Goal: Task Accomplishment & Management: Manage account settings

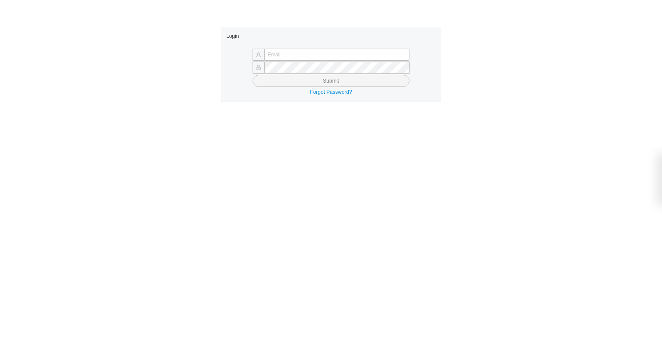
type input "angel@asbathnj.com"
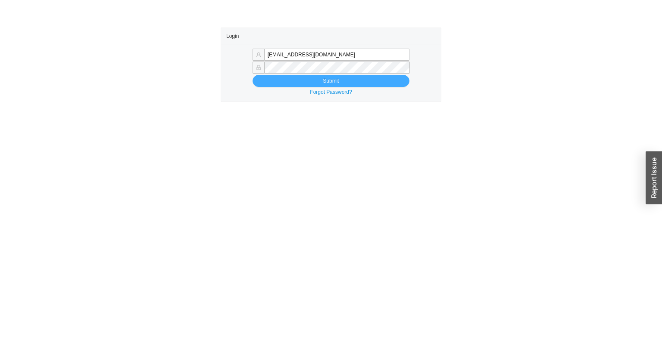
click at [308, 82] on button "Submit" at bounding box center [330, 81] width 157 height 12
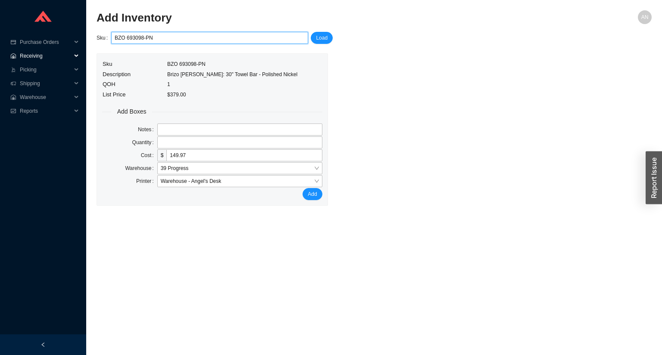
click at [50, 59] on span "Receiving" at bounding box center [46, 56] width 52 height 14
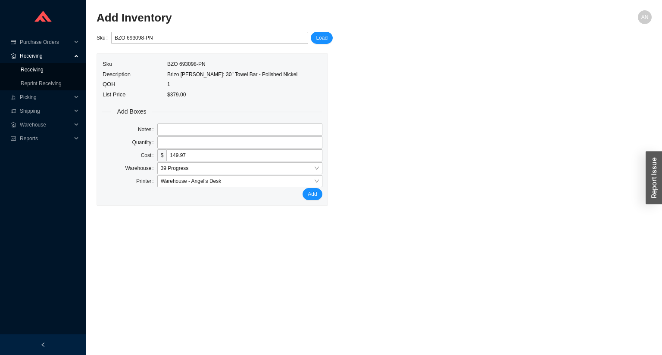
click at [44, 69] on link "Receiving" at bounding box center [32, 70] width 23 height 6
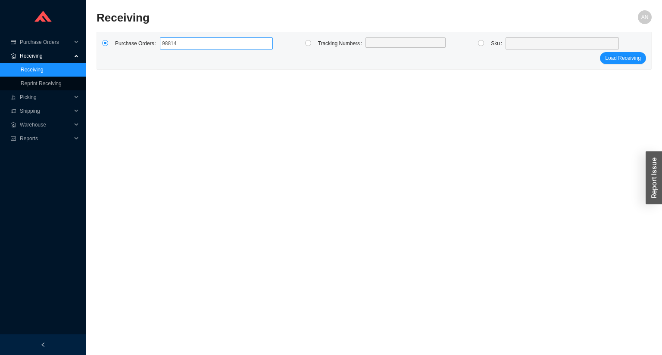
type input "988149"
click button "Load Receiving" at bounding box center [623, 58] width 46 height 12
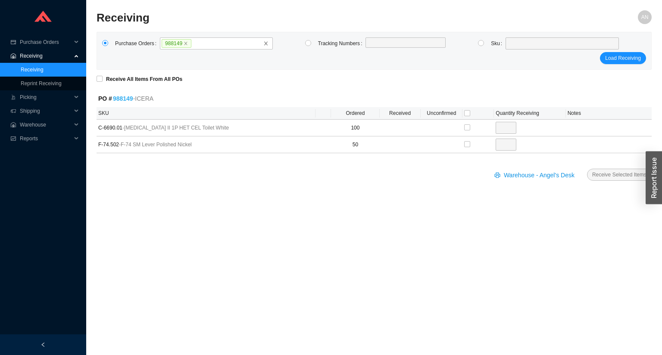
click at [120, 98] on link "988149" at bounding box center [123, 98] width 20 height 7
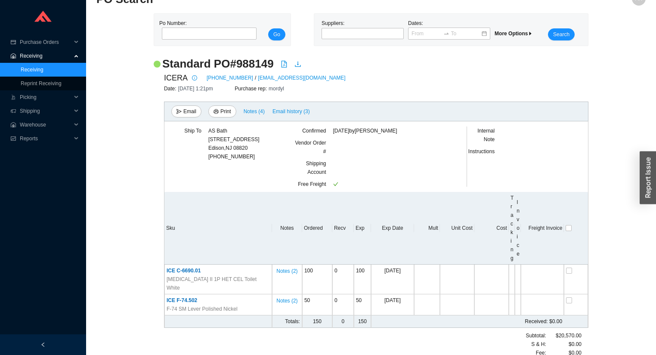
scroll to position [29, 0]
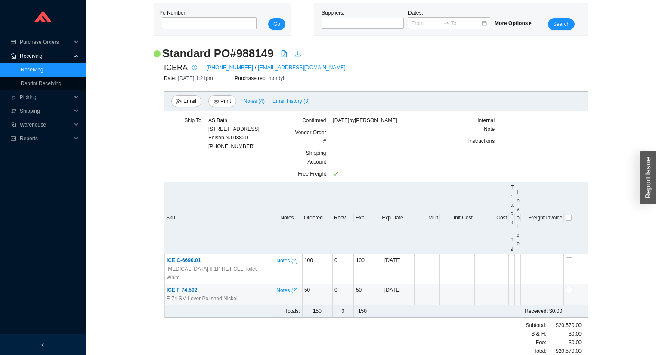
click at [190, 287] on span "ICE F-74.502" at bounding box center [182, 290] width 31 height 6
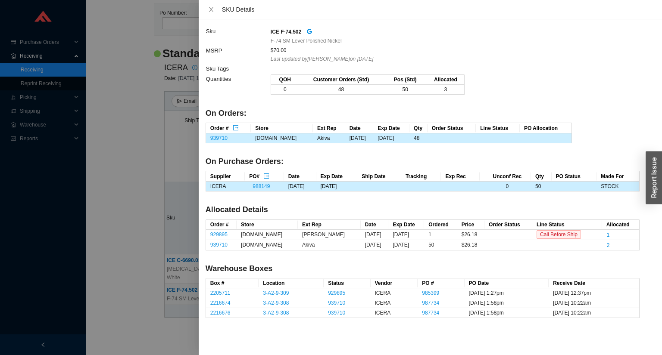
click at [121, 144] on div at bounding box center [331, 177] width 662 height 355
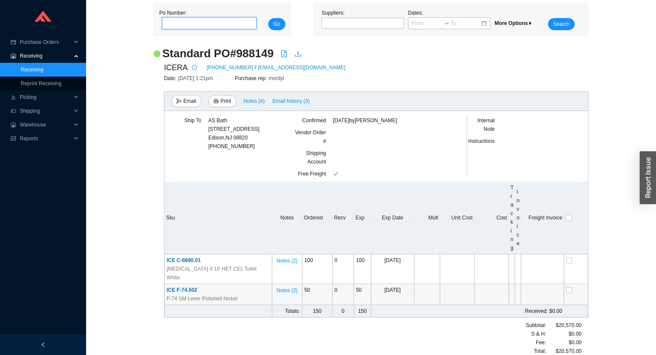
click at [181, 22] on input "tel" at bounding box center [209, 23] width 95 height 12
type input "986675"
click at [268, 18] on button "Go" at bounding box center [276, 24] width 17 height 12
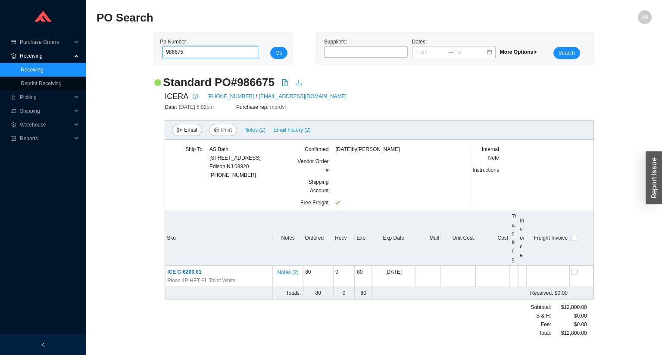
click at [270, 47] on button "Go" at bounding box center [278, 53] width 17 height 12
click at [177, 271] on span "ICE C-6200.01" at bounding box center [184, 272] width 34 height 6
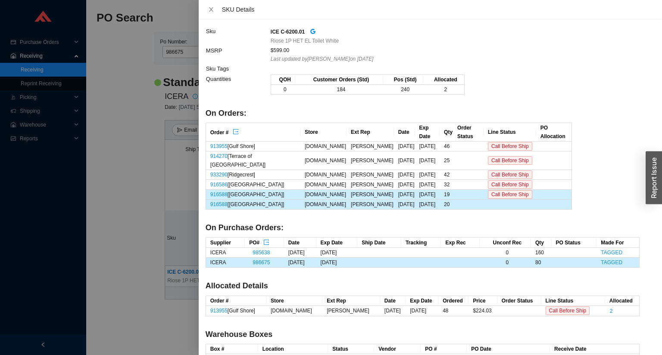
click at [48, 72] on div at bounding box center [331, 177] width 662 height 355
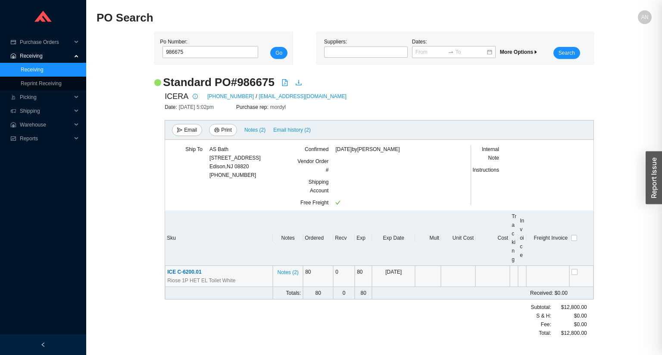
click at [44, 72] on link "Receiving" at bounding box center [32, 70] width 23 height 6
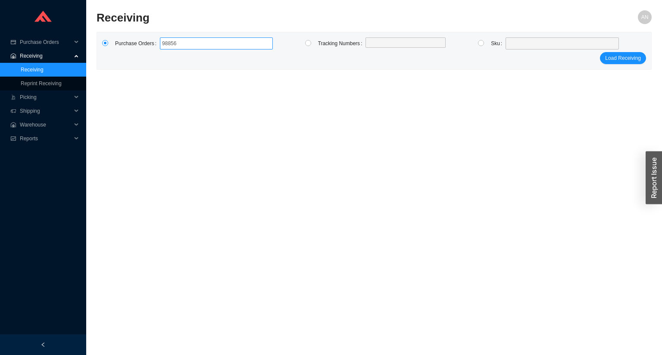
type input "988562"
type input "983282"
type input "986519"
click button "Load Receiving" at bounding box center [623, 58] width 46 height 12
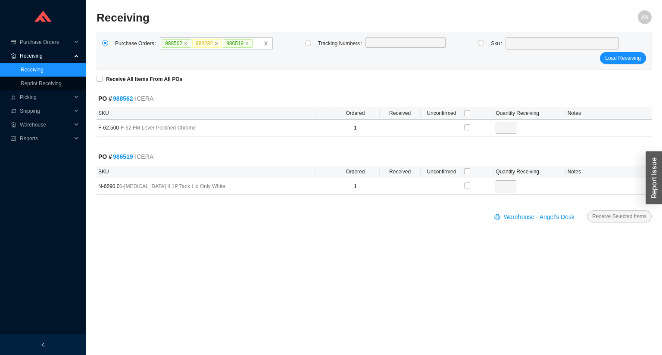
click at [122, 158] on link "986519" at bounding box center [123, 156] width 20 height 7
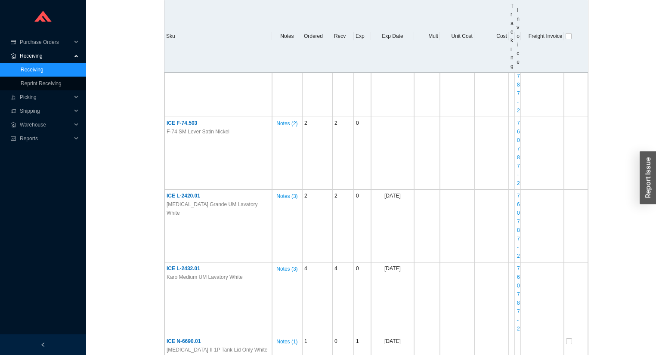
scroll to position [517, 0]
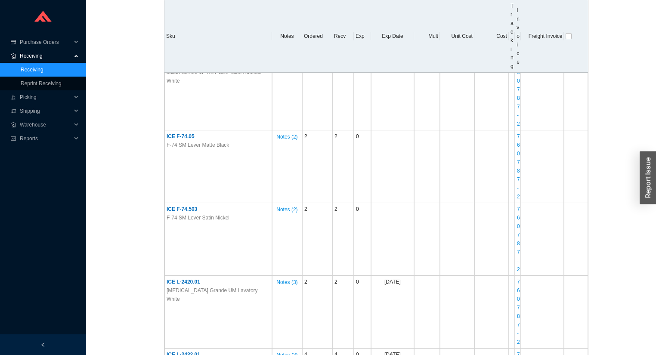
click at [25, 56] on span "Receiving" at bounding box center [46, 56] width 52 height 14
click at [28, 67] on span "Picking" at bounding box center [46, 70] width 52 height 14
click at [32, 55] on span "Receiving" at bounding box center [46, 56] width 52 height 14
click at [36, 68] on link "Receiving" at bounding box center [32, 70] width 23 height 6
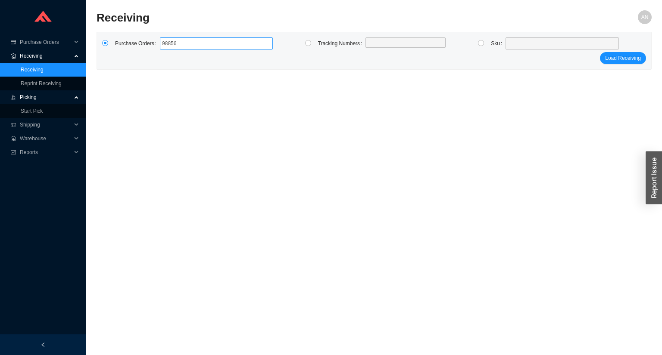
type input "988562"
click button "Load Receiving" at bounding box center [623, 58] width 46 height 12
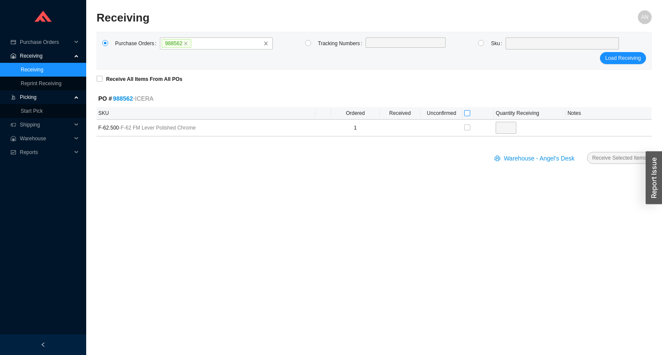
click at [465, 110] on input "checkbox" at bounding box center [467, 113] width 6 height 6
checkbox input "true"
type input "1"
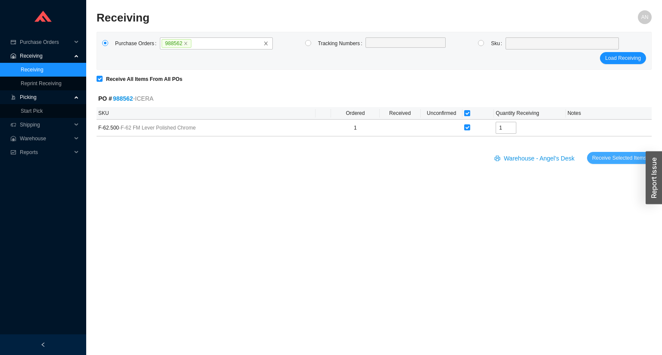
click at [608, 159] on span "Receive Selected Items" at bounding box center [619, 158] width 54 height 9
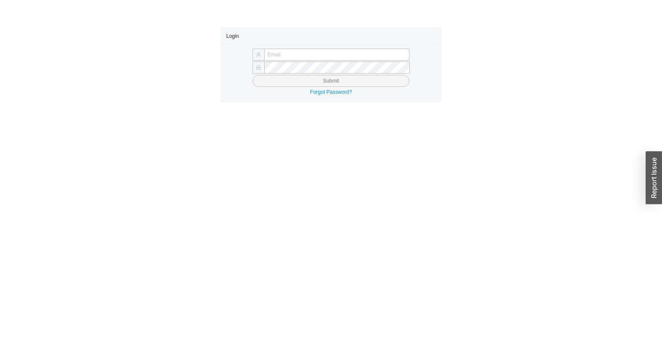
type input "angel@asbathnj.com"
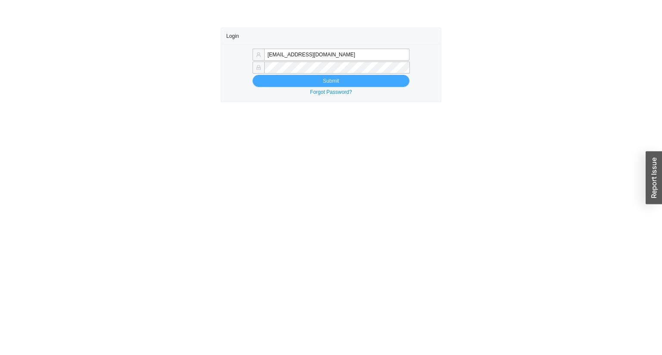
click at [316, 81] on button "Submit" at bounding box center [330, 81] width 157 height 12
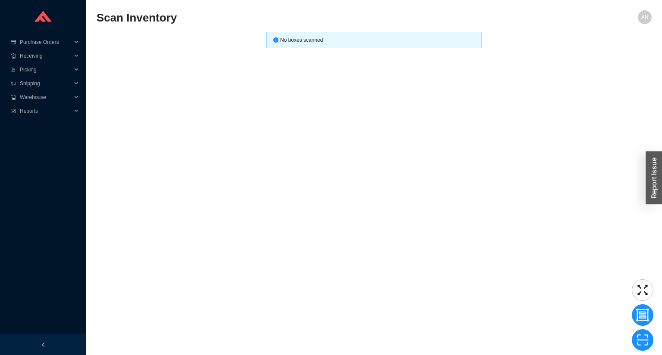
click at [170, 121] on main "Scan Inventory AN No boxes scanned" at bounding box center [373, 182] width 555 height 345
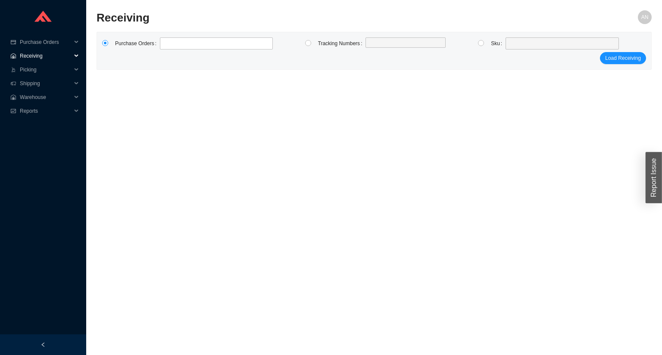
click at [34, 57] on span "Receiving" at bounding box center [46, 56] width 52 height 14
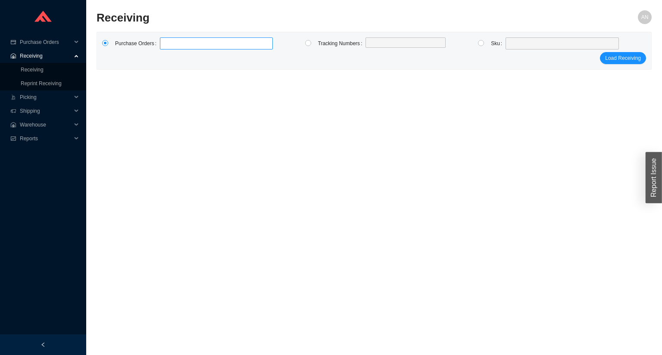
click at [187, 43] on label at bounding box center [216, 43] width 113 height 12
click at [167, 43] on input at bounding box center [164, 43] width 6 height 9
type input "986675"
click button "Load Receiving" at bounding box center [623, 58] width 46 height 12
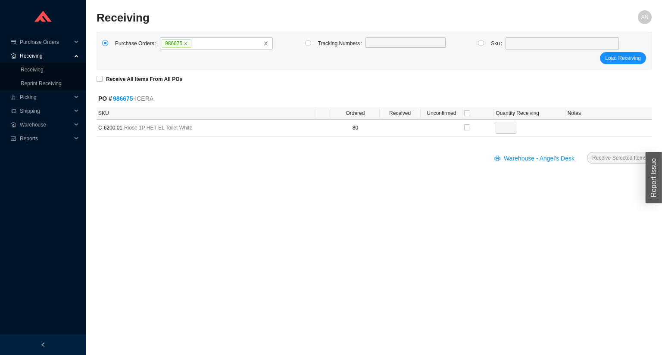
click at [121, 100] on link "986675" at bounding box center [123, 98] width 20 height 7
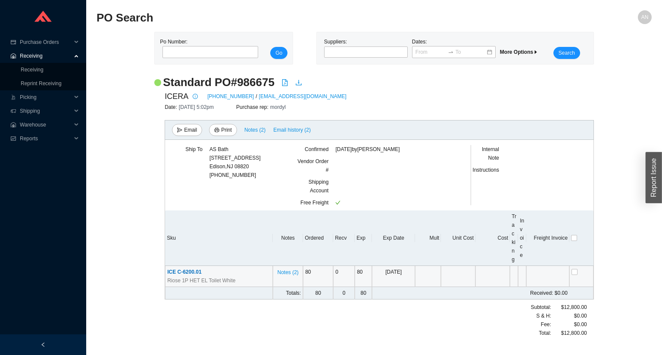
click at [185, 274] on span "ICE C-6200.01" at bounding box center [184, 272] width 34 height 6
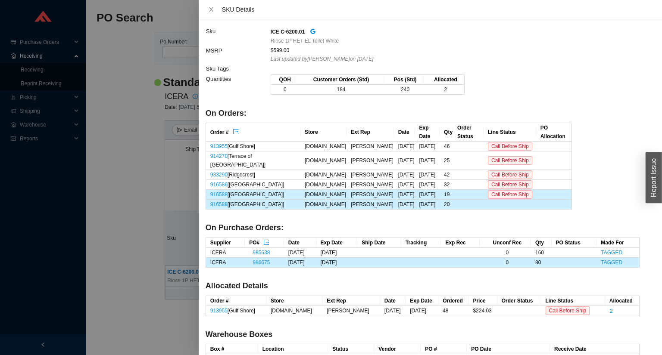
click at [143, 146] on div at bounding box center [331, 177] width 662 height 355
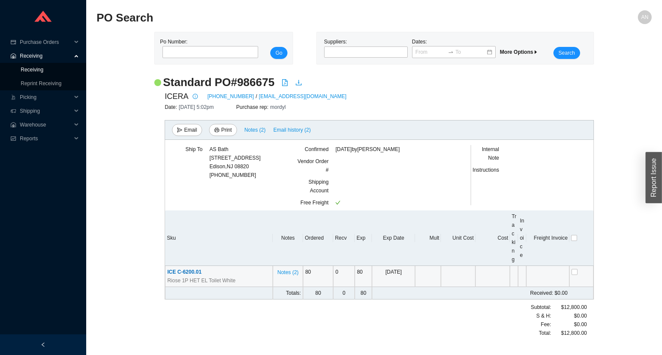
click at [35, 70] on link "Receiving" at bounding box center [32, 70] width 23 height 6
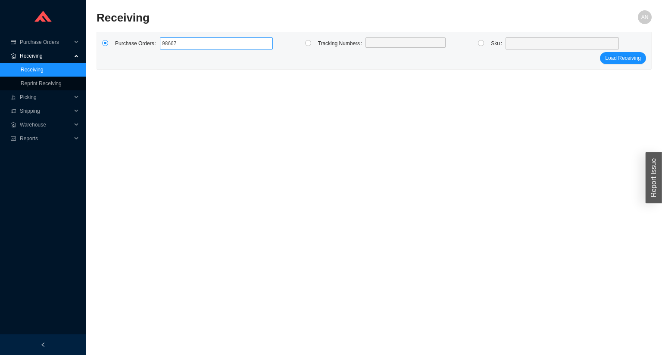
type input "986675"
click button "Load Receiving" at bounding box center [623, 58] width 46 height 12
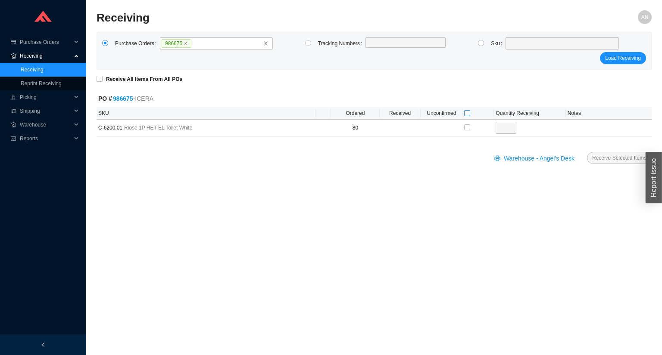
click at [465, 111] on input "checkbox" at bounding box center [467, 113] width 6 height 6
checkbox input "true"
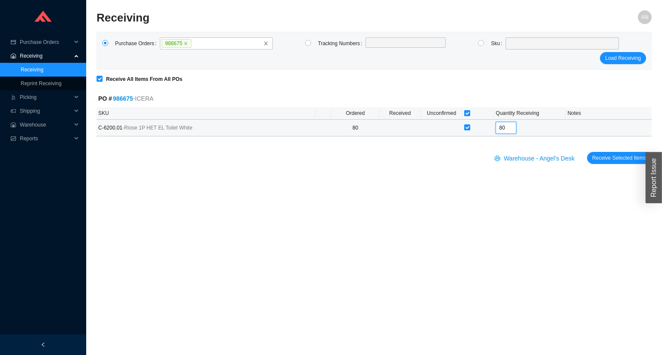
click at [513, 128] on input "80" at bounding box center [505, 128] width 21 height 12
type input "8"
type input "66"
click at [587, 152] on button "Receive Selected Items" at bounding box center [619, 158] width 65 height 12
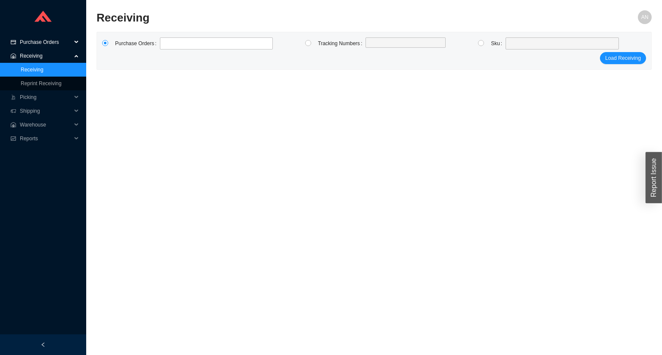
click at [43, 44] on span "Purchase Orders" at bounding box center [46, 42] width 52 height 14
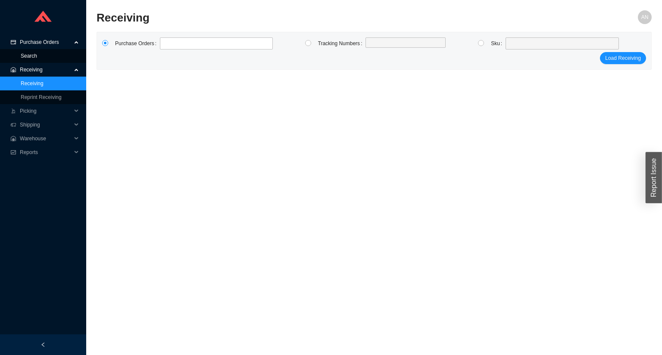
click at [37, 56] on link "Search" at bounding box center [29, 56] width 16 height 6
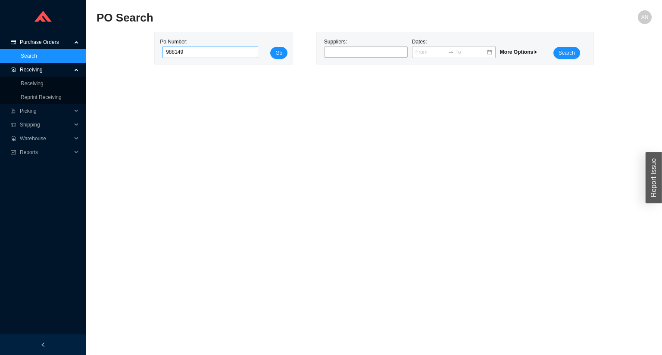
type input "988149"
click at [270, 47] on button "Go" at bounding box center [278, 53] width 17 height 12
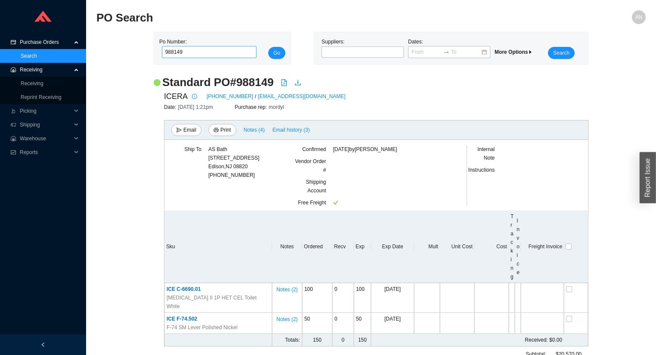
click at [268, 47] on button "Go" at bounding box center [276, 53] width 17 height 12
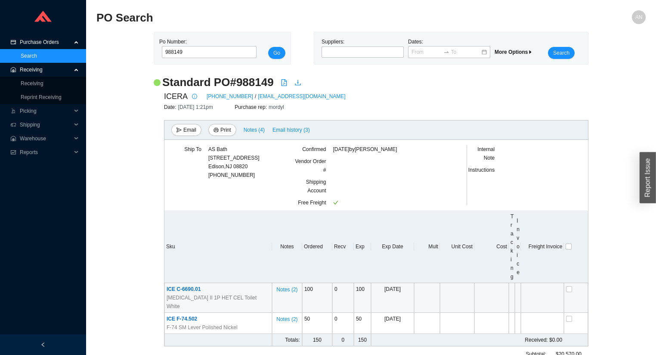
click at [183, 289] on span "ICE C-6690.01" at bounding box center [184, 289] width 34 height 6
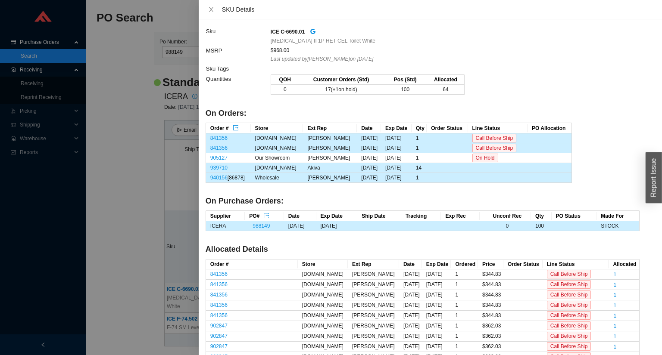
click at [128, 152] on div at bounding box center [331, 177] width 662 height 355
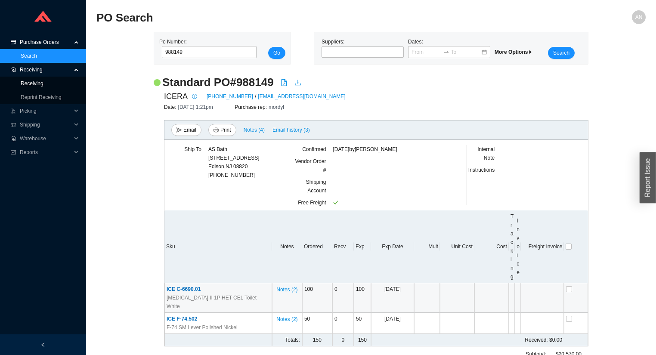
click at [40, 84] on link "Receiving" at bounding box center [32, 84] width 23 height 6
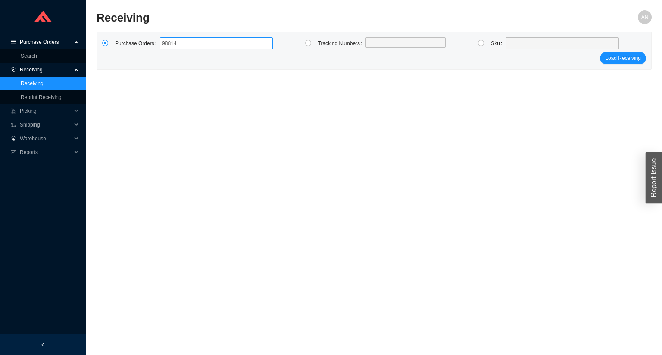
type input "988149"
click button "Load Receiving" at bounding box center [623, 58] width 46 height 12
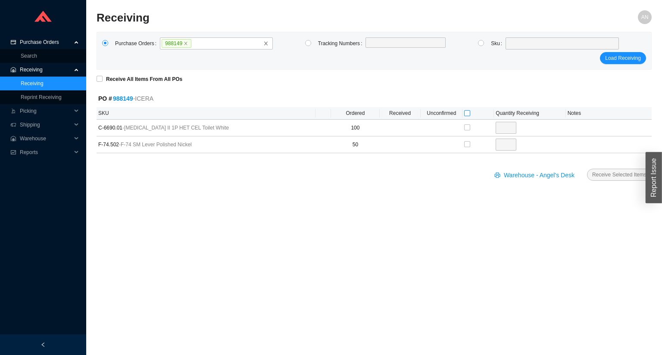
click at [467, 114] on input "checkbox" at bounding box center [467, 113] width 6 height 6
checkbox input "true"
type input "100"
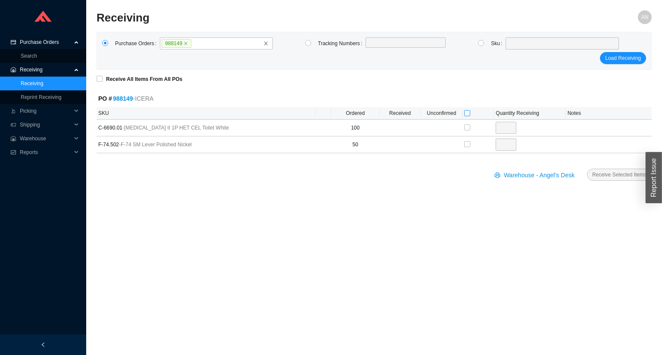
checkbox input "true"
type input "50"
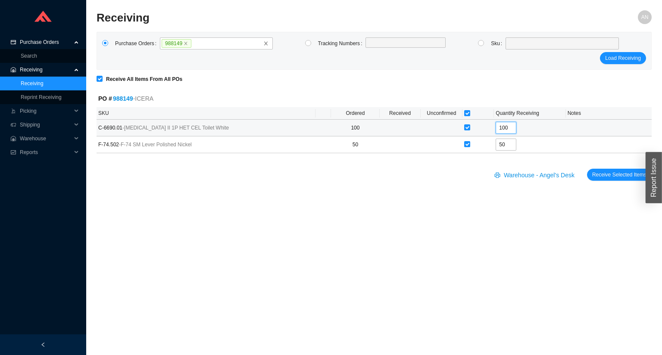
click at [511, 128] on input "100" at bounding box center [505, 128] width 21 height 12
type input "1"
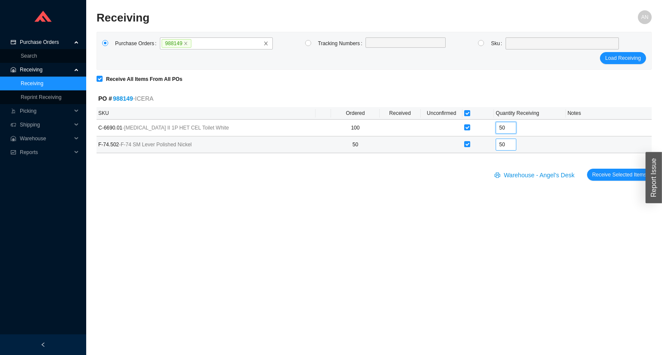
type input "50"
click at [510, 146] on input "50" at bounding box center [505, 145] width 21 height 12
type input "5"
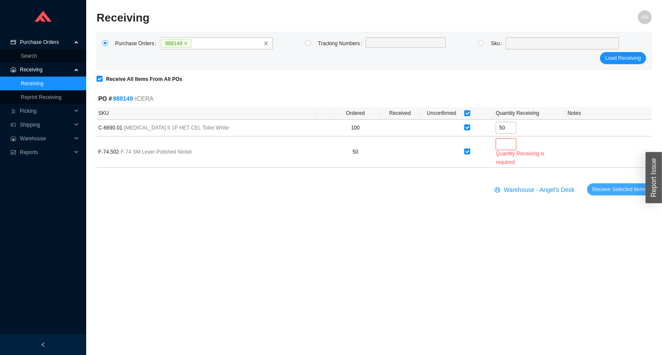
click at [610, 188] on span "Receive Selected Items" at bounding box center [619, 189] width 54 height 9
click at [612, 188] on span "Receive Selected Items" at bounding box center [619, 189] width 54 height 9
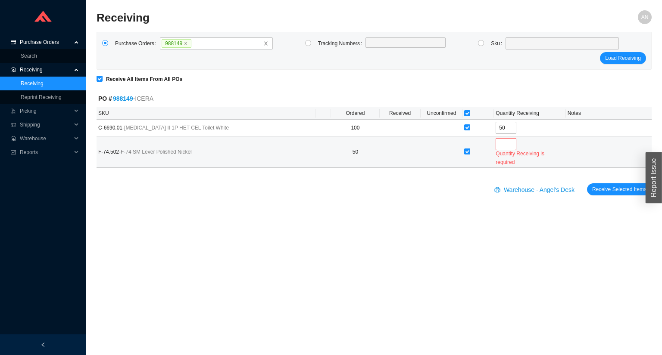
click at [461, 150] on td at bounding box center [441, 152] width 42 height 31
click at [464, 150] on input "checkbox" at bounding box center [467, 152] width 6 height 6
checkbox input "false"
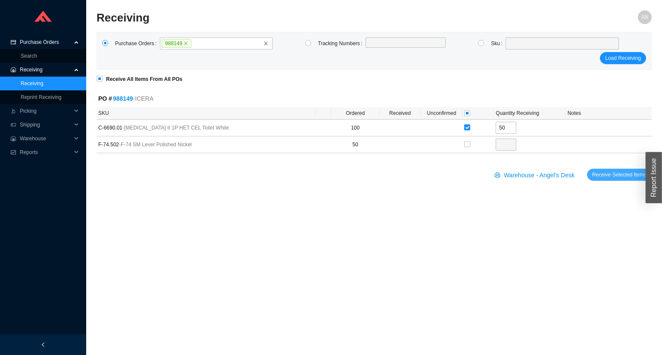
click at [614, 172] on span "Receive Selected Items" at bounding box center [619, 175] width 54 height 9
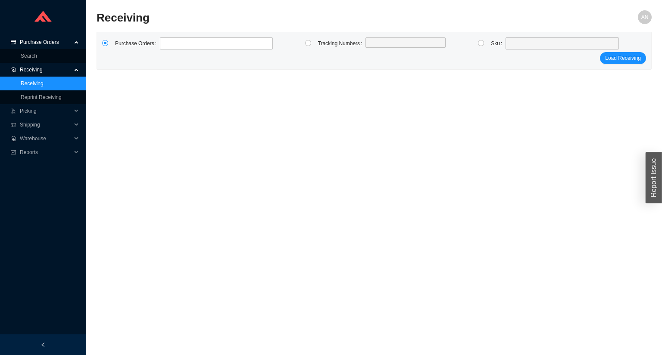
click at [337, 177] on main "Receiving AN Purchase Orders Tracking Numbers Sku Load Receiving" at bounding box center [373, 182] width 555 height 345
click at [172, 42] on label at bounding box center [216, 43] width 113 height 12
click at [167, 42] on input at bounding box center [164, 43] width 6 height 9
type input "988378"
type input "986929"
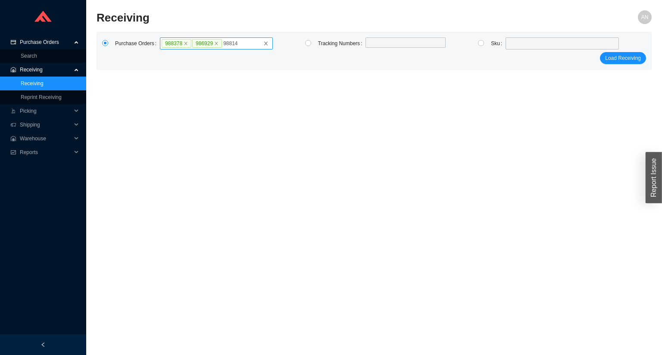
type input "988140"
click button "Load Receiving" at bounding box center [623, 58] width 46 height 12
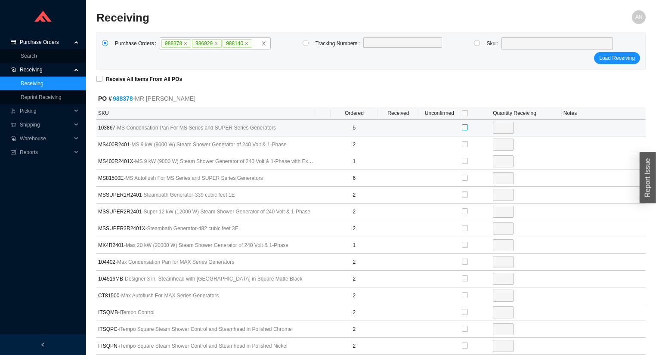
click at [466, 129] on input "checkbox" at bounding box center [465, 127] width 6 height 6
checkbox input "true"
type input "5"
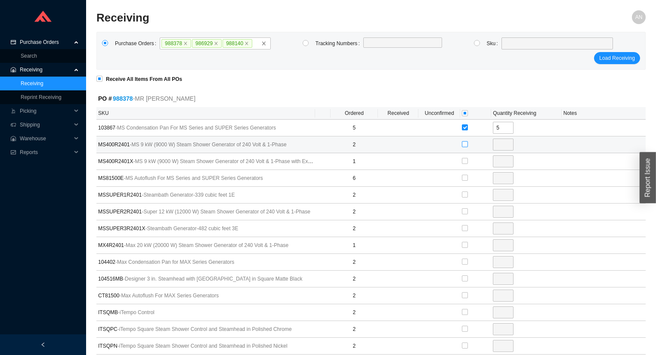
click at [467, 144] on input "checkbox" at bounding box center [465, 144] width 6 height 6
checkbox input "true"
type input "2"
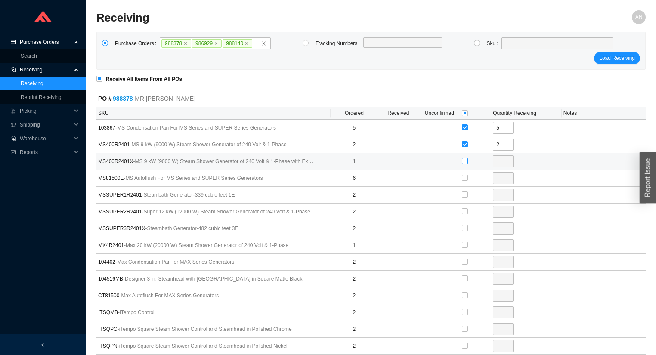
click at [467, 161] on input "checkbox" at bounding box center [465, 161] width 6 height 6
checkbox input "true"
type input "1"
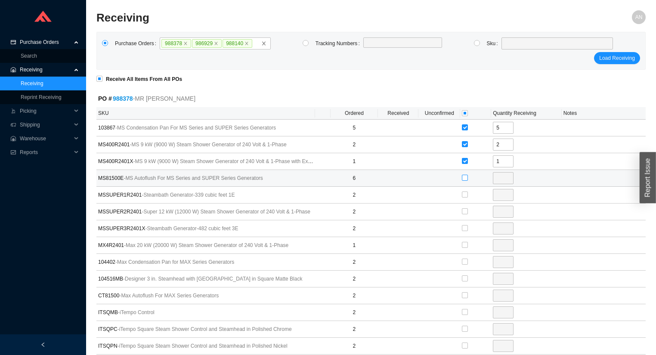
click at [463, 177] on input "checkbox" at bounding box center [465, 178] width 6 height 6
checkbox input "true"
type input "6"
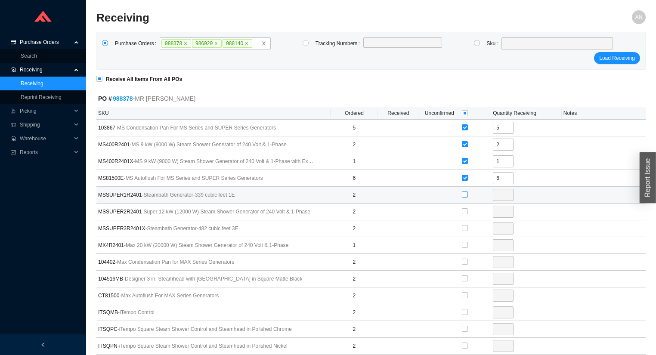
click at [463, 194] on input "checkbox" at bounding box center [465, 195] width 6 height 6
checkbox input "true"
type input "2"
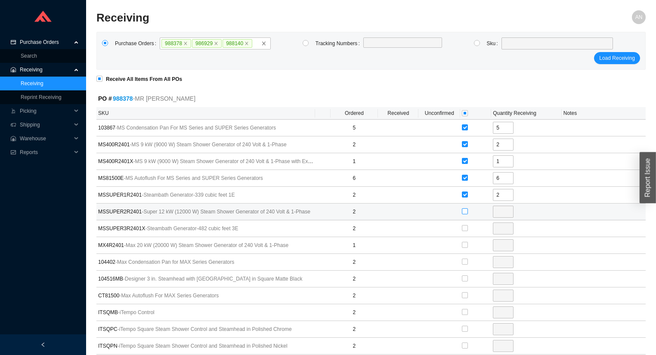
click at [463, 211] on input "checkbox" at bounding box center [465, 211] width 6 height 6
checkbox input "true"
type input "2"
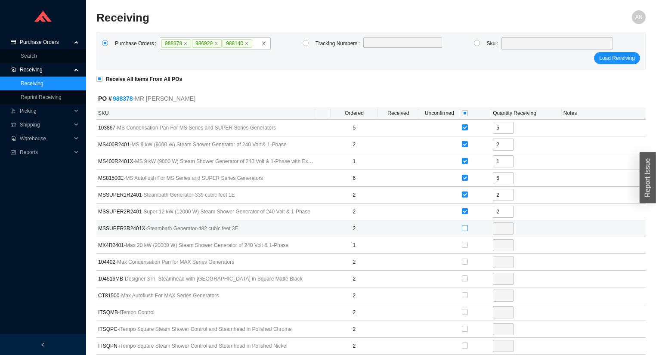
click at [465, 228] on input "checkbox" at bounding box center [465, 228] width 6 height 6
checkbox input "true"
type input "2"
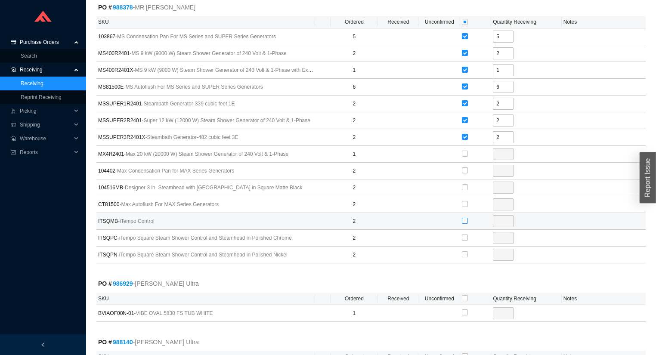
scroll to position [138, 0]
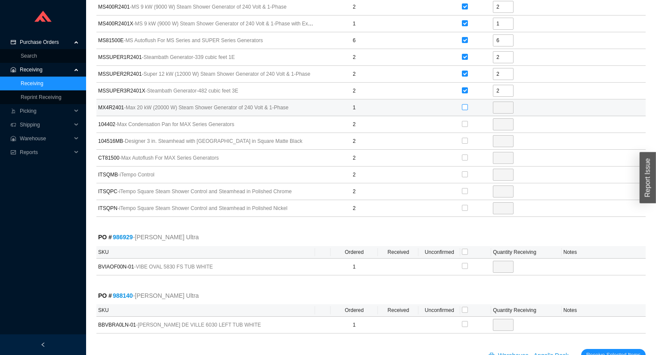
click at [466, 106] on input "checkbox" at bounding box center [465, 107] width 6 height 6
checkbox input "true"
type input "1"
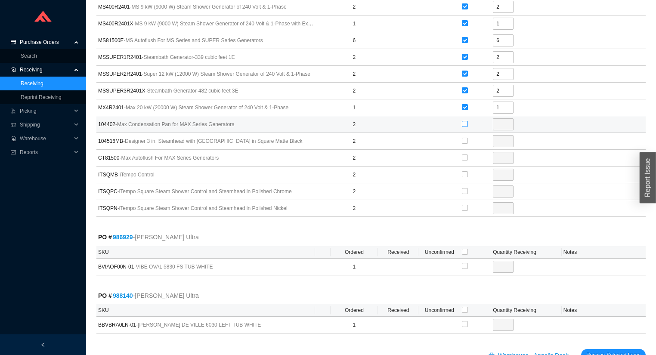
click at [465, 123] on input "checkbox" at bounding box center [465, 124] width 6 height 6
checkbox input "true"
type input "2"
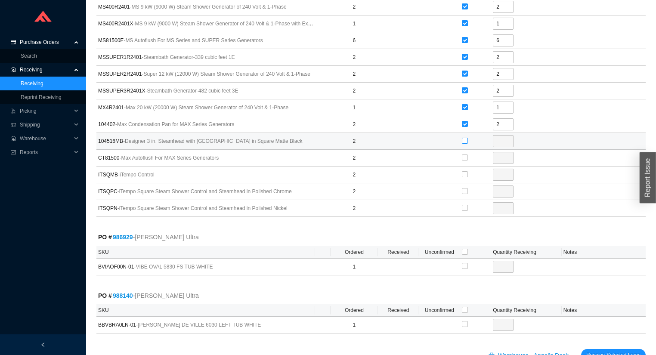
click at [464, 139] on input "checkbox" at bounding box center [465, 141] width 6 height 6
checkbox input "true"
type input "2"
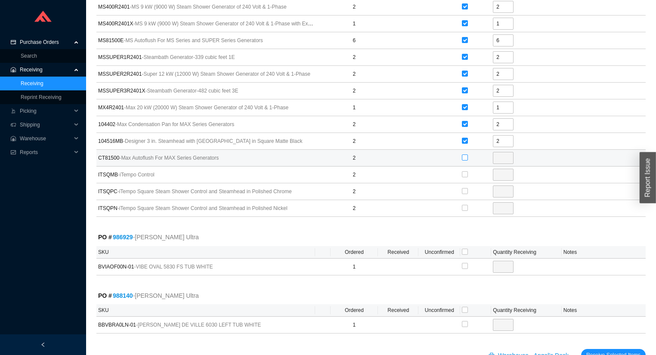
click at [464, 158] on input "checkbox" at bounding box center [465, 158] width 6 height 6
checkbox input "true"
type input "2"
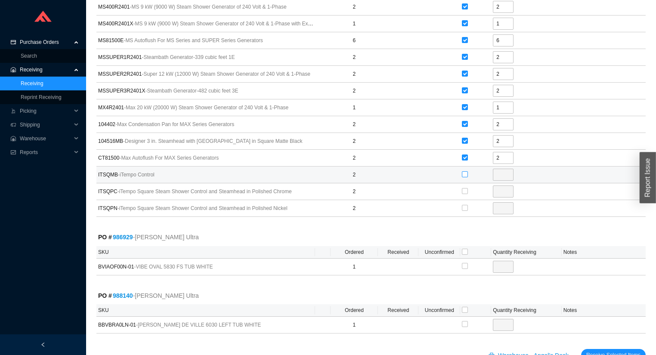
click at [465, 174] on input "checkbox" at bounding box center [465, 174] width 6 height 6
checkbox input "true"
type input "2"
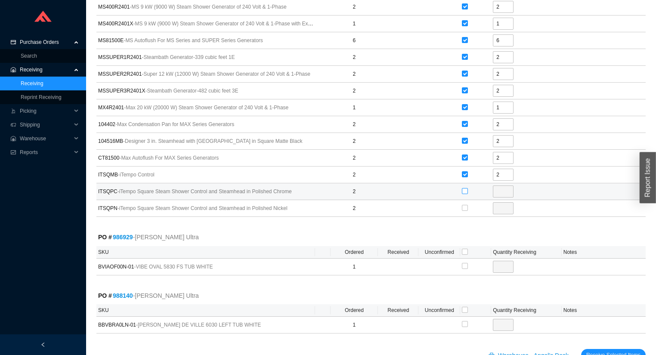
click at [464, 189] on input "checkbox" at bounding box center [465, 191] width 6 height 6
checkbox input "true"
type input "2"
click at [464, 210] on label at bounding box center [465, 208] width 6 height 9
click at [464, 210] on input "checkbox" at bounding box center [465, 208] width 6 height 6
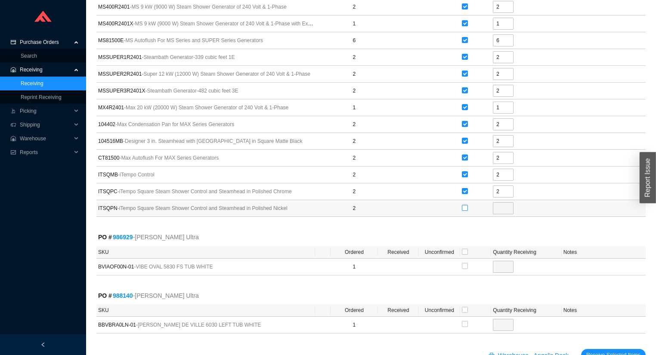
checkbox input "true"
type input "2"
click at [465, 252] on input "checkbox" at bounding box center [465, 252] width 6 height 6
checkbox input "true"
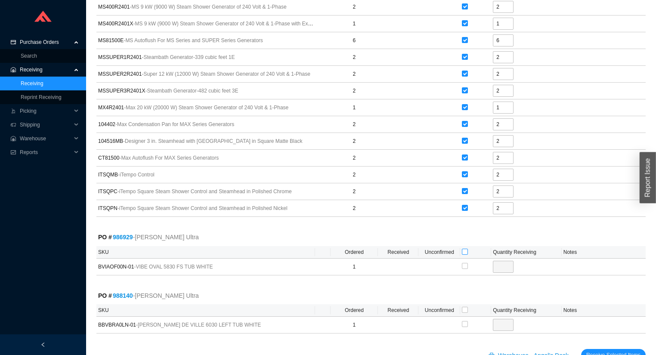
checkbox input "true"
type input "1"
click at [465, 308] on input "checkbox" at bounding box center [465, 310] width 6 height 6
checkbox input "true"
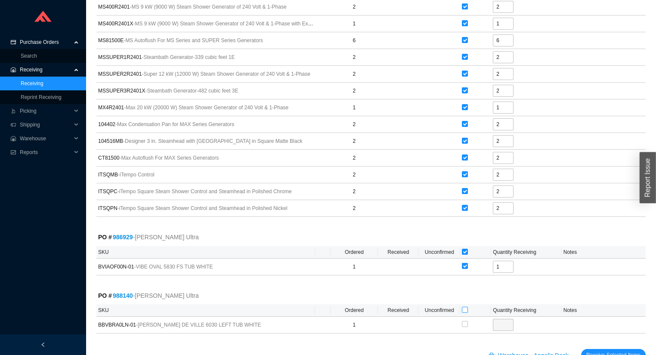
checkbox input "true"
type input "1"
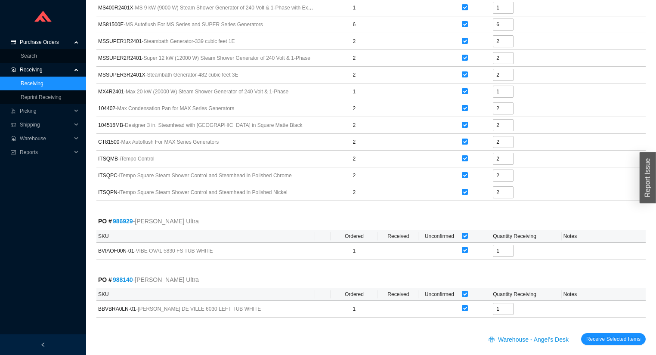
scroll to position [161, 0]
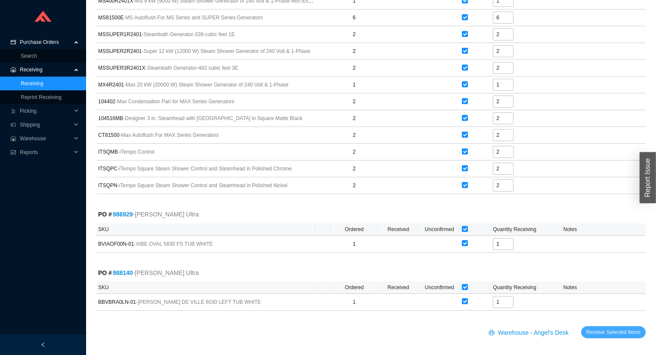
click at [598, 328] on span "Receive Selected Items" at bounding box center [614, 332] width 54 height 9
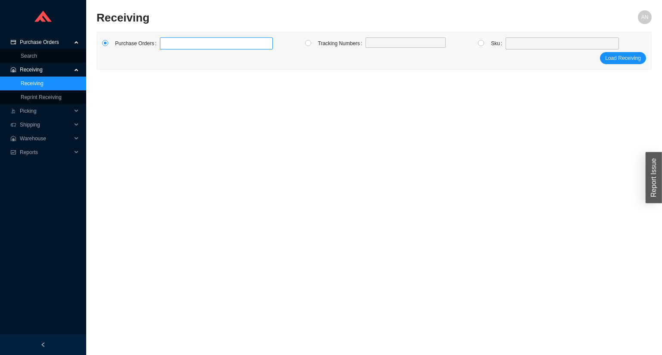
click at [183, 47] on label at bounding box center [216, 43] width 113 height 12
click at [167, 47] on input at bounding box center [164, 43] width 6 height 9
type input "987416"
click button "Load Receiving" at bounding box center [623, 58] width 46 height 12
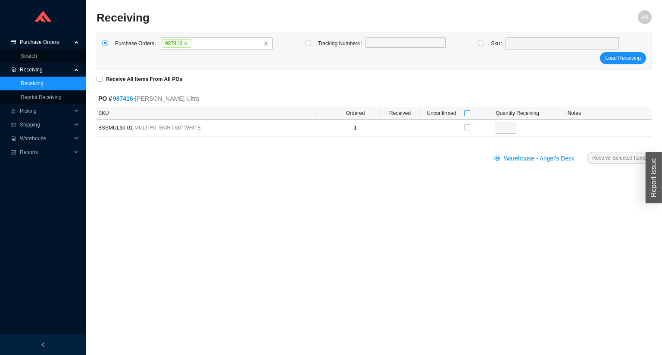
click at [467, 112] on input "checkbox" at bounding box center [467, 113] width 6 height 6
checkbox input "true"
type input "1"
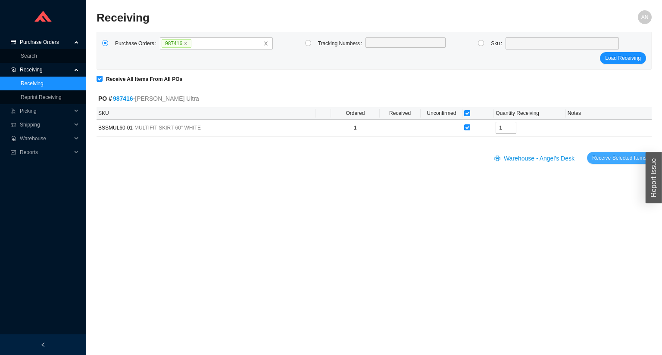
click at [627, 158] on span "Receive Selected Items" at bounding box center [619, 158] width 54 height 9
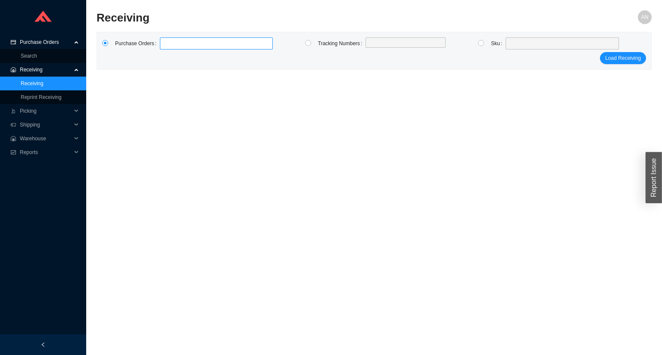
click at [179, 43] on label at bounding box center [216, 43] width 113 height 12
click at [167, 43] on input at bounding box center [164, 43] width 6 height 9
type input "983363"
click button "Load Receiving" at bounding box center [623, 58] width 46 height 12
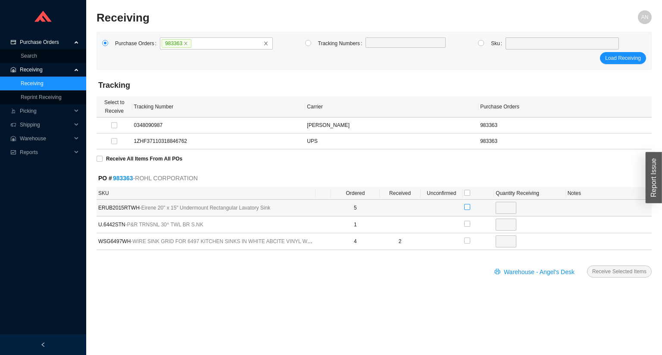
click at [466, 208] on input "checkbox" at bounding box center [467, 207] width 6 height 6
checkbox input "true"
type input "5"
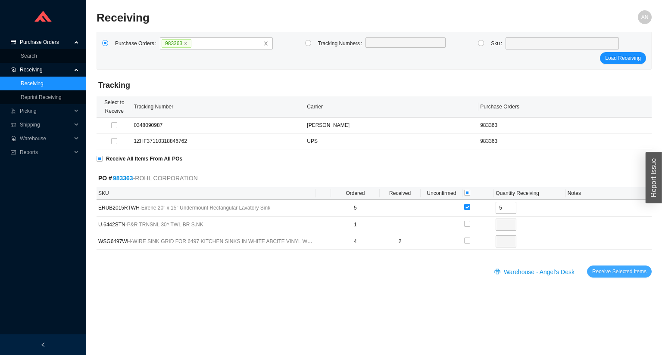
click at [627, 270] on span "Receive Selected Items" at bounding box center [619, 271] width 54 height 9
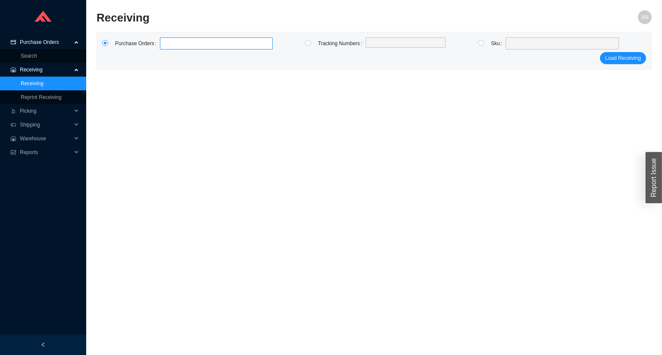
click at [196, 43] on label at bounding box center [216, 43] width 113 height 12
click at [167, 43] on input at bounding box center [164, 43] width 6 height 9
type input "987586"
click button "Load Receiving" at bounding box center [623, 58] width 46 height 12
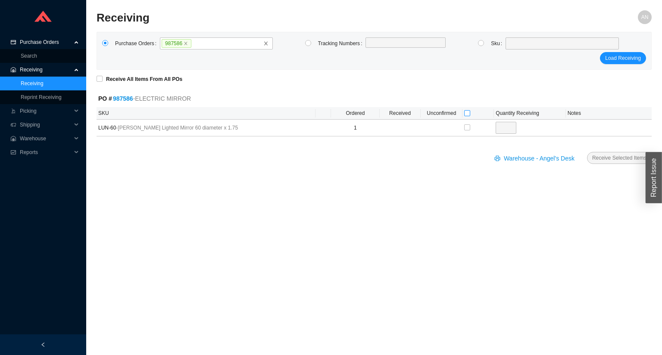
click at [468, 113] on input "checkbox" at bounding box center [467, 113] width 6 height 6
checkbox input "true"
type input "1"
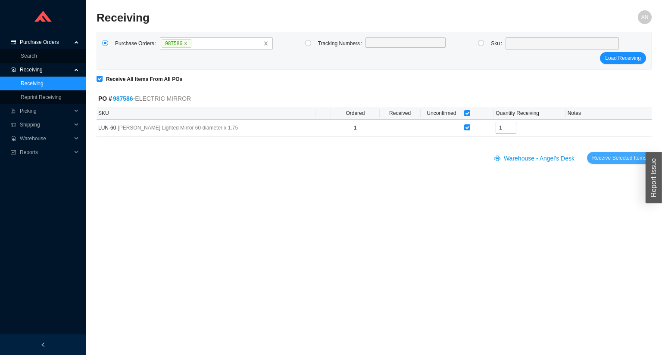
click at [603, 156] on span "Receive Selected Items" at bounding box center [619, 158] width 54 height 9
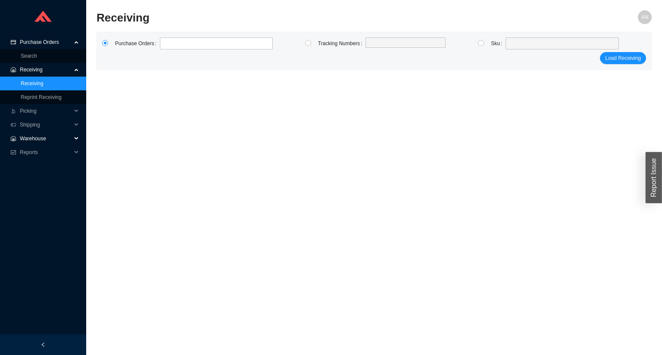
click at [31, 137] on span "Warehouse" at bounding box center [46, 139] width 52 height 14
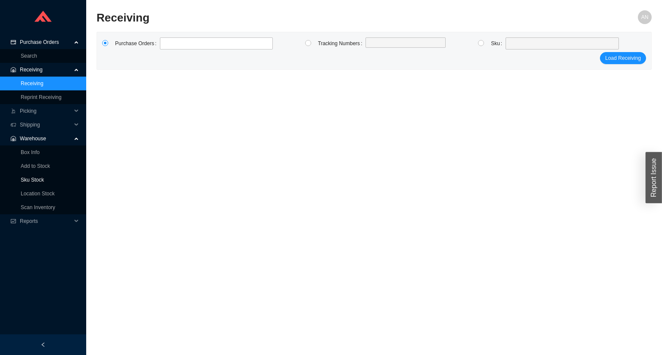
click at [36, 177] on link "Sku Stock" at bounding box center [32, 180] width 23 height 6
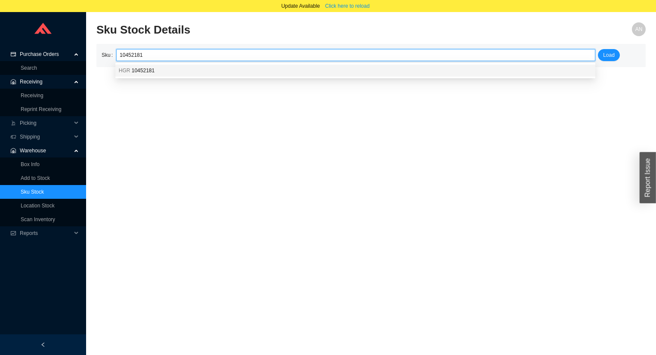
click at [137, 76] on div "HGR 10452181" at bounding box center [355, 71] width 480 height 12
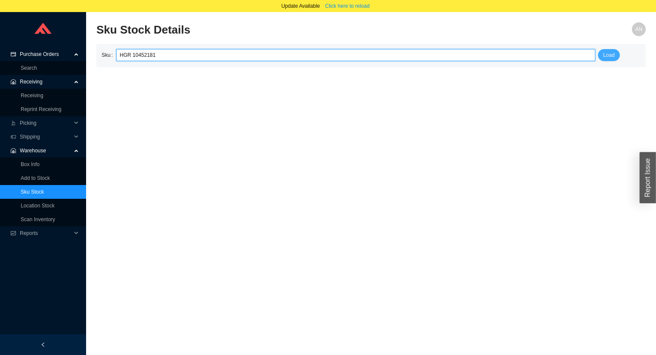
type input "HGR 10452181"
click at [605, 53] on span "Load" at bounding box center [609, 55] width 12 height 9
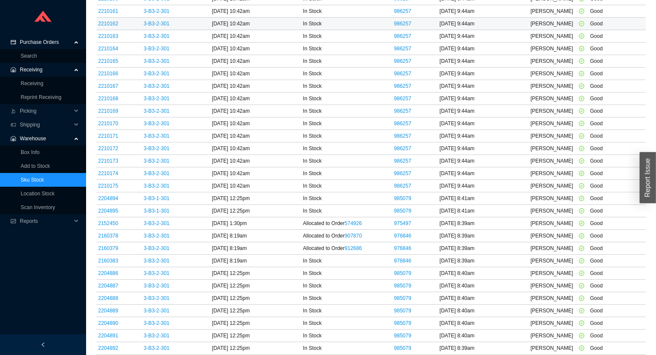
scroll to position [469, 0]
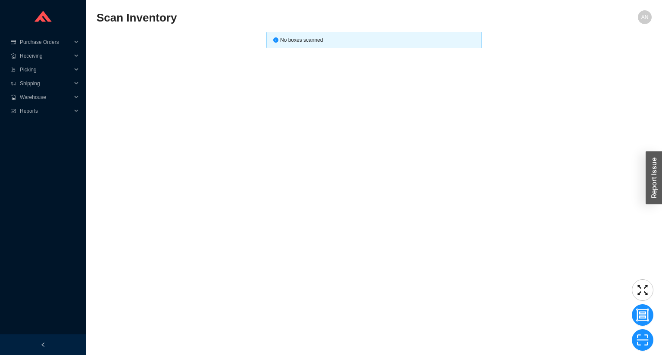
click at [210, 71] on main "Scan Inventory AN No boxes scanned" at bounding box center [373, 182] width 555 height 345
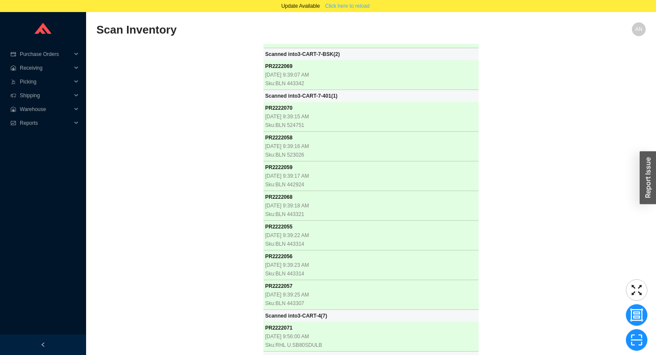
click at [356, 7] on span "Click here to reload" at bounding box center [347, 6] width 44 height 9
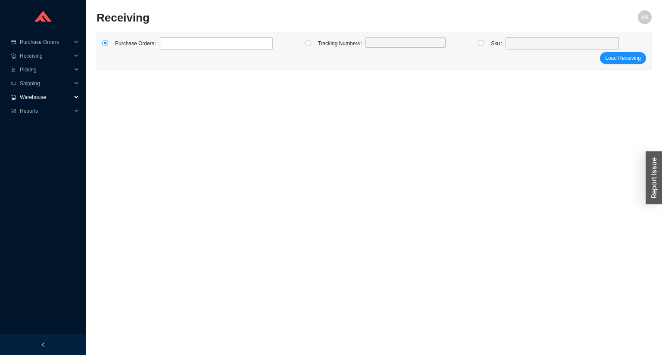
drag, startPoint x: 46, startPoint y: 96, endPoint x: 45, endPoint y: 101, distance: 5.7
click at [46, 98] on span "Warehouse" at bounding box center [46, 97] width 52 height 14
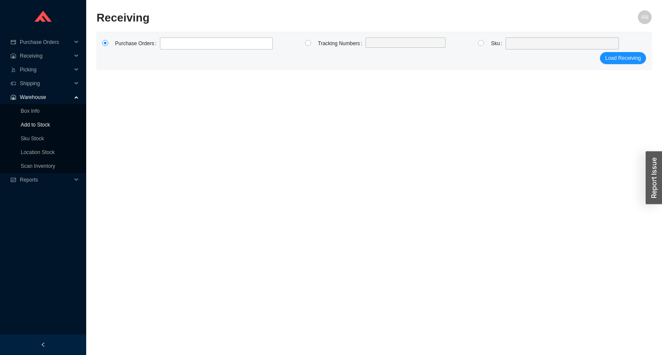
click at [41, 126] on link "Add to Stock" at bounding box center [35, 125] width 29 height 6
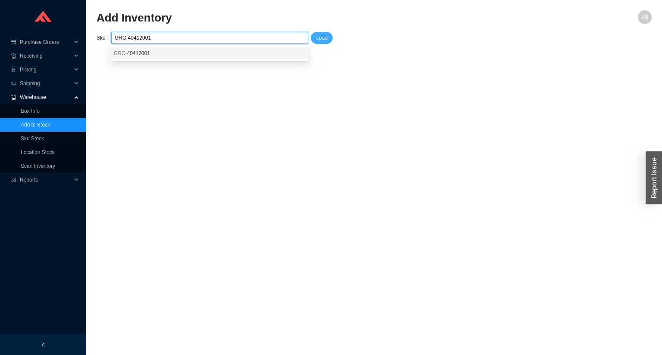
type input "GRO 40412001"
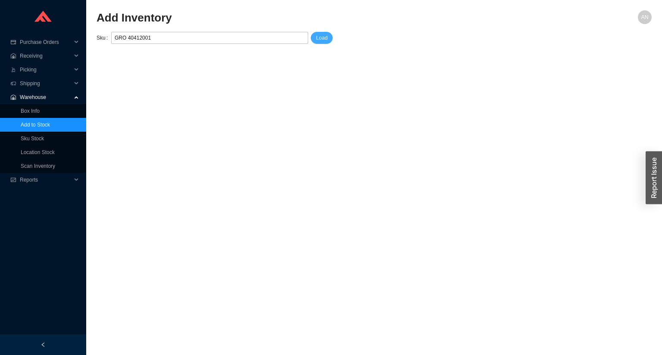
click at [327, 40] on span "Load" at bounding box center [322, 38] width 12 height 9
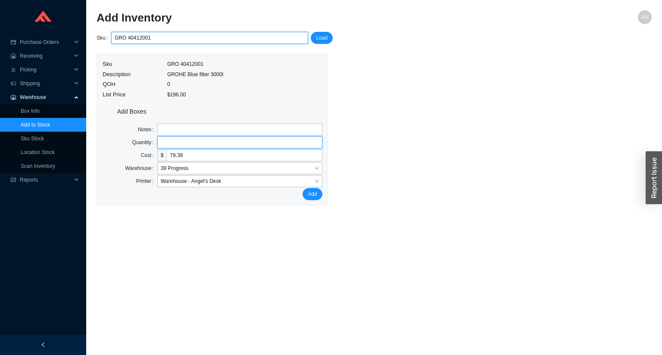
click at [177, 140] on input "tel" at bounding box center [239, 143] width 165 height 12
type input "1"
click at [302, 188] on button "Add" at bounding box center [311, 194] width 19 height 12
click at [35, 55] on span "Receiving" at bounding box center [46, 56] width 52 height 14
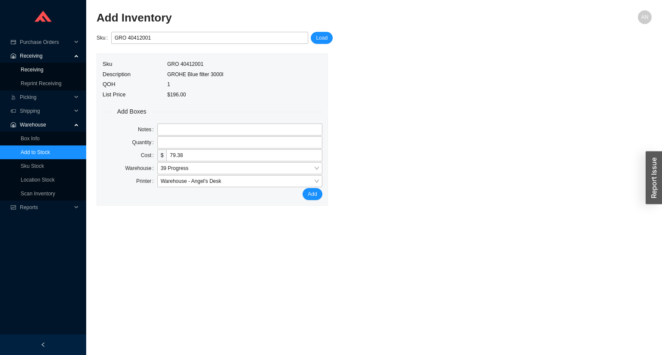
click at [41, 68] on link "Receiving" at bounding box center [32, 70] width 23 height 6
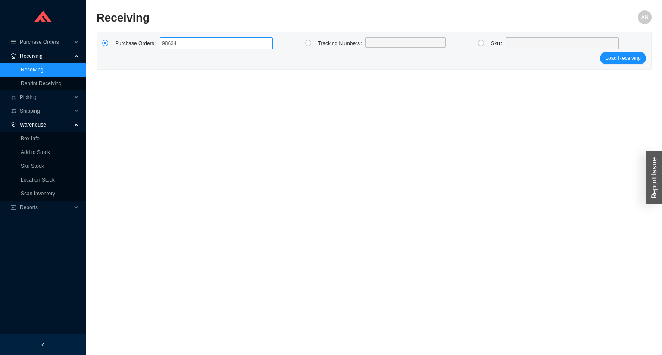
type input "986347"
type input "986597"
type input "987284"
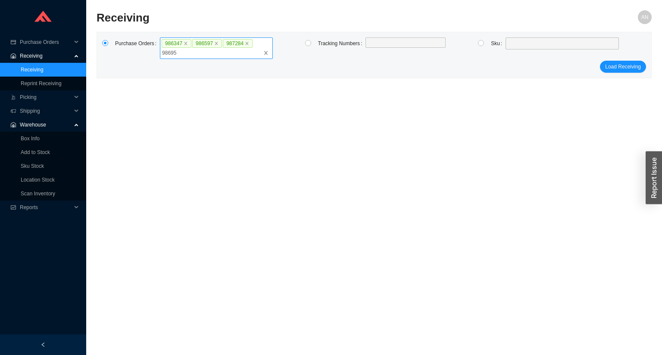
type input "986950"
type input "987542"
type input "988756"
click button "Load Receiving" at bounding box center [623, 67] width 46 height 12
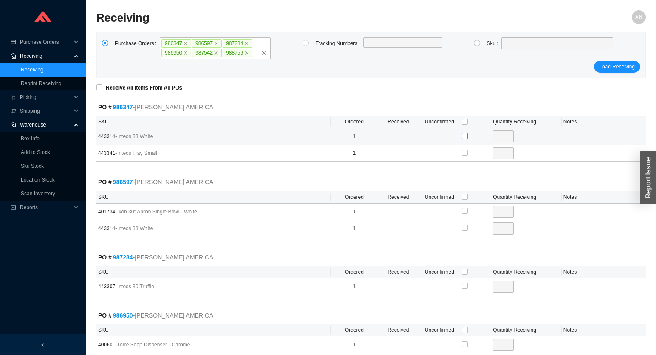
click at [465, 135] on input "checkbox" at bounding box center [465, 136] width 6 height 6
checkbox input "true"
type input "1"
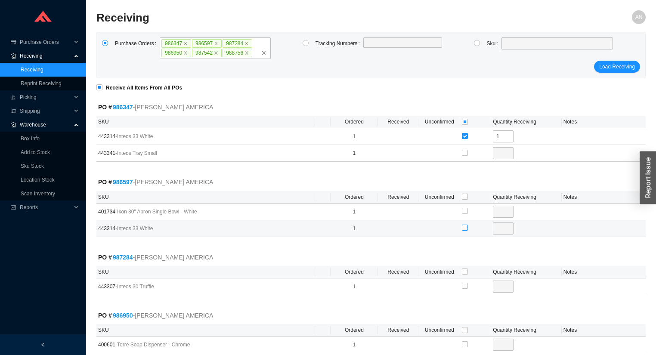
click at [463, 226] on input "checkbox" at bounding box center [465, 228] width 6 height 6
checkbox input "true"
type input "1"
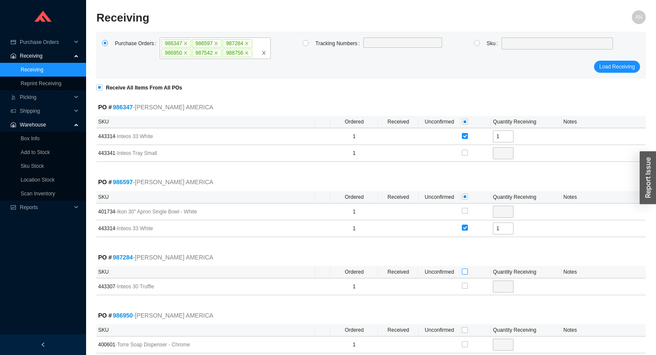
click at [463, 271] on input "checkbox" at bounding box center [465, 272] width 6 height 6
checkbox input "true"
type input "1"
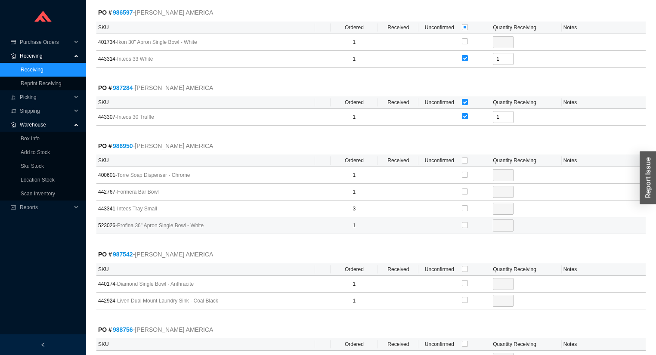
scroll to position [172, 0]
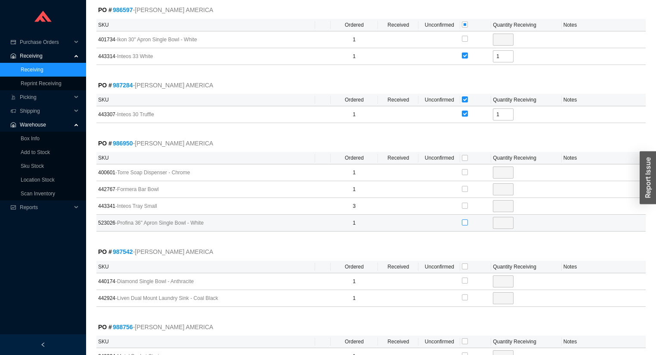
click at [465, 222] on input "checkbox" at bounding box center [465, 223] width 6 height 6
checkbox input "true"
type input "1"
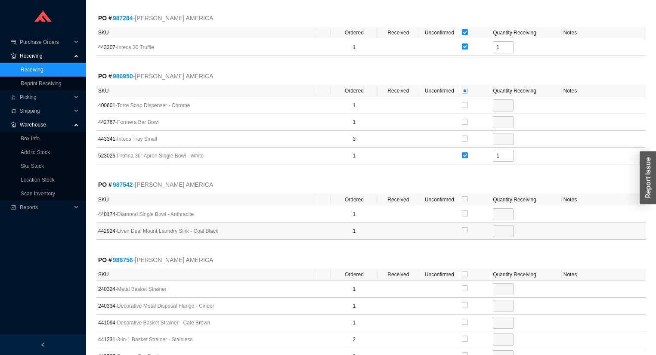
scroll to position [241, 0]
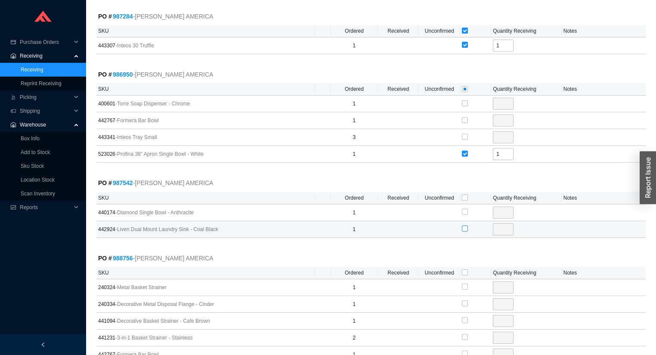
click at [465, 226] on input "checkbox" at bounding box center [465, 229] width 6 height 6
checkbox input "true"
type input "1"
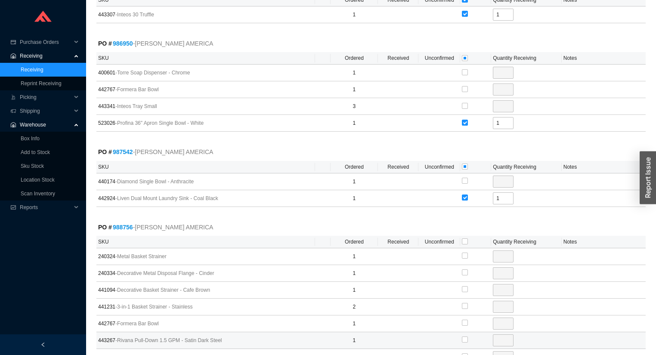
scroll to position [345, 0]
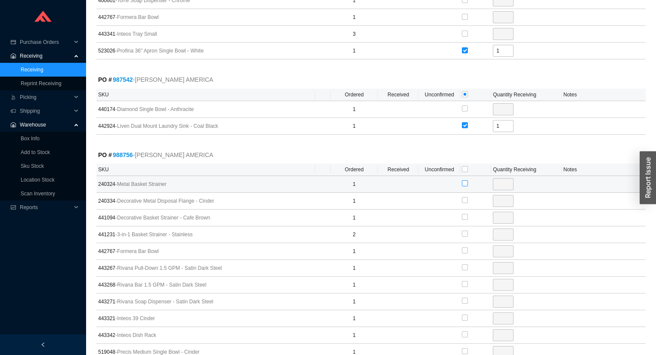
click at [466, 181] on input "checkbox" at bounding box center [465, 183] width 6 height 6
checkbox input "true"
type input "1"
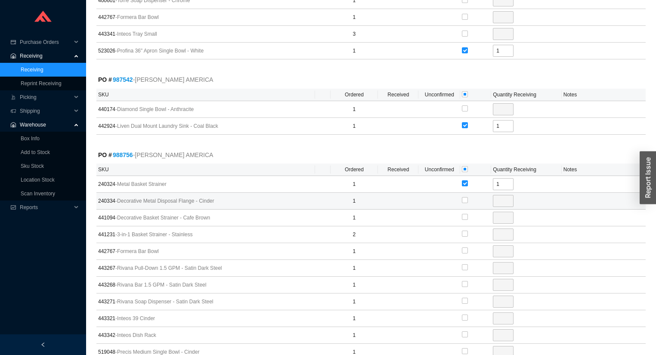
click at [463, 195] on div at bounding box center [465, 201] width 6 height 12
click at [465, 198] on input "checkbox" at bounding box center [465, 200] width 6 height 6
checkbox input "true"
type input "1"
click at [464, 217] on input "checkbox" at bounding box center [465, 217] width 6 height 6
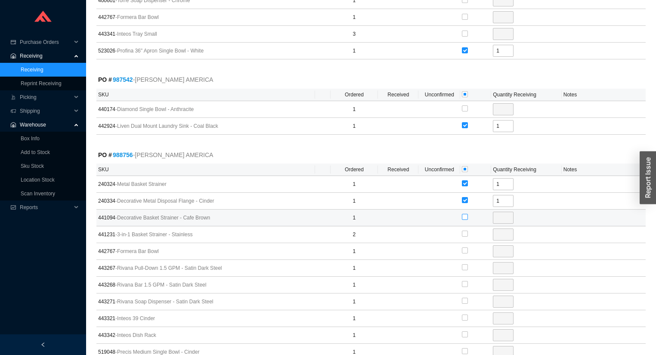
checkbox input "true"
type input "1"
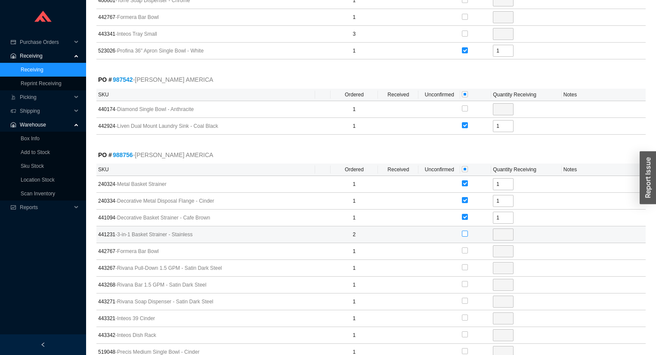
click at [466, 234] on input "checkbox" at bounding box center [465, 234] width 6 height 6
checkbox input "true"
type input "2"
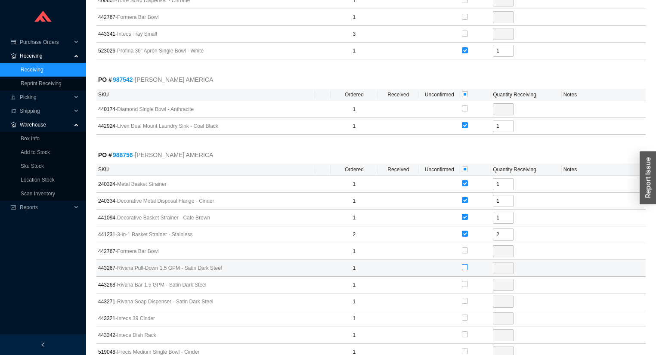
click at [465, 266] on input "checkbox" at bounding box center [465, 267] width 6 height 6
checkbox input "true"
type input "1"
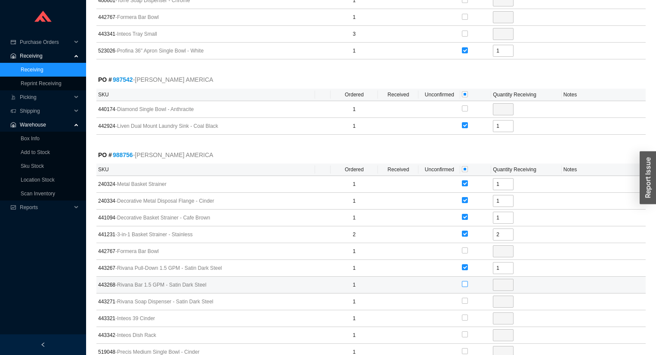
click at [463, 286] on label at bounding box center [465, 284] width 6 height 9
click at [463, 286] on input "checkbox" at bounding box center [465, 284] width 6 height 6
checkbox input "true"
type input "1"
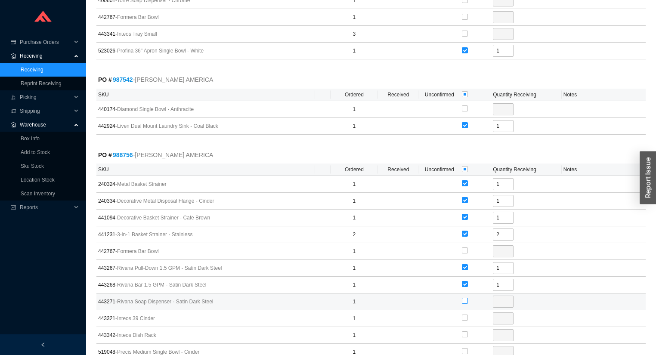
click at [463, 302] on input "checkbox" at bounding box center [465, 301] width 6 height 6
checkbox input "true"
type input "1"
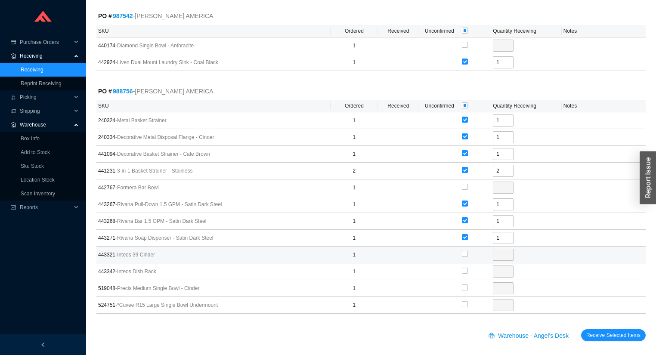
scroll to position [410, 0]
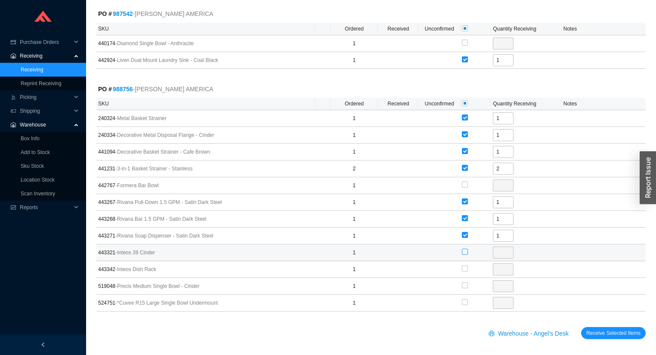
click at [466, 252] on label at bounding box center [465, 252] width 6 height 9
click at [466, 252] on input "checkbox" at bounding box center [465, 252] width 6 height 6
checkbox input "true"
type input "1"
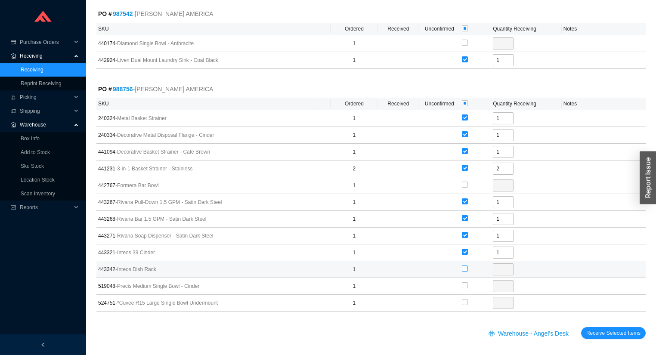
click at [466, 266] on input "checkbox" at bounding box center [465, 269] width 6 height 6
checkbox input "true"
type input "1"
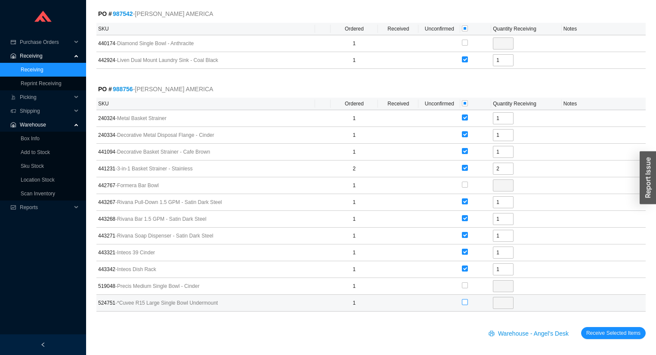
click at [465, 300] on input "checkbox" at bounding box center [465, 302] width 6 height 6
checkbox input "true"
type input "1"
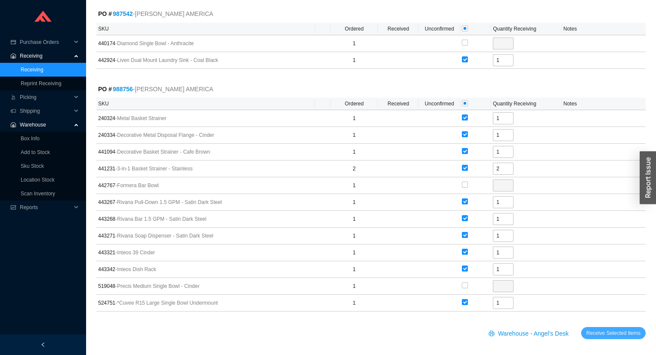
click at [613, 331] on span "Receive Selected Items" at bounding box center [614, 333] width 54 height 9
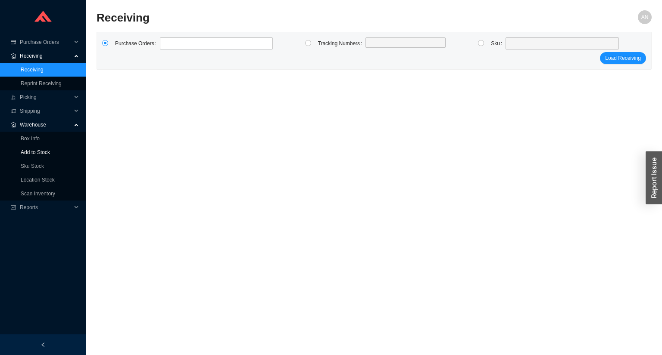
click at [38, 152] on link "Add to Stock" at bounding box center [35, 152] width 29 height 6
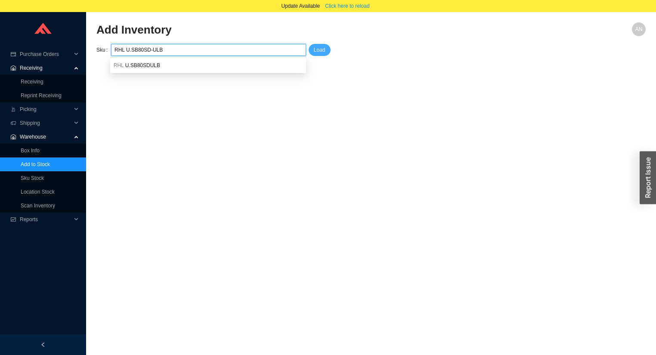
type input "RHL U.SB80SD-ULB"
click at [319, 49] on span "Load" at bounding box center [320, 50] width 12 height 9
click at [148, 50] on input "RHL U.SB80SD-ULB" at bounding box center [209, 49] width 188 height 11
click at [146, 64] on span "U.SB80SDULB" at bounding box center [142, 65] width 35 height 6
type input "RHL U.SB80SDULB"
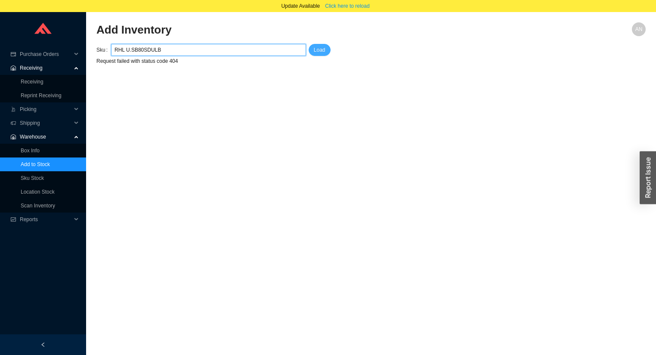
click at [321, 51] on span "Load" at bounding box center [320, 50] width 12 height 9
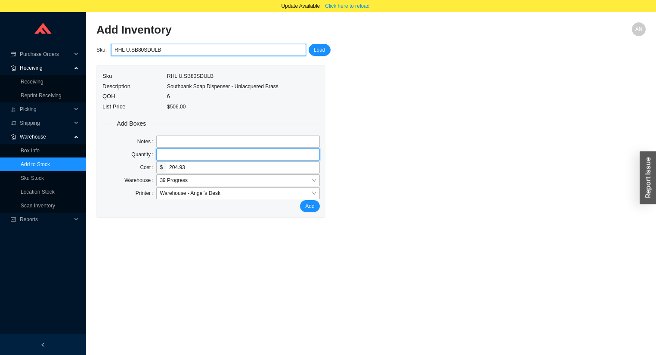
click at [183, 152] on input "tel" at bounding box center [237, 155] width 163 height 12
type input "1"
click at [300, 200] on button "Add" at bounding box center [309, 206] width 19 height 12
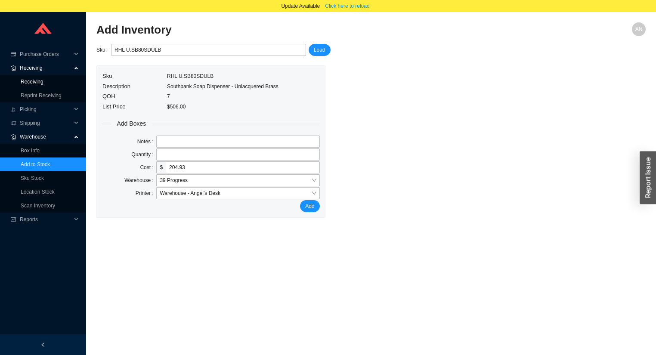
click at [41, 79] on link "Receiving" at bounding box center [32, 82] width 23 height 6
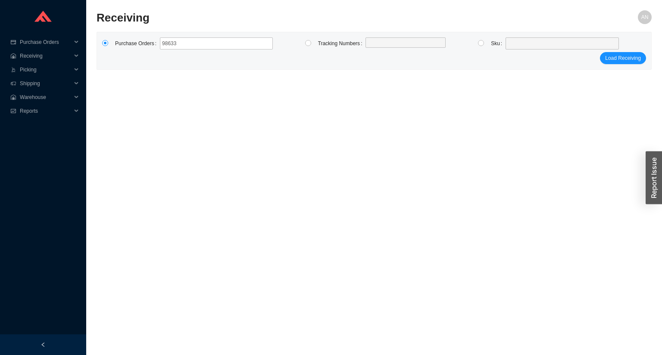
type input "986339"
click button "Load Receiving" at bounding box center [623, 58] width 46 height 12
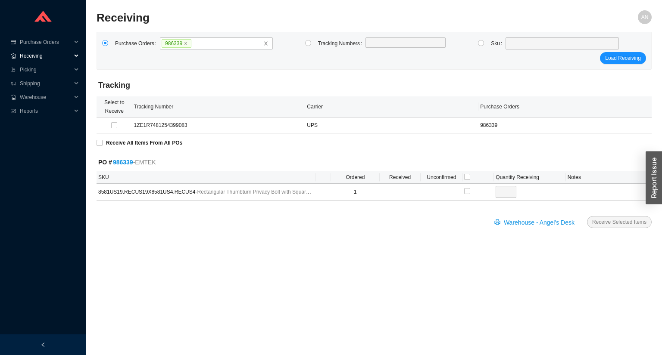
click at [43, 59] on span "Receiving" at bounding box center [46, 56] width 52 height 14
click at [41, 72] on link "Receiving" at bounding box center [32, 70] width 23 height 6
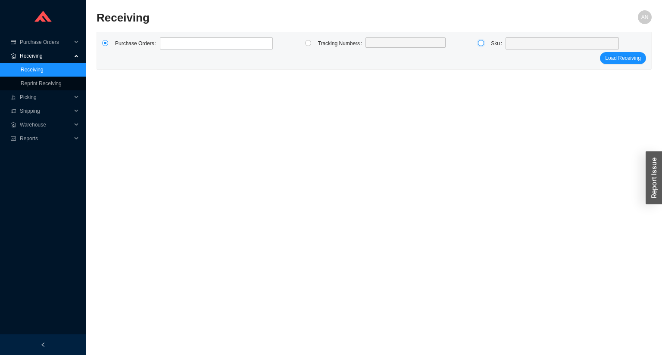
click at [481, 43] on input "radio" at bounding box center [481, 43] width 6 height 6
radio input "true"
click at [516, 46] on span at bounding box center [562, 43] width 106 height 11
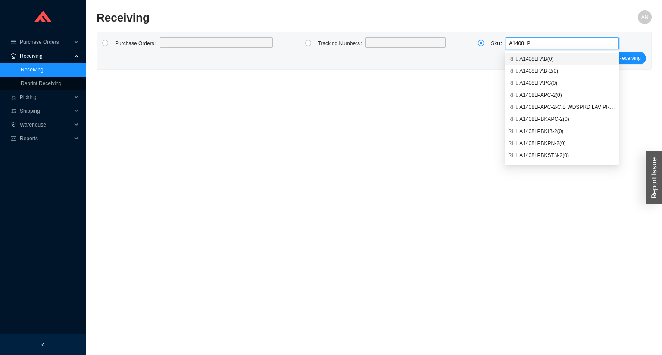
click at [533, 41] on input "A1408LP" at bounding box center [562, 43] width 106 height 11
type input "A"
type input "AC24PN"
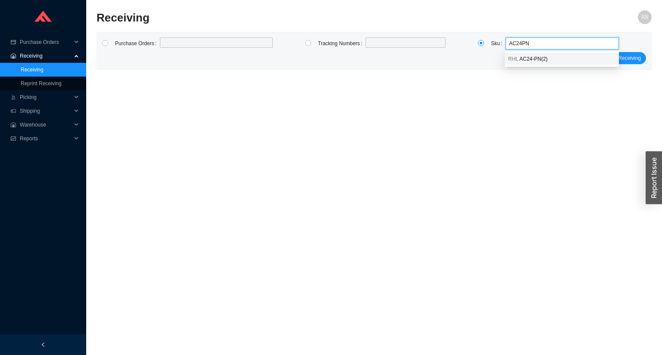
click at [542, 59] on span "AC24-PN ( 2 )" at bounding box center [533, 59] width 28 height 6
click at [612, 57] on span "Load Receiving" at bounding box center [623, 58] width 36 height 9
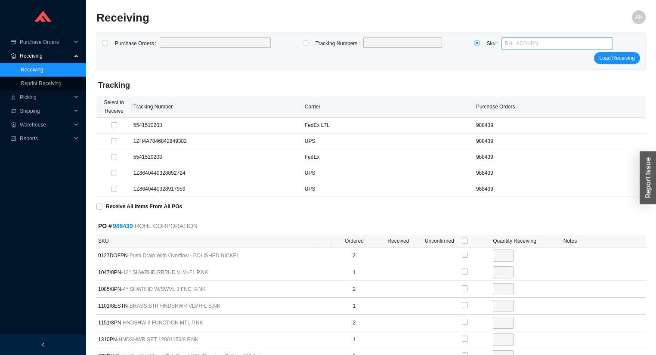
click at [538, 42] on span "RHL AC24-PN" at bounding box center [557, 43] width 105 height 11
type input "MB01D1LMMB"
click at [535, 32] on div "Purchase Orders Tracking Numbers Sku Load Receiving" at bounding box center [371, 50] width 549 height 37
click at [538, 40] on span "RHL AC24-PN" at bounding box center [557, 43] width 105 height 11
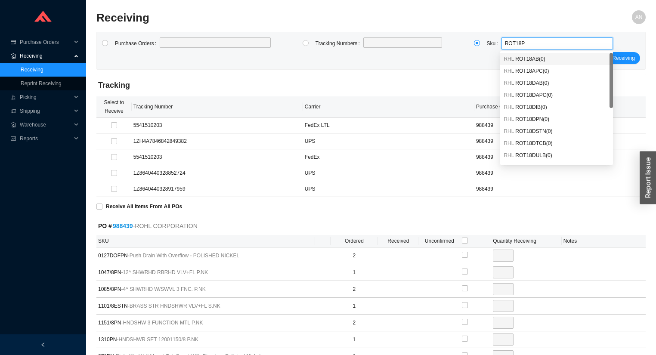
type input "ROT18PN"
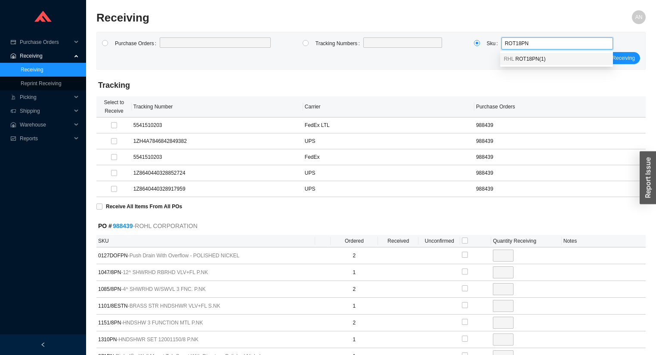
click at [566, 59] on div "RHL ROT18PN ( 1 )" at bounding box center [557, 59] width 106 height 8
click at [608, 56] on span "Load Receiving" at bounding box center [618, 58] width 36 height 9
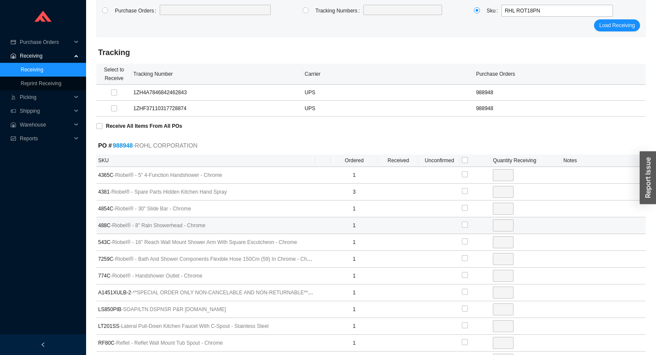
scroll to position [103, 0]
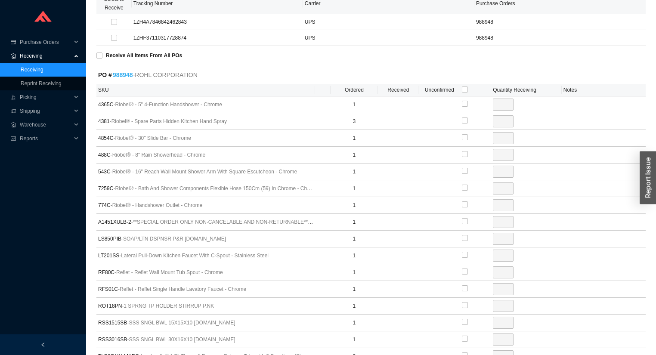
click at [118, 73] on link "988948" at bounding box center [123, 75] width 20 height 7
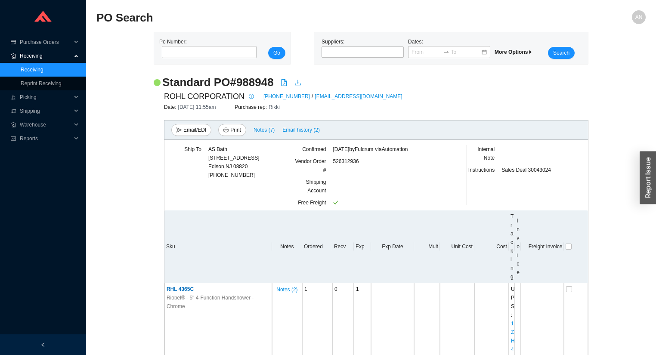
click at [33, 68] on link "Receiving" at bounding box center [32, 70] width 23 height 6
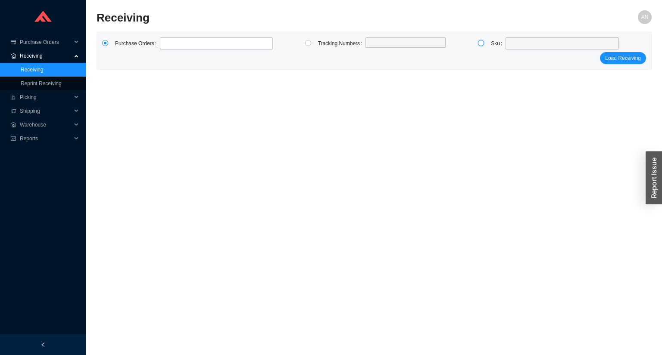
click at [482, 43] on input "radio" at bounding box center [481, 43] width 6 height 6
radio input "true"
click at [516, 44] on span at bounding box center [562, 43] width 106 height 11
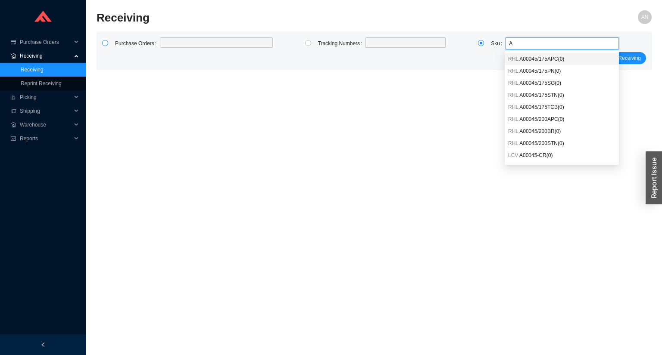
type input "A"
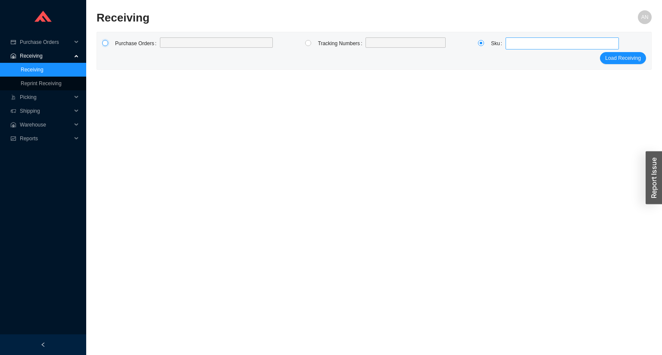
click at [104, 42] on input "radio" at bounding box center [105, 43] width 6 height 6
radio input "true"
click at [49, 41] on span "Purchase Orders" at bounding box center [46, 42] width 52 height 14
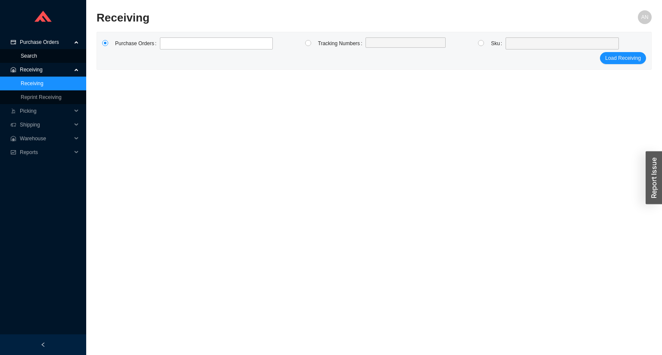
click at [37, 53] on link "Search" at bounding box center [29, 56] width 16 height 6
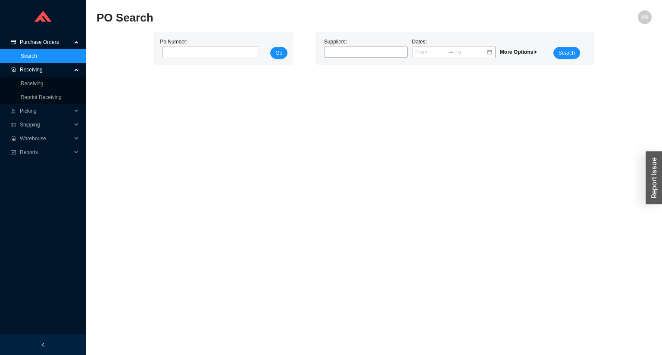
click at [512, 50] on span "More Options" at bounding box center [519, 52] width 38 height 6
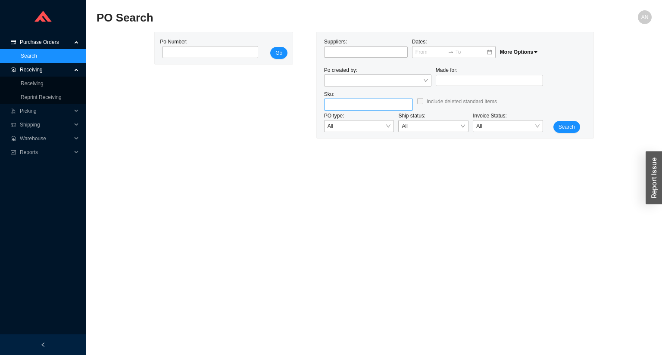
click at [343, 102] on input "search" at bounding box center [368, 104] width 82 height 11
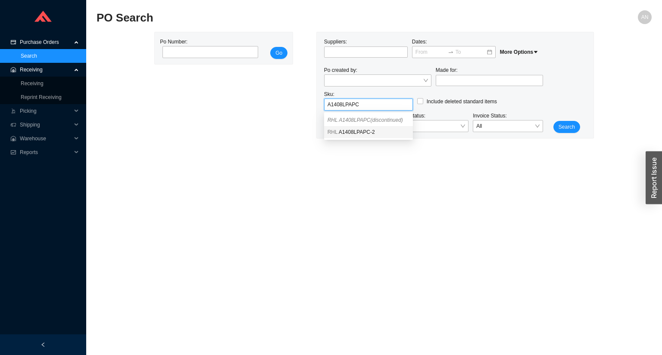
click at [358, 130] on span "A1408LPAPC-2" at bounding box center [357, 132] width 36 height 6
type input "RHL A1408LPAPC-2"
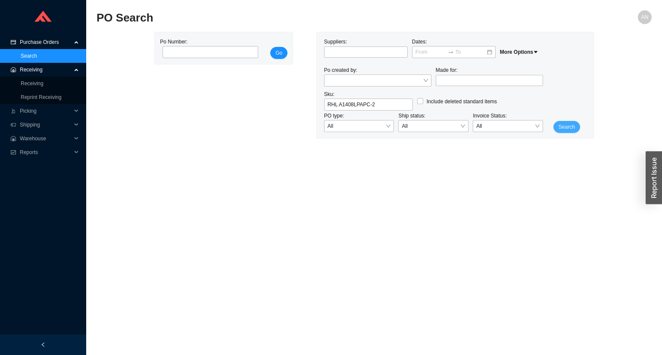
click at [566, 125] on span "Search" at bounding box center [566, 127] width 16 height 9
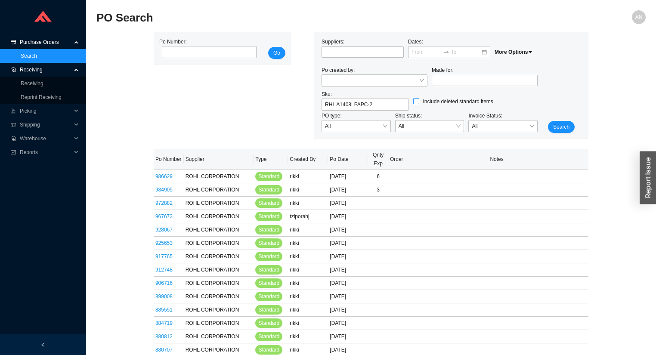
click at [417, 103] on input "Include deleted standard items" at bounding box center [417, 101] width 6 height 6
checkbox input "true"
click at [557, 127] on span "Search" at bounding box center [562, 127] width 16 height 9
click at [169, 190] on link "984905" at bounding box center [163, 190] width 17 height 6
checkbox input "false"
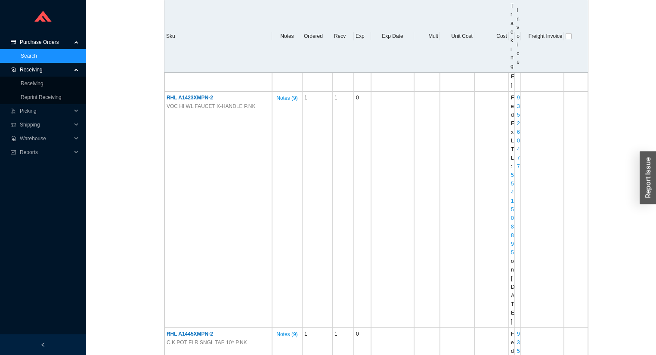
scroll to position [4790, 0]
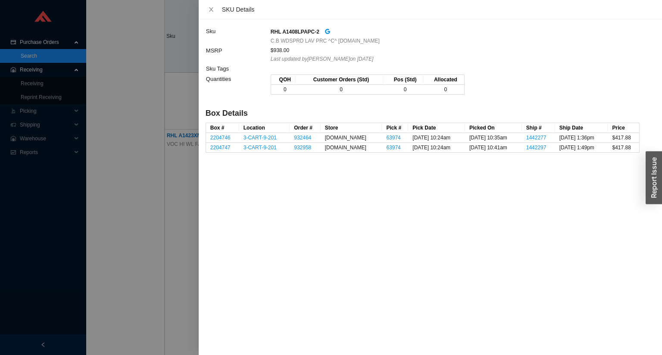
click at [149, 146] on div at bounding box center [331, 177] width 662 height 355
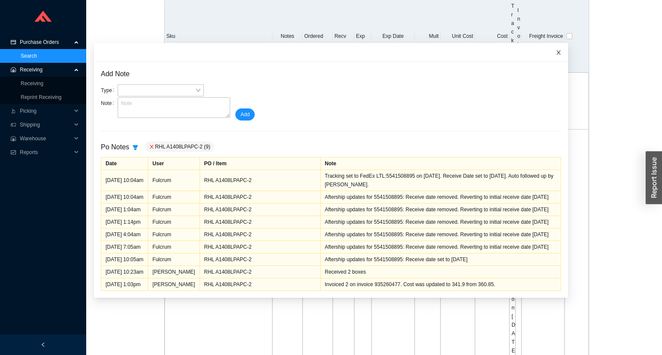
click at [555, 53] on icon "close" at bounding box center [558, 53] width 6 height 6
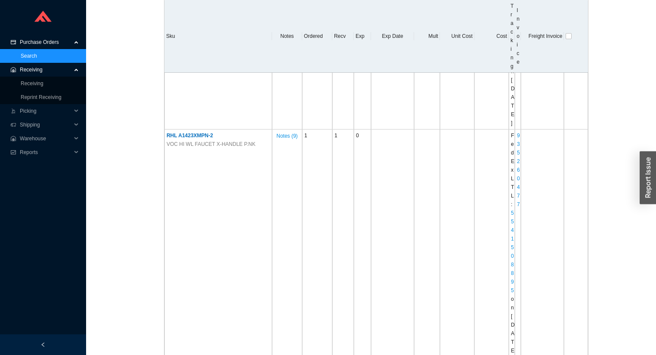
type input "RHL A1408LPAPC-2"
checkbox input "true"
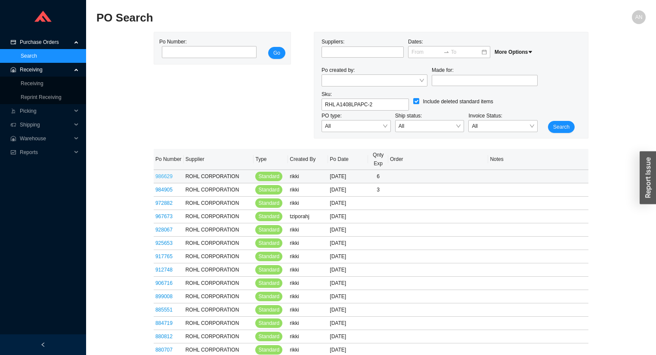
click at [165, 175] on link "986629" at bounding box center [163, 177] width 17 height 6
checkbox input "false"
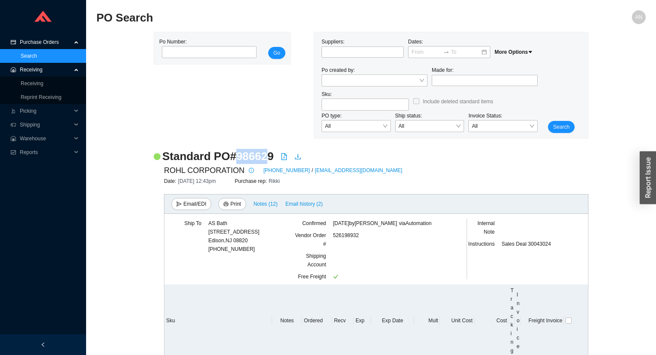
drag, startPoint x: 236, startPoint y: 157, endPoint x: 265, endPoint y: 160, distance: 29.5
click at [265, 160] on h2 "Standard PO # 986629" at bounding box center [218, 156] width 112 height 15
click at [233, 208] on span "Print" at bounding box center [235, 204] width 11 height 9
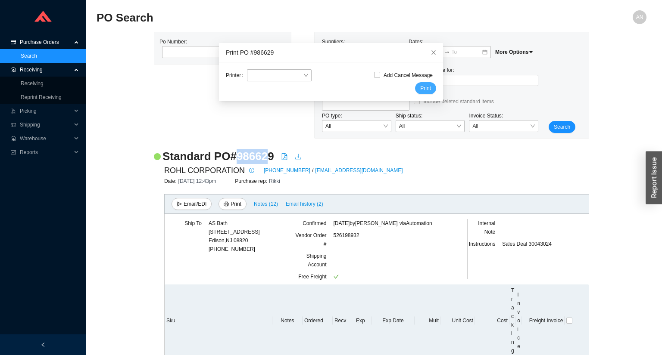
click at [420, 86] on span "Print" at bounding box center [425, 88] width 11 height 9
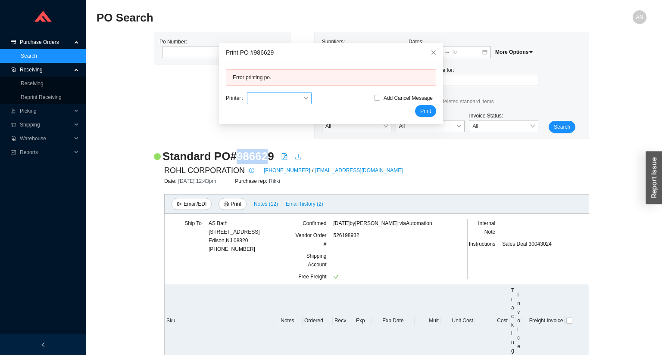
click at [250, 99] on input "search" at bounding box center [276, 98] width 53 height 11
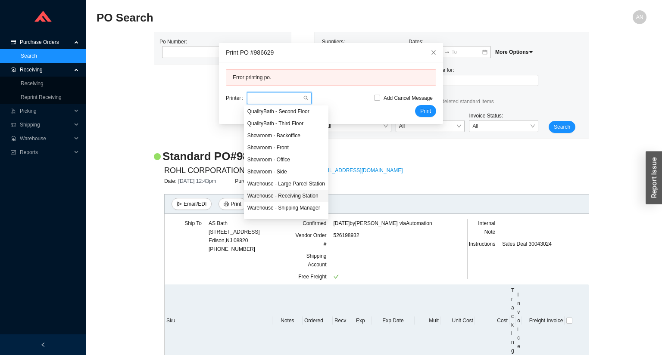
scroll to position [22, 0]
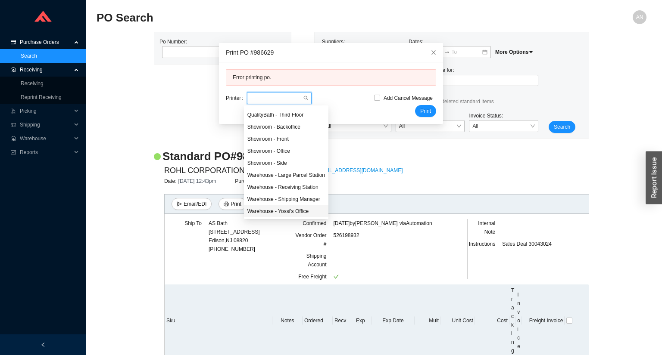
click at [294, 211] on div "Warehouse - Yossi's Office" at bounding box center [286, 212] width 78 height 8
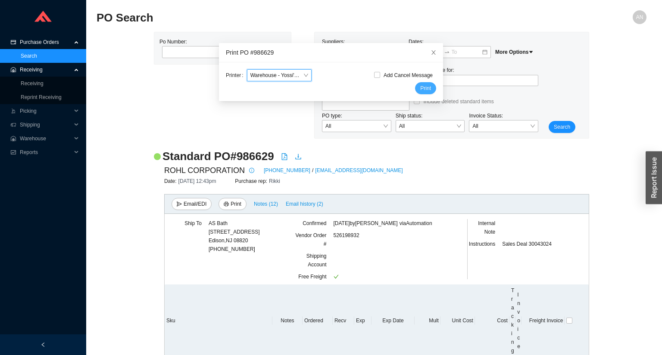
click at [420, 88] on span "Print" at bounding box center [425, 88] width 11 height 9
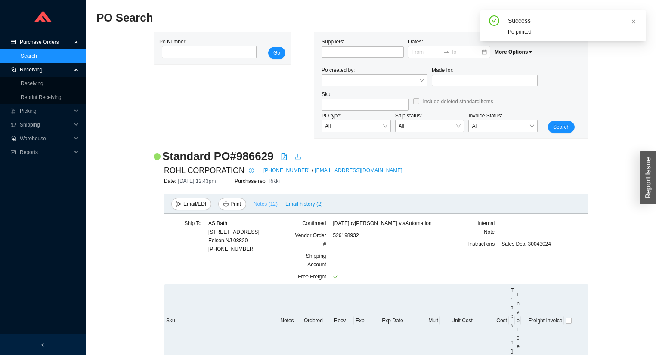
click at [265, 204] on span "Notes ( 12 )" at bounding box center [266, 204] width 24 height 9
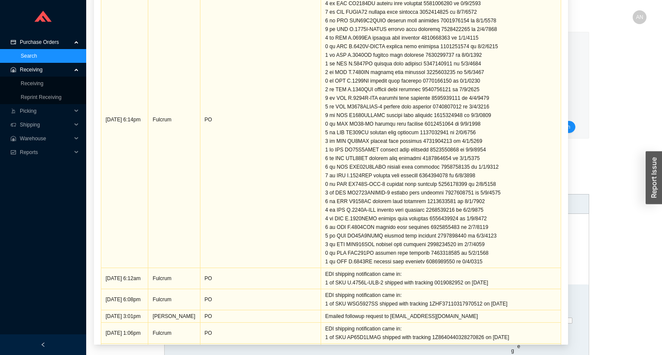
scroll to position [548, 0]
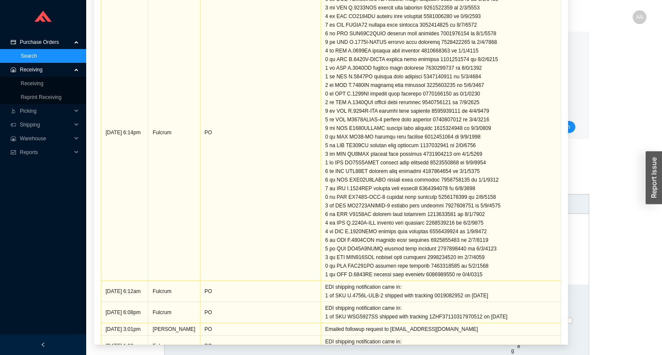
click at [620, 39] on div "Po Number: Go Suppliers: Dates: More Options Po created by: Made for: Sku: Incl…" at bounding box center [371, 85] width 550 height 107
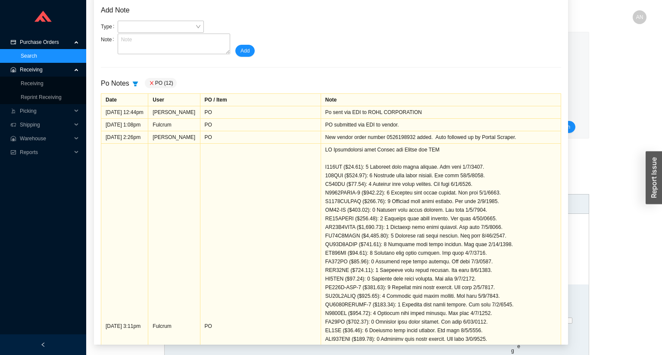
scroll to position [0, 0]
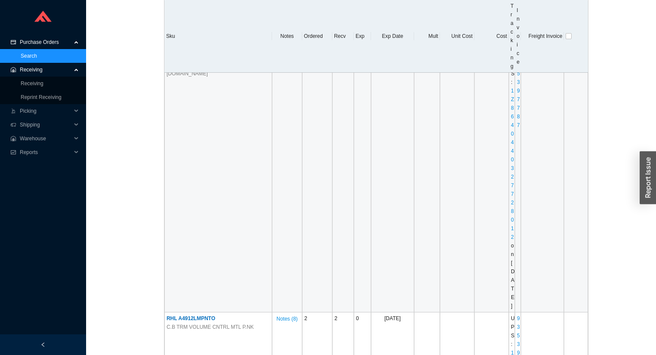
scroll to position [793, 0]
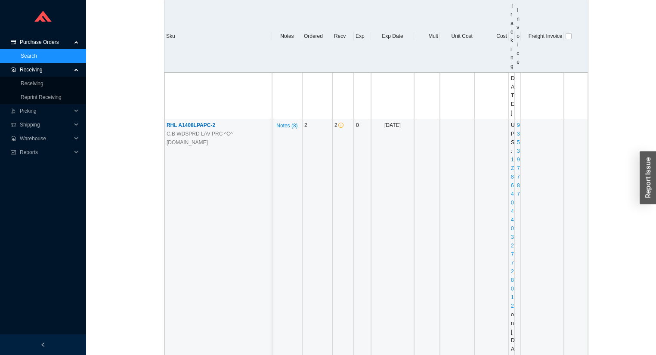
click at [203, 128] on span "RHL A1408LPAPC-2" at bounding box center [191, 125] width 49 height 6
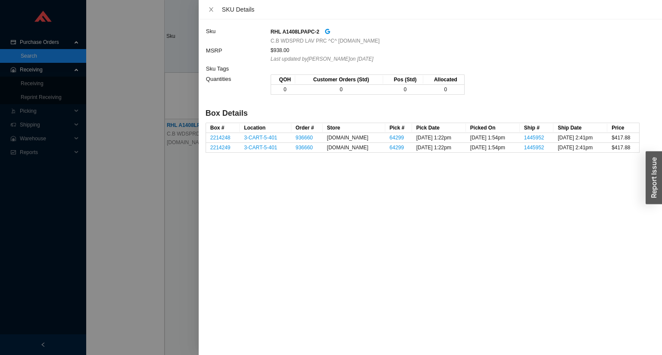
click at [178, 165] on div at bounding box center [331, 177] width 662 height 355
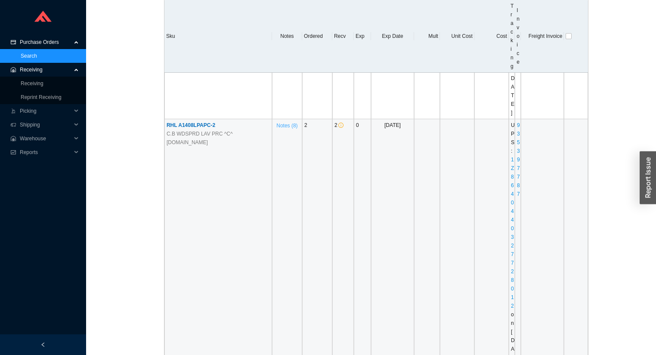
click at [286, 130] on span "Notes ( 8 )" at bounding box center [287, 125] width 21 height 9
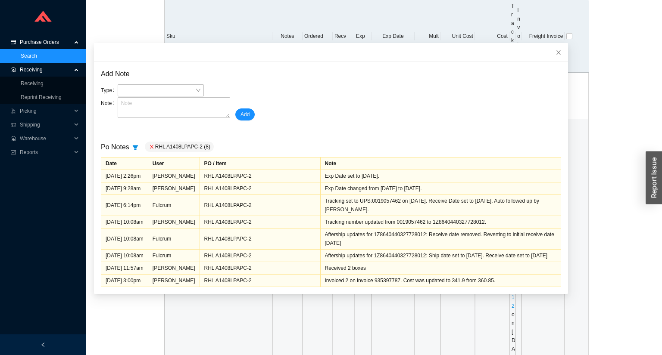
click at [223, 310] on td "RHL A1408LPAPC-2 C.B WDSPRD LAV PRC ^C^ P.CR" at bounding box center [219, 250] width 108 height 262
click at [555, 53] on icon "close" at bounding box center [558, 53] width 6 height 6
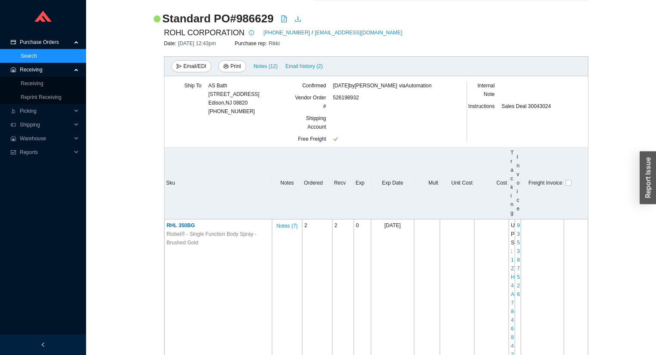
scroll to position [0, 0]
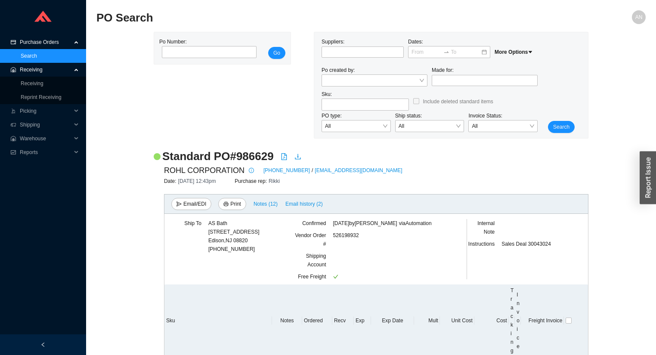
click at [21, 71] on span "Receiving" at bounding box center [46, 70] width 52 height 14
click at [40, 71] on span "Receiving" at bounding box center [46, 70] width 52 height 14
click at [40, 81] on link "Receiving" at bounding box center [32, 84] width 23 height 6
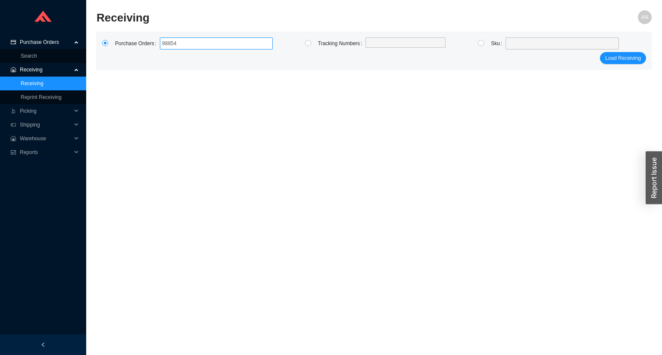
type input "988549"
type input "985846"
type input "983369"
click button "Load Receiving" at bounding box center [623, 58] width 46 height 12
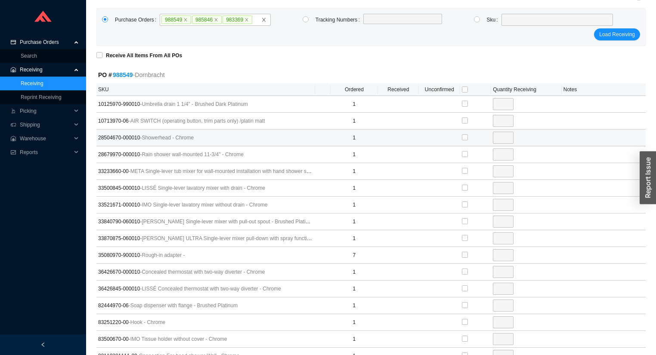
scroll to position [34, 0]
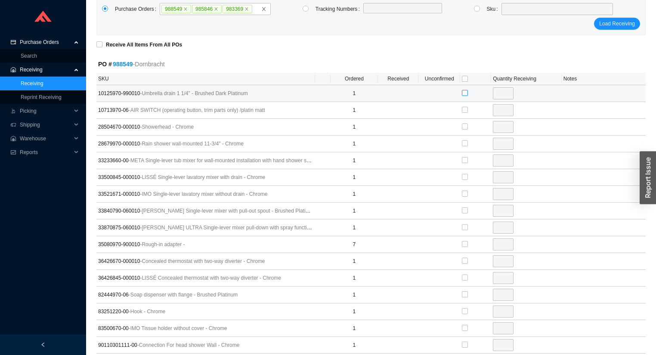
click at [465, 93] on input "checkbox" at bounding box center [465, 93] width 6 height 6
checkbox input "true"
type input "1"
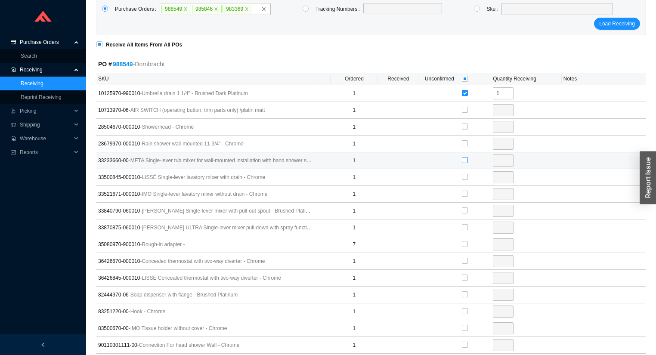
click at [466, 159] on input "checkbox" at bounding box center [465, 160] width 6 height 6
checkbox input "true"
type input "1"
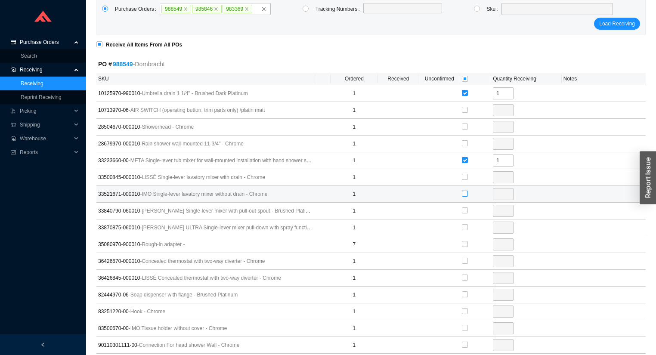
click at [462, 193] on input "checkbox" at bounding box center [465, 194] width 6 height 6
checkbox input "true"
type input "1"
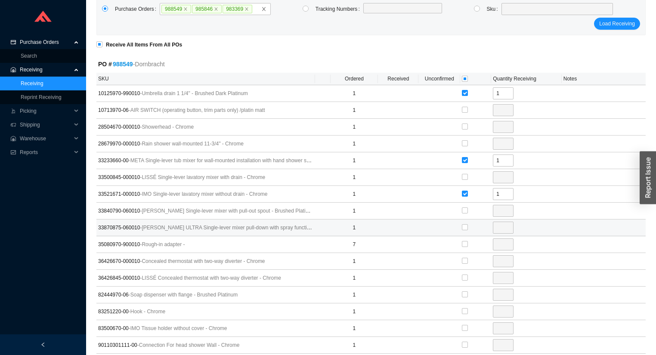
click at [469, 224] on div at bounding box center [476, 227] width 28 height 13
click at [467, 224] on input "checkbox" at bounding box center [465, 227] width 6 height 6
checkbox input "true"
type input "1"
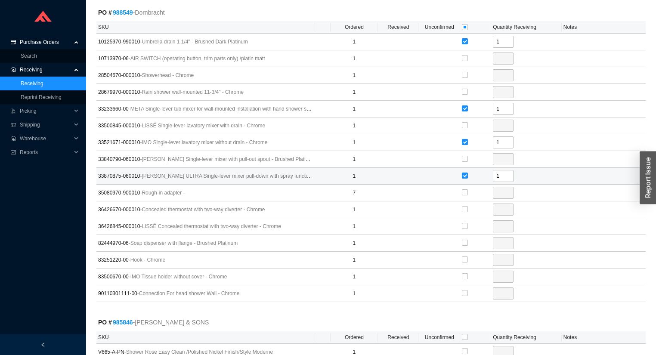
scroll to position [172, 0]
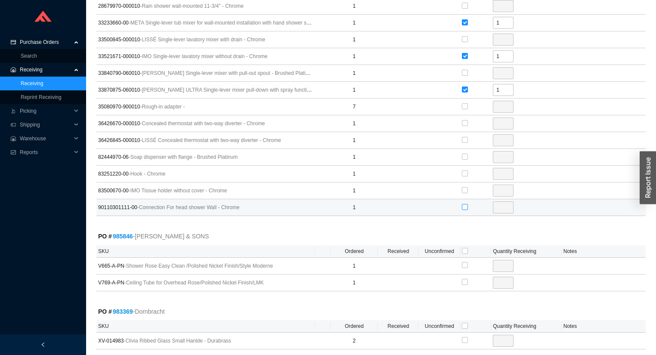
click at [466, 206] on input "checkbox" at bounding box center [465, 207] width 6 height 6
checkbox input "true"
type input "1"
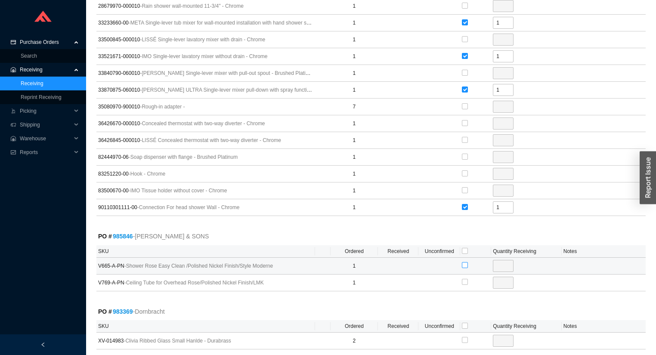
click at [465, 262] on input "checkbox" at bounding box center [465, 265] width 6 height 6
checkbox input "true"
type input "1"
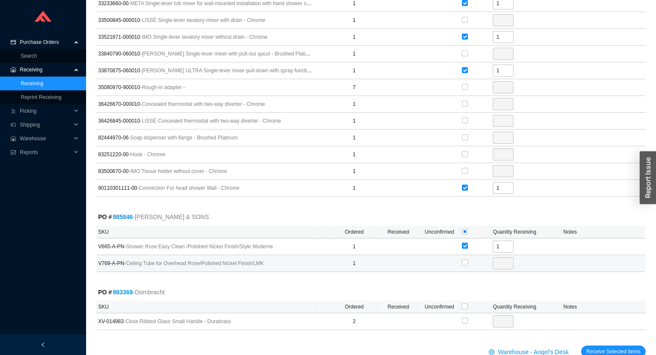
scroll to position [211, 0]
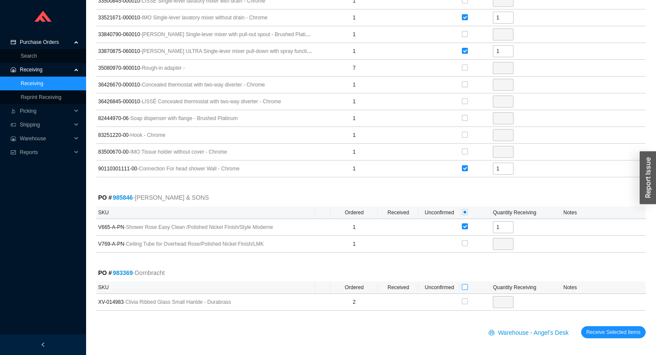
click at [465, 286] on input "checkbox" at bounding box center [465, 287] width 6 height 6
checkbox input "true"
type input "2"
click at [605, 329] on span "Receive Selected Items" at bounding box center [614, 332] width 54 height 9
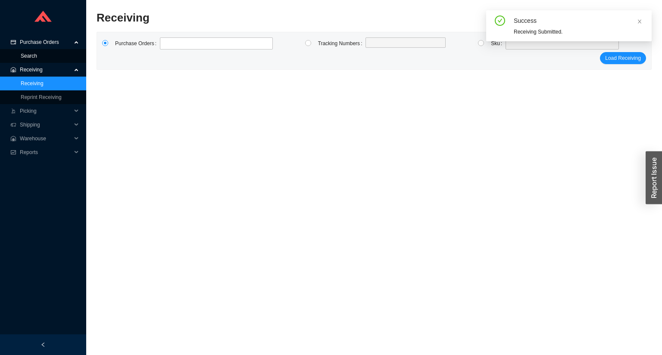
drag, startPoint x: 32, startPoint y: 40, endPoint x: 34, endPoint y: 49, distance: 9.7
click at [33, 44] on span "Purchase Orders" at bounding box center [46, 42] width 52 height 14
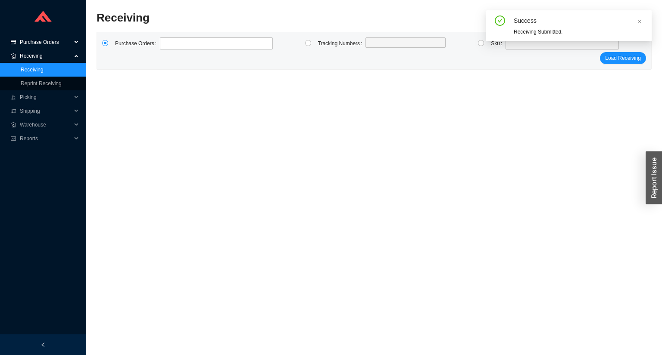
drag, startPoint x: 34, startPoint y: 37, endPoint x: 37, endPoint y: 45, distance: 9.1
click at [37, 43] on span "Purchase Orders" at bounding box center [46, 42] width 52 height 14
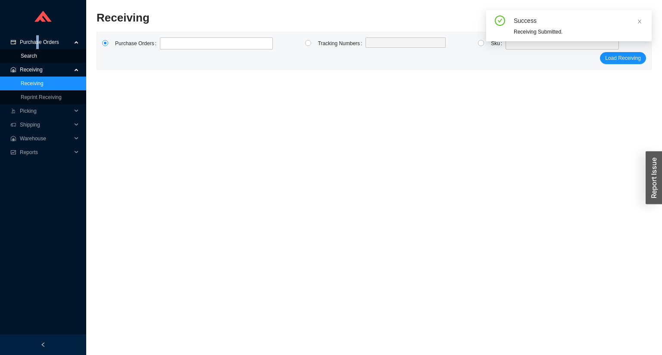
click at [37, 54] on link "Search" at bounding box center [29, 56] width 16 height 6
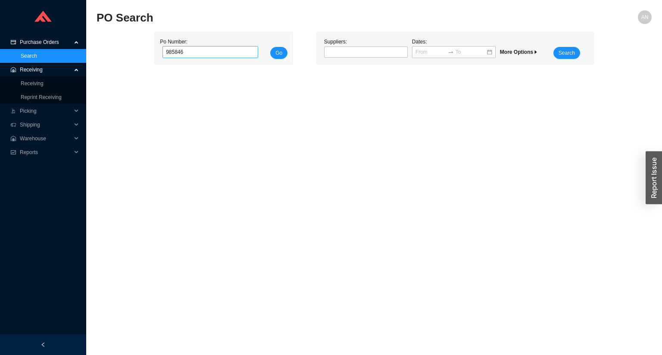
type input "985846"
click at [270, 47] on button "Go" at bounding box center [278, 53] width 17 height 12
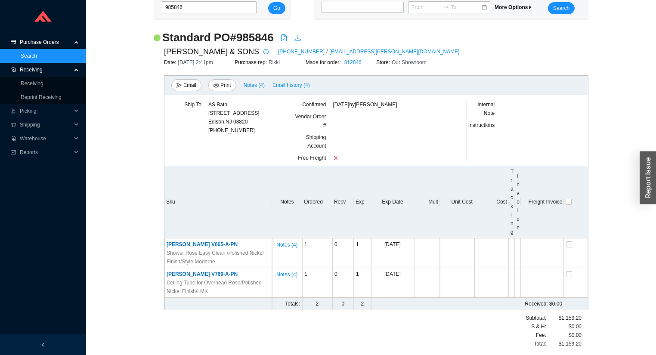
scroll to position [46, 0]
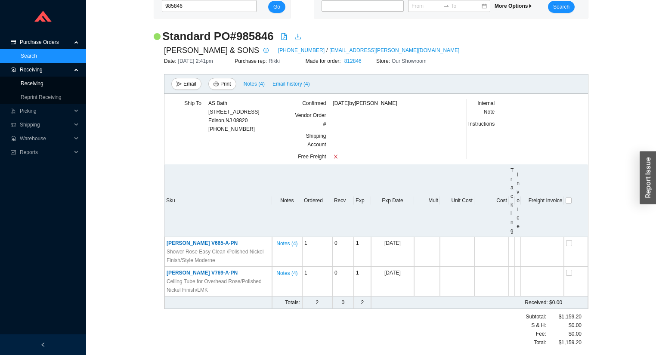
click at [37, 83] on link "Receiving" at bounding box center [32, 84] width 23 height 6
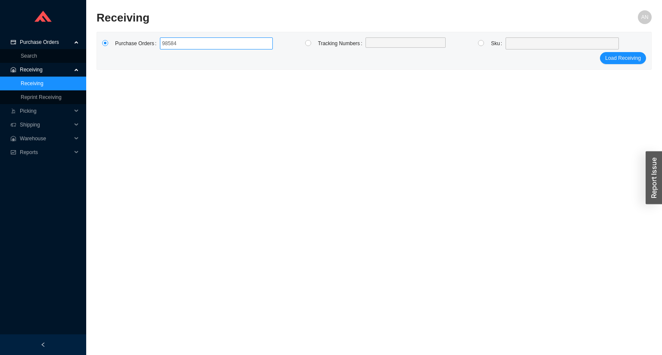
type input "985846"
click button "Load Receiving" at bounding box center [623, 58] width 46 height 12
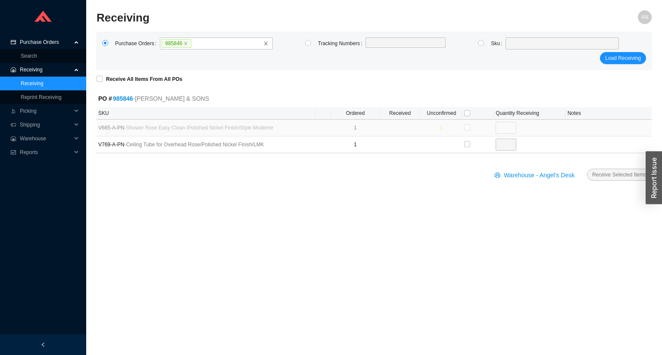
click at [283, 91] on form "Receive All Items From All POs PO # 985846 - SAMUEL HEATH & SONS SKU Ordered Re…" at bounding box center [373, 133] width 555 height 116
click at [466, 143] on input "checkbox" at bounding box center [467, 144] width 6 height 6
checkbox input "true"
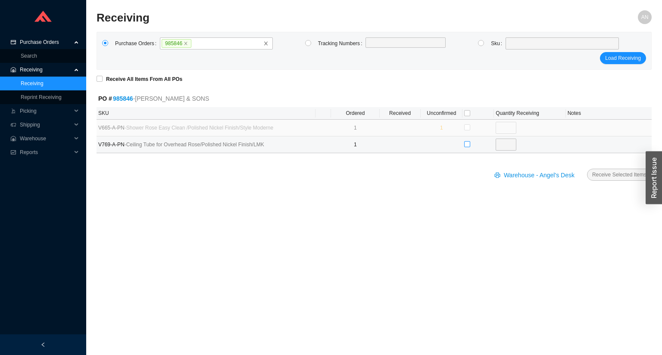
type input "1"
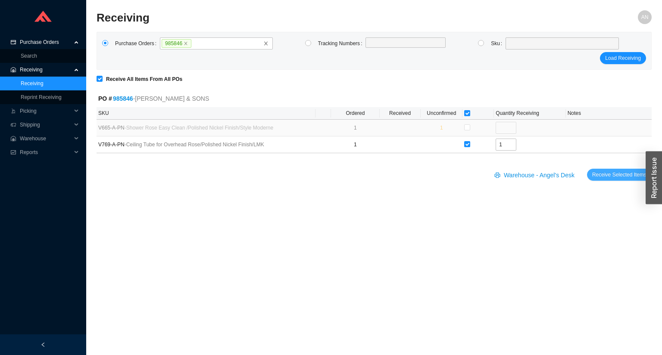
click at [603, 173] on span "Receive Selected Items" at bounding box center [619, 175] width 54 height 9
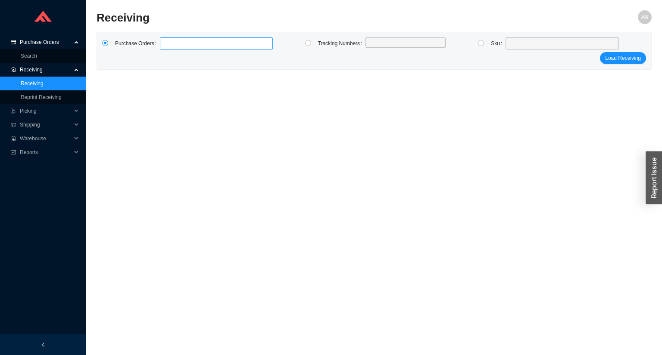
click at [168, 43] on label at bounding box center [216, 43] width 113 height 12
click at [167, 43] on input at bounding box center [164, 43] width 6 height 9
type input "986339"
click button "Load Receiving" at bounding box center [623, 58] width 46 height 12
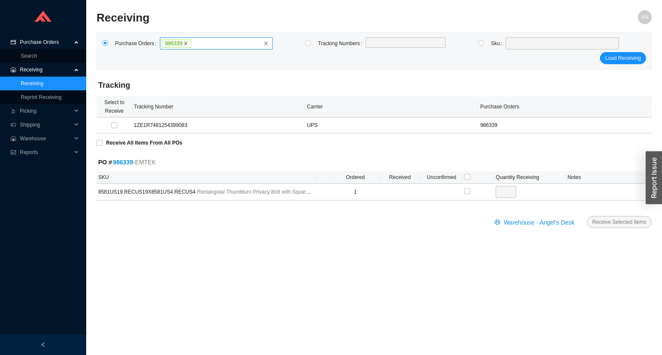
click at [183, 44] on icon "close" at bounding box center [185, 43] width 4 height 4
click at [192, 44] on input "986339" at bounding box center [195, 43] width 6 height 9
type input "988906"
type input "988536"
type input "988907"
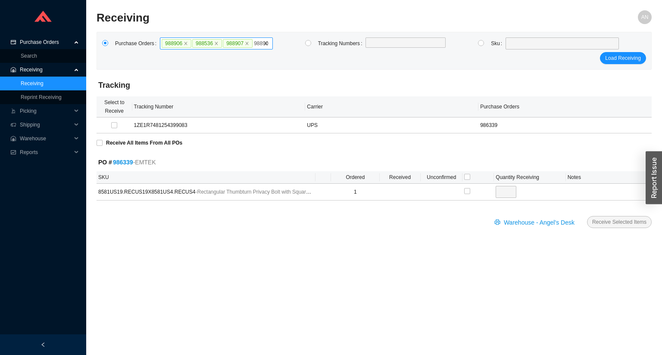
type input "988908"
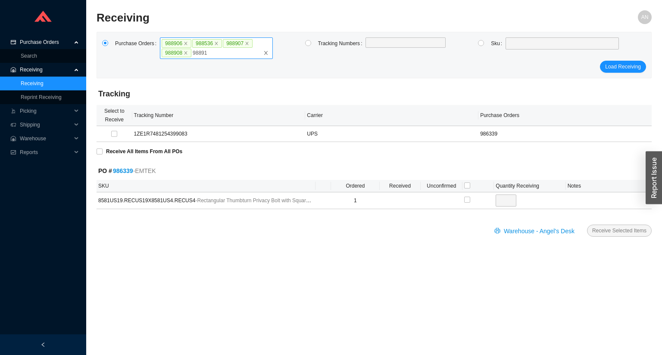
type input "988910"
click button "Load Receiving" at bounding box center [623, 67] width 46 height 12
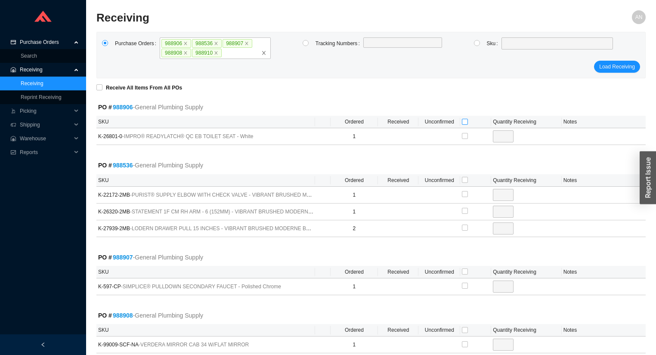
click at [467, 120] on input "checkbox" at bounding box center [465, 122] width 6 height 6
checkbox input "true"
type input "1"
click at [464, 178] on input "checkbox" at bounding box center [465, 180] width 6 height 6
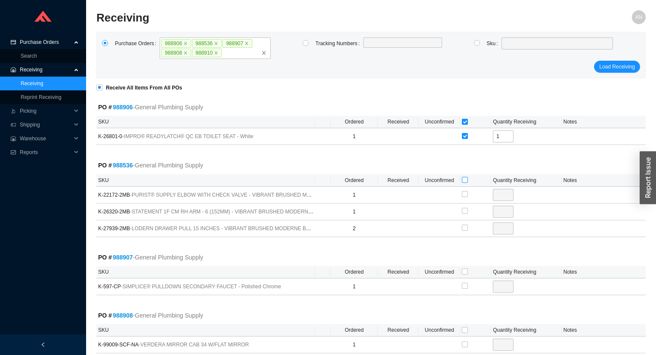
checkbox input "true"
type input "1"
checkbox input "true"
type input "1"
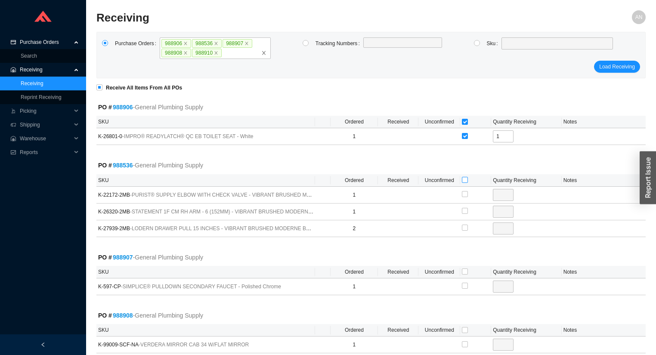
checkbox input "true"
type input "2"
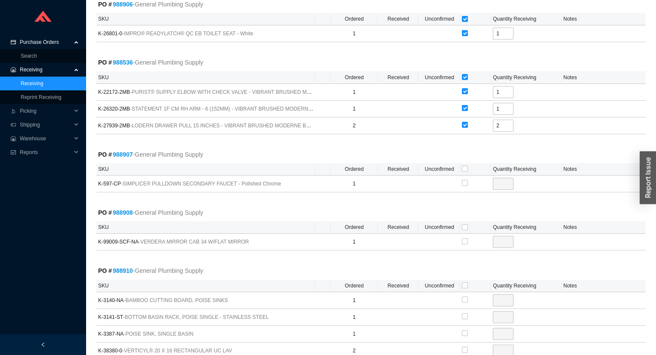
scroll to position [103, 0]
click at [465, 165] on label at bounding box center [465, 169] width 6 height 9
click at [465, 165] on input "checkbox" at bounding box center [465, 168] width 6 height 6
checkbox input "true"
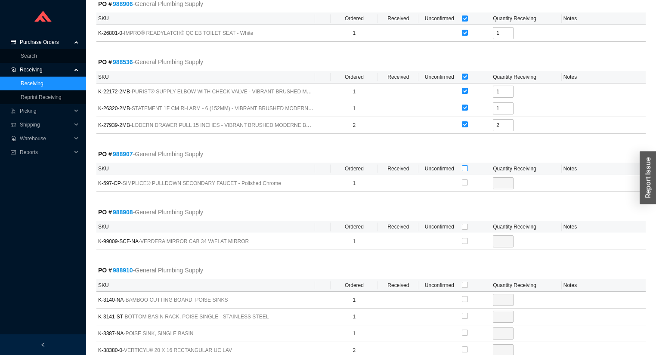
type input "1"
click at [467, 225] on input "checkbox" at bounding box center [465, 227] width 6 height 6
checkbox input "true"
type input "1"
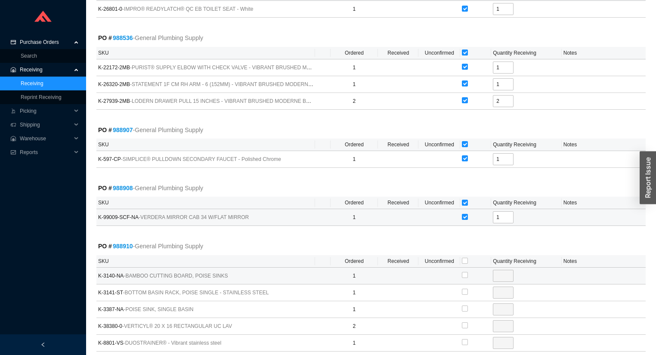
scroll to position [168, 0]
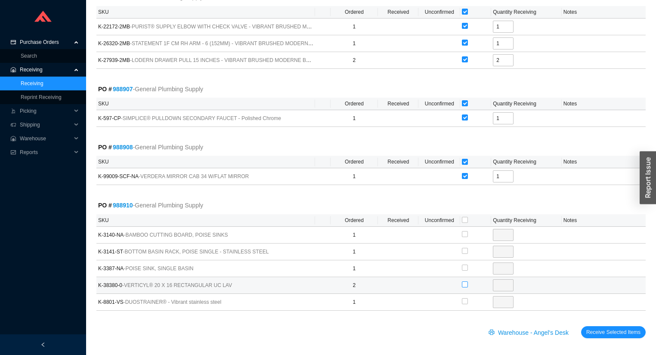
click at [465, 283] on input "checkbox" at bounding box center [465, 285] width 6 height 6
checkbox input "true"
type input "2"
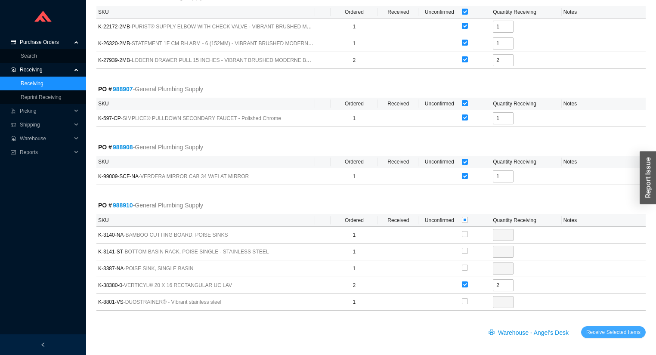
click at [598, 329] on span "Receive Selected Items" at bounding box center [614, 332] width 54 height 9
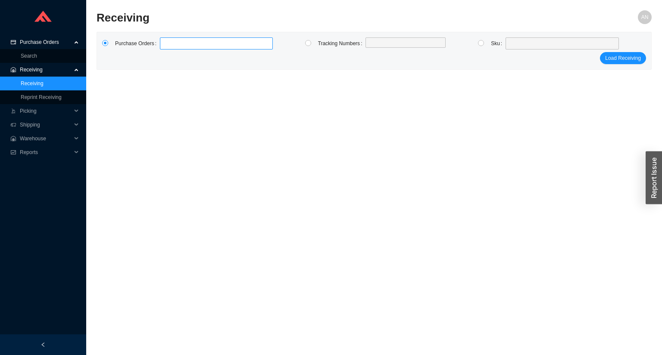
click at [165, 47] on input at bounding box center [164, 43] width 6 height 9
type input "988770"
click button "Load Receiving" at bounding box center [623, 58] width 46 height 12
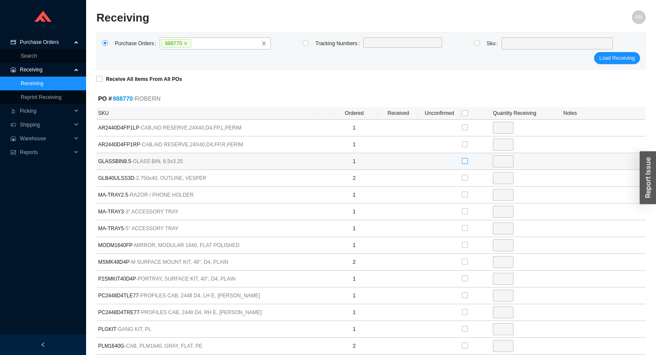
click at [465, 162] on input "checkbox" at bounding box center [465, 161] width 6 height 6
checkbox input "true"
type input "1"
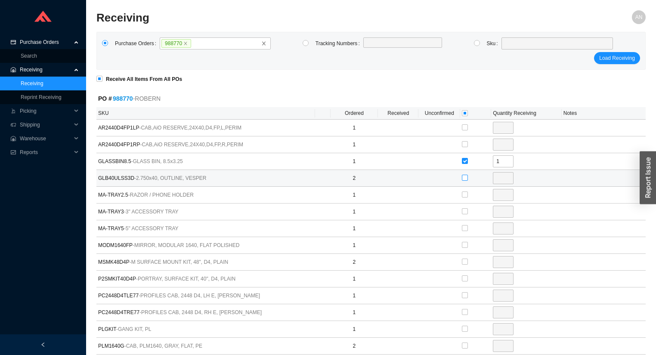
click at [463, 177] on input "checkbox" at bounding box center [465, 178] width 6 height 6
checkbox input "true"
type input "2"
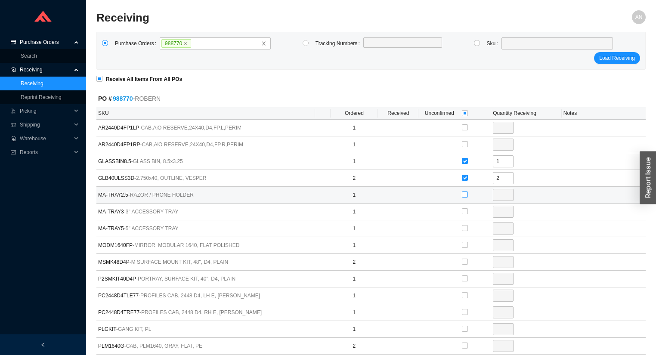
click at [465, 195] on input "checkbox" at bounding box center [465, 195] width 6 height 6
checkbox input "true"
type input "1"
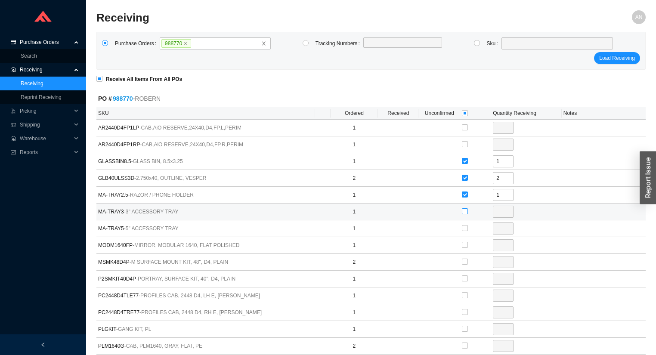
click at [465, 212] on input "checkbox" at bounding box center [465, 211] width 6 height 6
checkbox input "true"
type input "1"
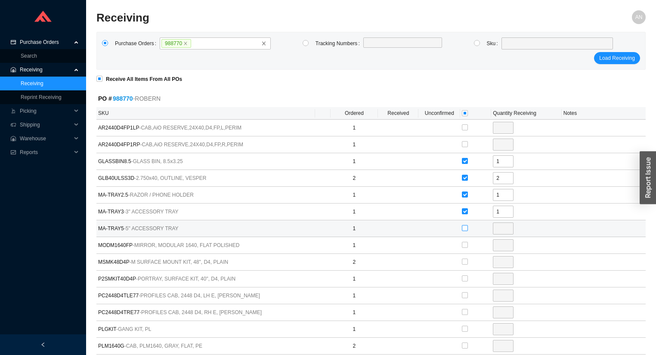
click at [465, 226] on input "checkbox" at bounding box center [465, 228] width 6 height 6
checkbox input "true"
type input "1"
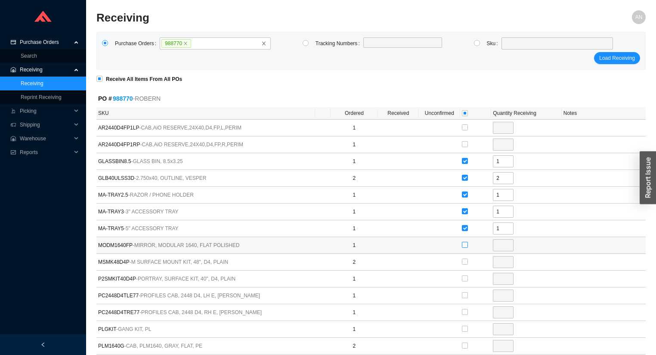
click at [464, 245] on input "checkbox" at bounding box center [465, 245] width 6 height 6
checkbox input "true"
type input "1"
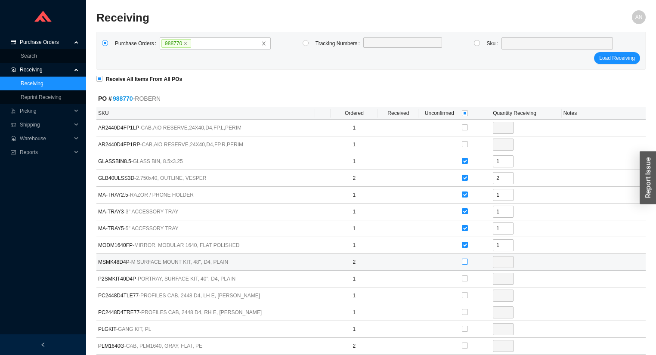
click at [465, 261] on input "checkbox" at bounding box center [465, 262] width 6 height 6
checkbox input "true"
type input "2"
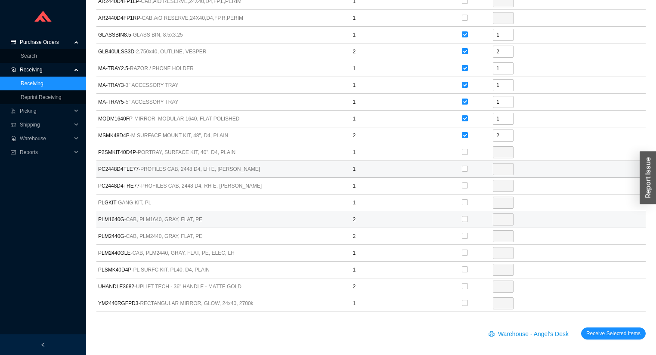
scroll to position [128, 0]
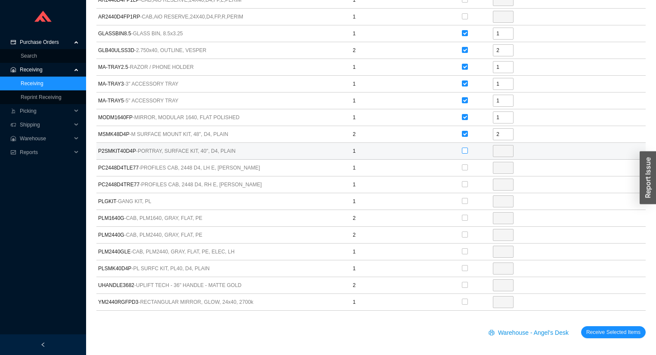
click at [465, 150] on input "checkbox" at bounding box center [465, 151] width 6 height 6
checkbox input "true"
type input "1"
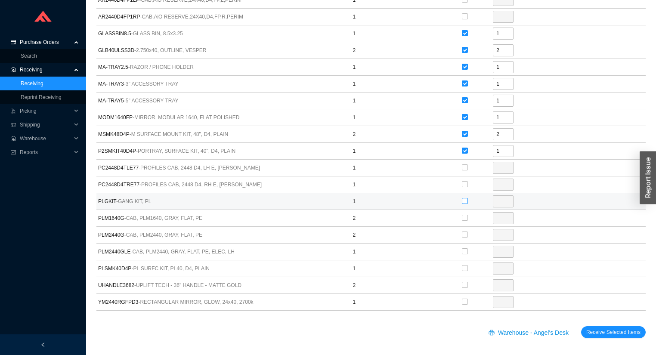
click at [463, 199] on input "checkbox" at bounding box center [465, 201] width 6 height 6
checkbox input "true"
type input "1"
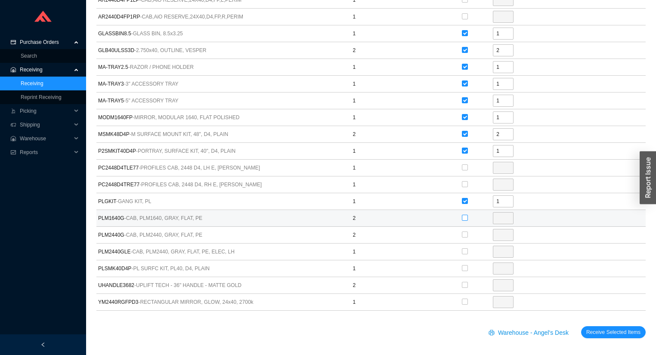
click at [465, 215] on input "checkbox" at bounding box center [465, 218] width 6 height 6
checkbox input "true"
type input "2"
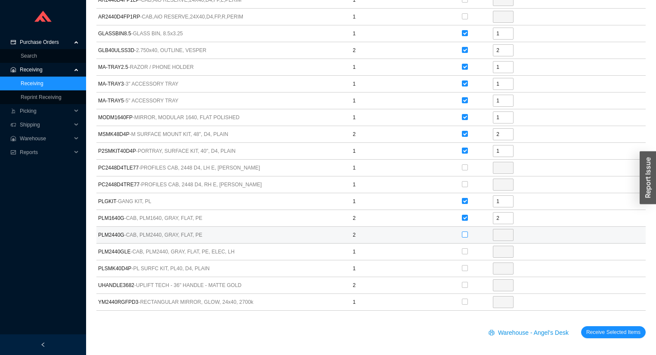
click at [465, 232] on input "checkbox" at bounding box center [465, 235] width 6 height 6
checkbox input "true"
type input "2"
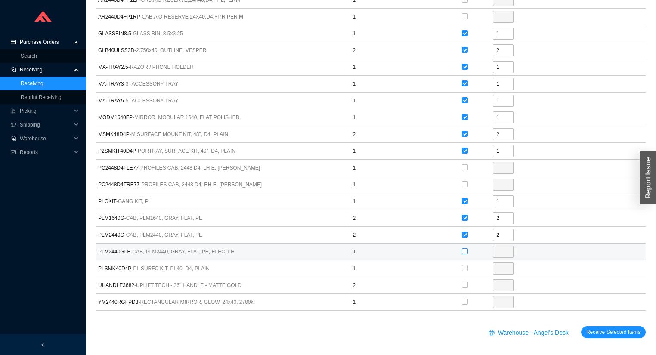
click at [463, 249] on input "checkbox" at bounding box center [465, 252] width 6 height 6
checkbox input "true"
type input "1"
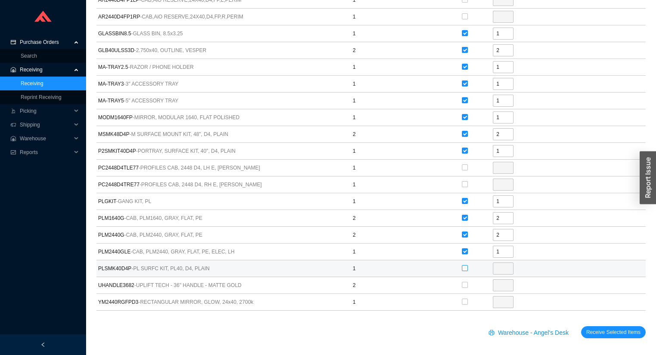
click at [465, 266] on input "checkbox" at bounding box center [465, 268] width 6 height 6
checkbox input "true"
type input "1"
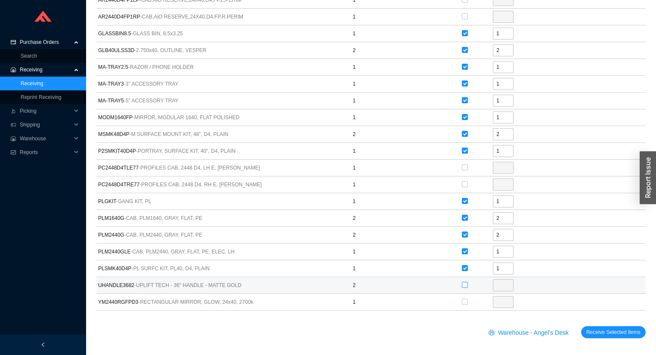
click at [463, 283] on input "checkbox" at bounding box center [465, 285] width 6 height 6
checkbox input "true"
type input "2"
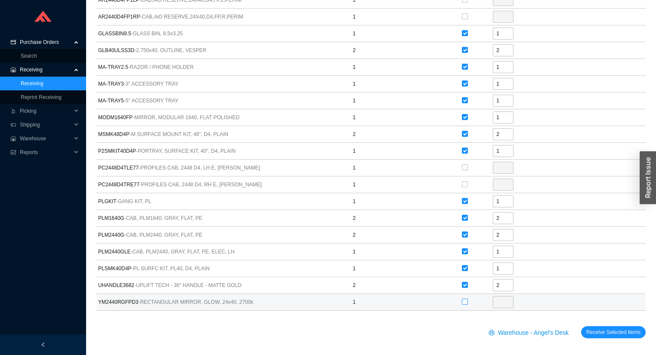
click at [467, 302] on input "checkbox" at bounding box center [465, 302] width 6 height 6
checkbox input "true"
type input "1"
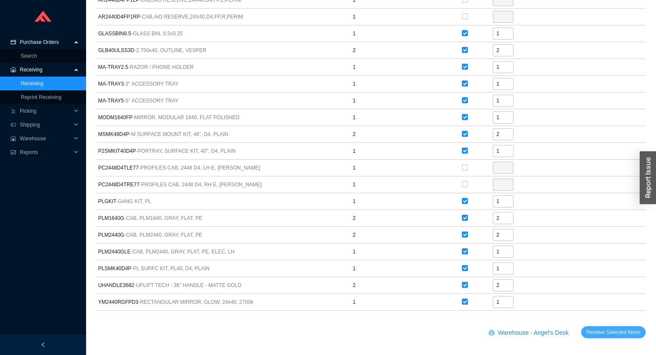
click at [607, 335] on button "Receive Selected Items" at bounding box center [614, 333] width 65 height 12
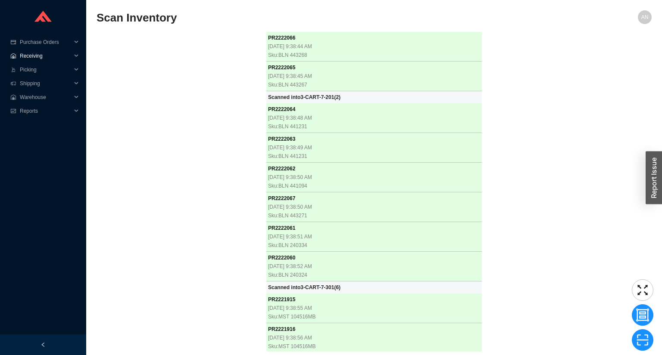
scroll to position [320, 0]
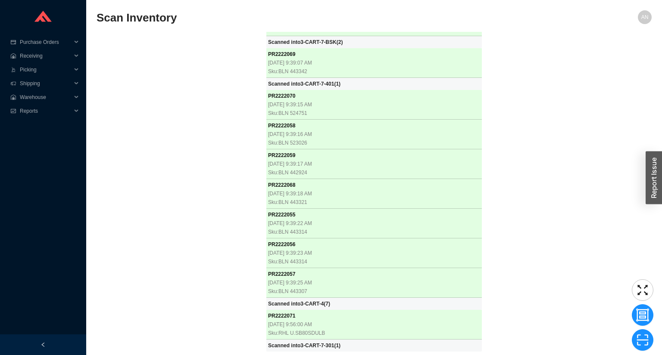
drag, startPoint x: 209, startPoint y: 180, endPoint x: 211, endPoint y: 174, distance: 6.3
click at [210, 179] on div "PR 2222066 [DATE] 9:38:44 AM Sku: BLN 443268 PR 2222065 [DATE] 9:38:45 AM Sku: …" at bounding box center [373, 192] width 555 height 320
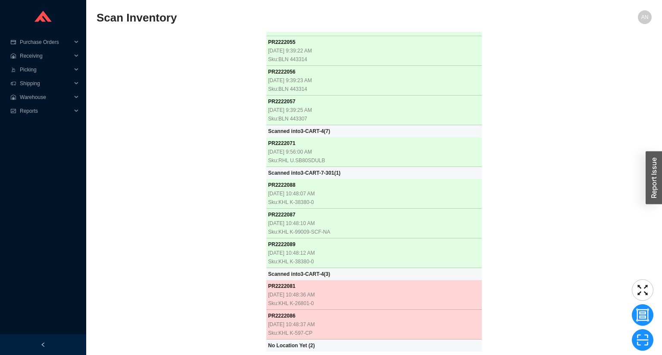
scroll to position [493, 0]
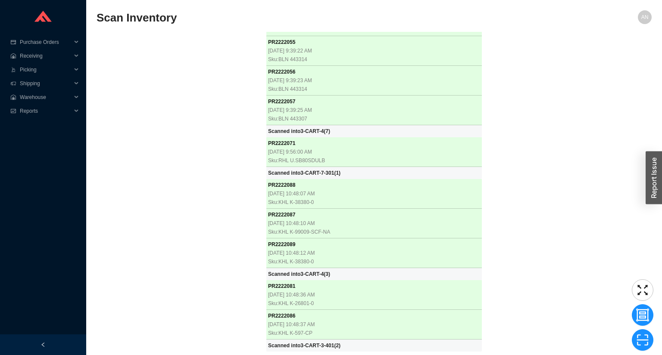
click at [177, 150] on div "PR 2222066 [DATE] 9:38:44 AM Sku: BLN 443268 PR 2222065 [DATE] 9:38:45 AM Sku: …" at bounding box center [373, 192] width 555 height 320
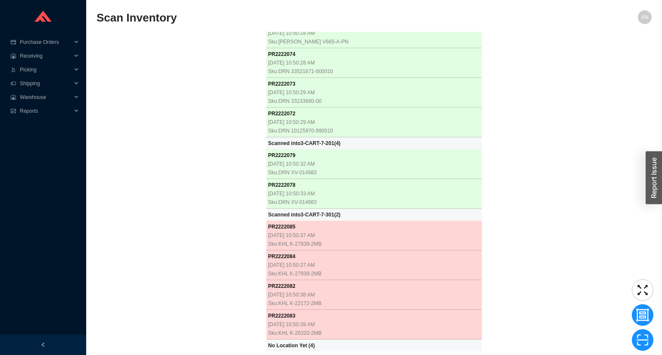
scroll to position [909, 0]
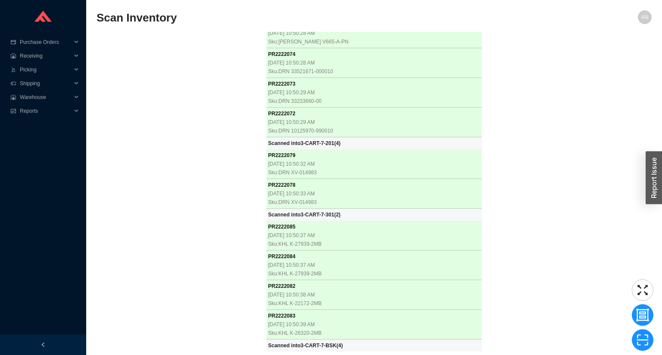
click at [167, 54] on div "PR 2222066 [DATE] 9:38:44 AM Sku: BLN 443268 PR 2222065 [DATE] 9:38:45 AM Sku: …" at bounding box center [373, 192] width 555 height 320
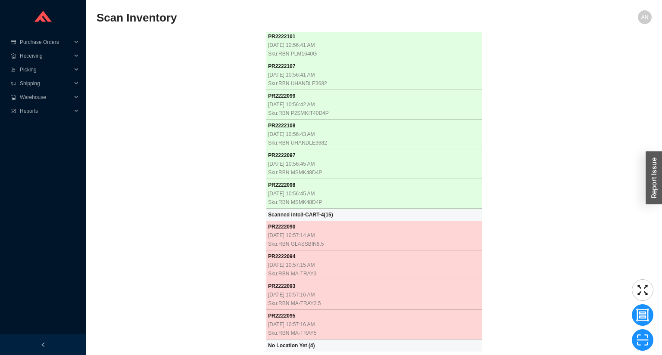
scroll to position [1496, 0]
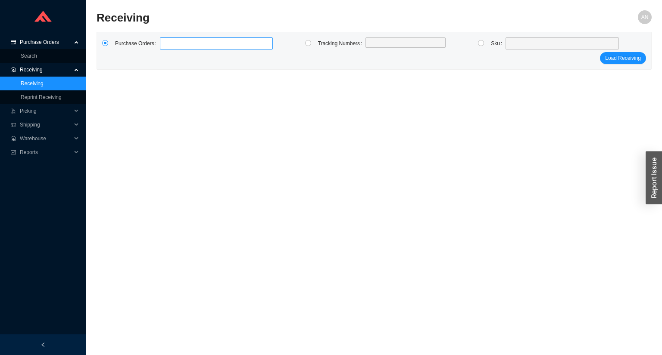
click at [177, 48] on label at bounding box center [216, 43] width 113 height 12
click at [167, 48] on input at bounding box center [164, 43] width 6 height 9
type input "988433"
type input "8"
type input "987865"
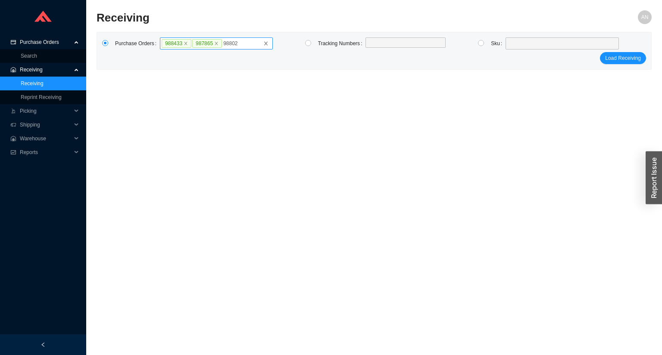
type input "988021"
type input "988768"
type input "976306"
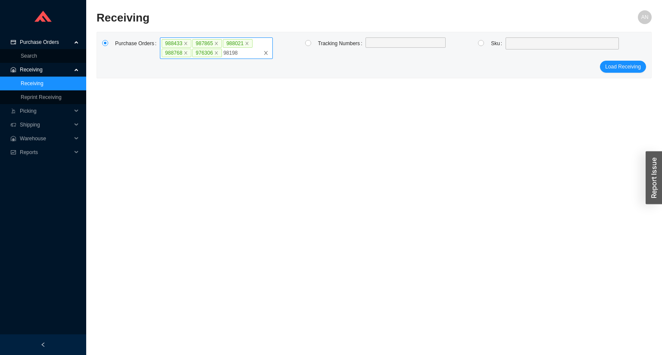
type input "981987"
type input "982877"
type input "986340"
type input "985701"
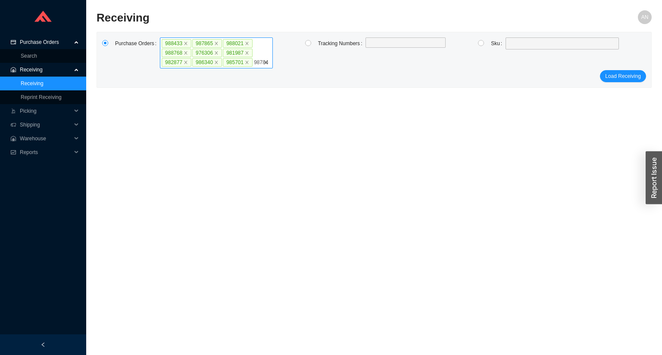
type input "987842"
type input "986456"
type input "985491"
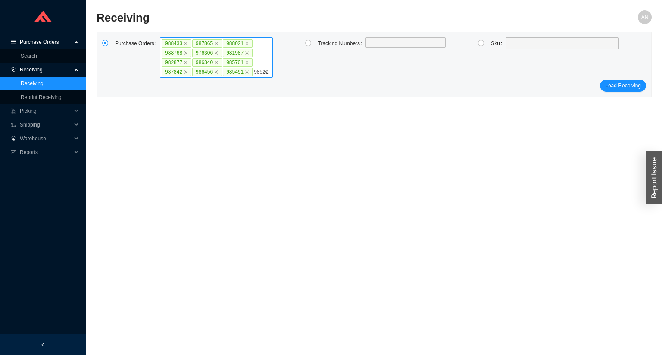
type input "985216"
type input "988886"
type input "988887"
type input "983345"
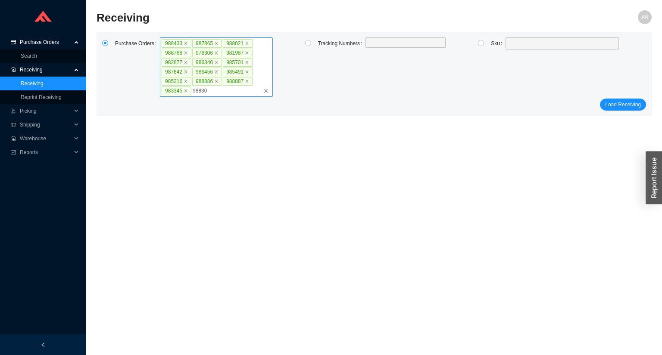
type input "988308"
type input "986957"
type input "986257"
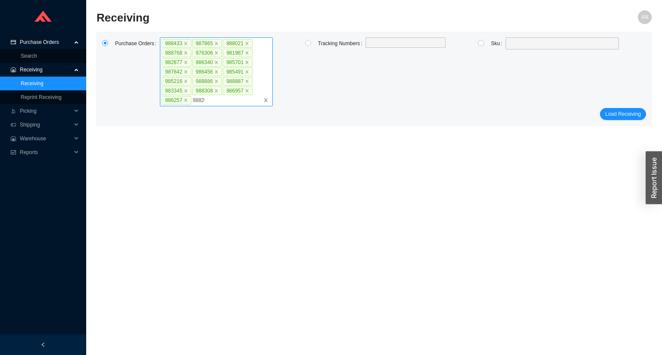
type input "988265"
type input "986601"
type input "988864"
type input "988684"
type input "988676"
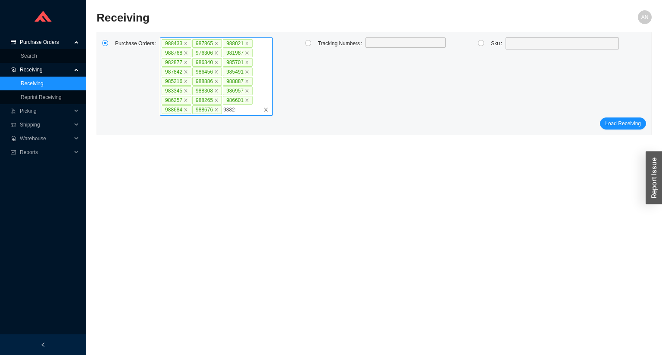
type input "988269"
type input "985598"
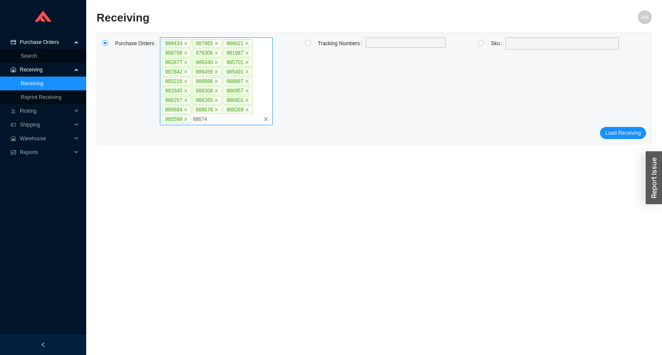
type input "986745"
type input "985079"
type input "988549"
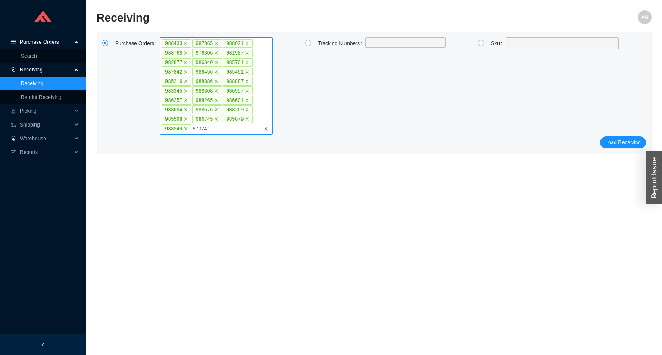
type input "973245"
type input "985942"
type input "988518"
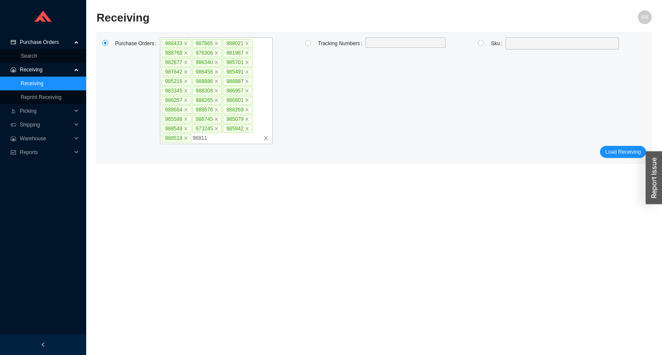
type input "988117"
click button "Load Receiving" at bounding box center [623, 152] width 46 height 12
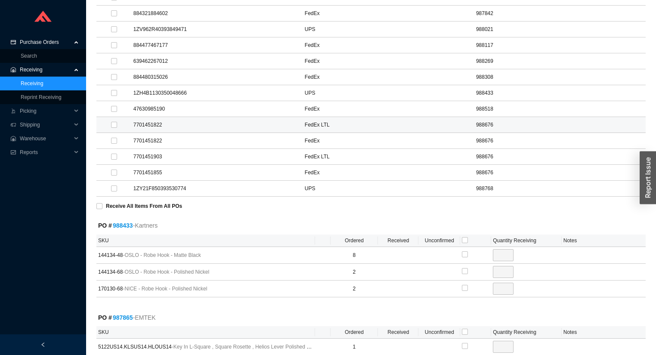
scroll to position [758, 0]
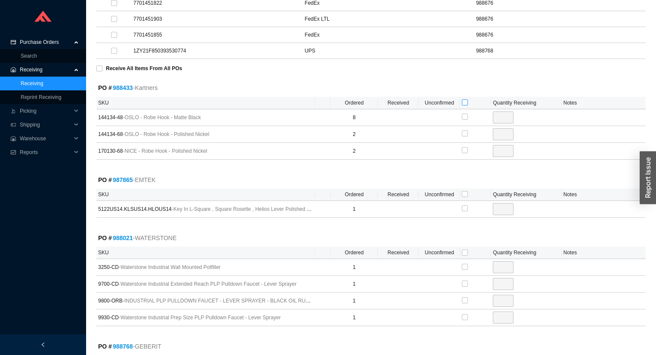
click at [465, 100] on input "checkbox" at bounding box center [465, 103] width 6 height 6
checkbox input "true"
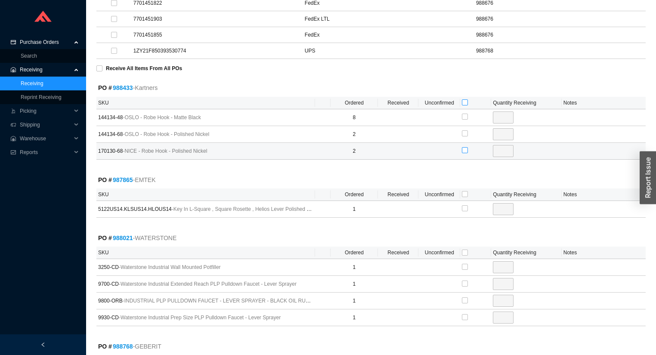
checkbox input "true"
type input "8"
checkbox input "true"
type input "2"
checkbox input "true"
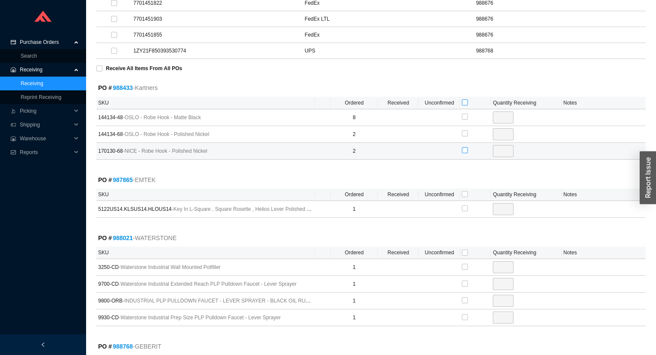
type input "2"
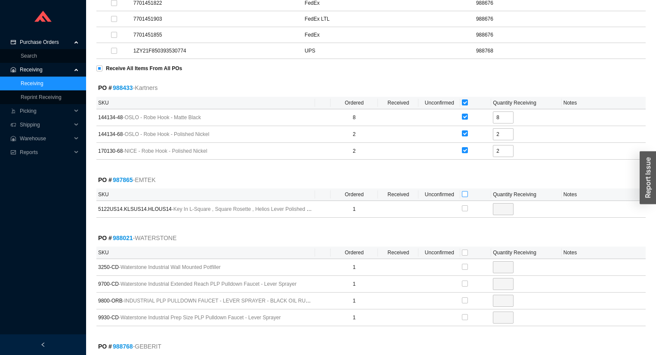
click at [466, 191] on input "checkbox" at bounding box center [465, 194] width 6 height 6
checkbox input "true"
type input "1"
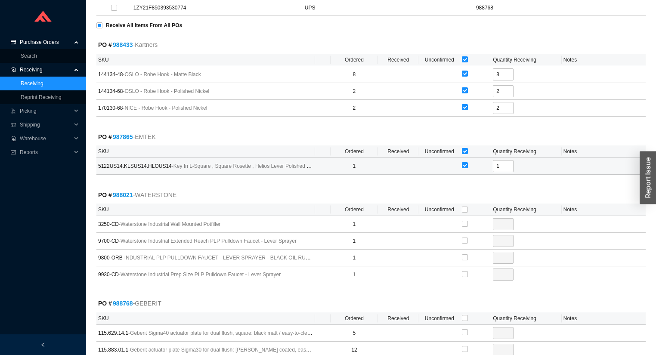
scroll to position [896, 0]
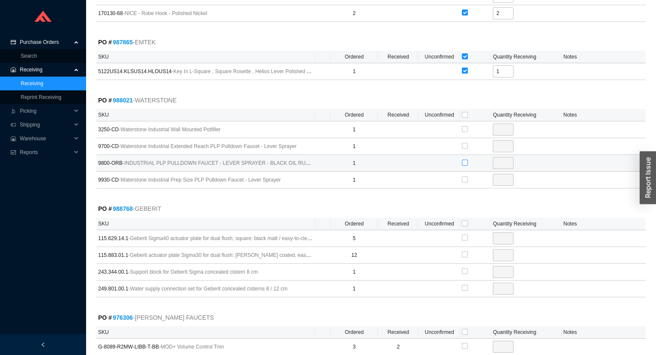
click at [464, 160] on input "checkbox" at bounding box center [465, 163] width 6 height 6
checkbox input "true"
type input "1"
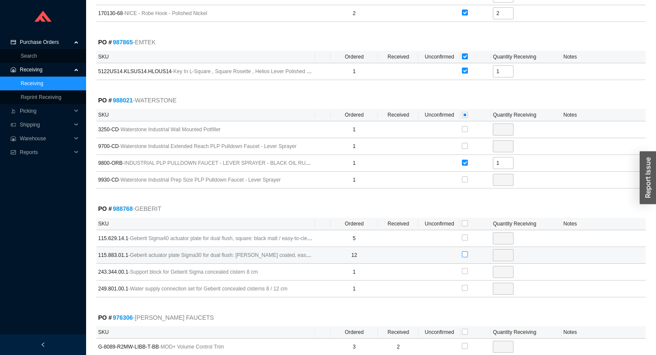
click at [465, 252] on input "checkbox" at bounding box center [465, 255] width 6 height 6
checkbox input "true"
type input "12"
click at [466, 268] on input "checkbox" at bounding box center [465, 271] width 6 height 6
checkbox input "true"
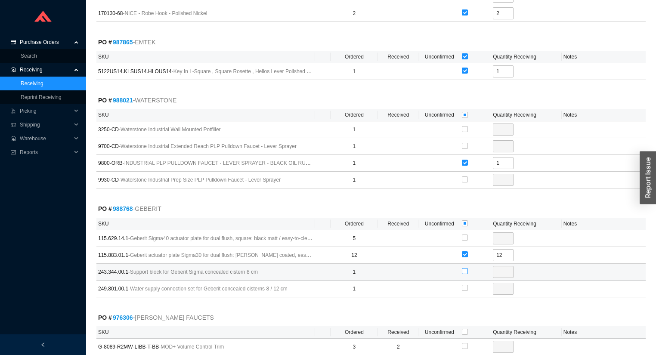
type input "1"
click at [466, 268] on input "checkbox" at bounding box center [465, 271] width 6 height 6
checkbox input "false"
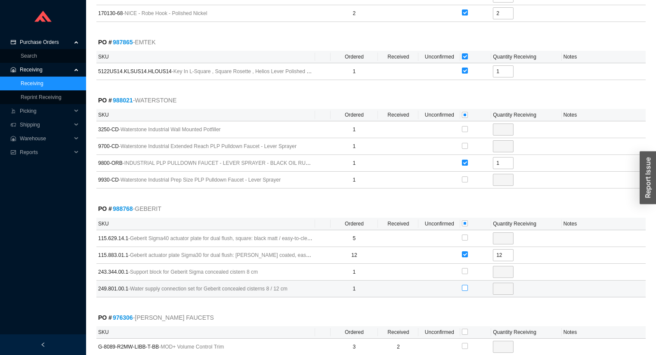
click at [466, 285] on input "checkbox" at bounding box center [465, 288] width 6 height 6
checkbox input "true"
type input "1"
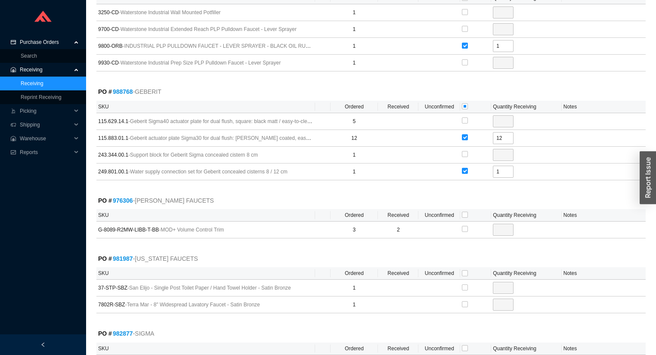
scroll to position [1068, 0]
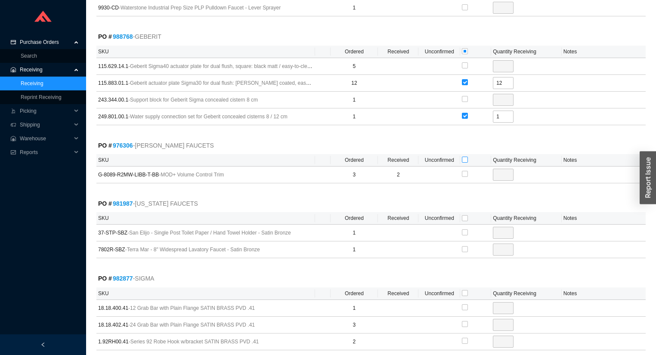
click at [465, 157] on input "checkbox" at bounding box center [465, 160] width 6 height 6
checkbox input "true"
type input "1"
click at [464, 246] on input "checkbox" at bounding box center [465, 249] width 6 height 6
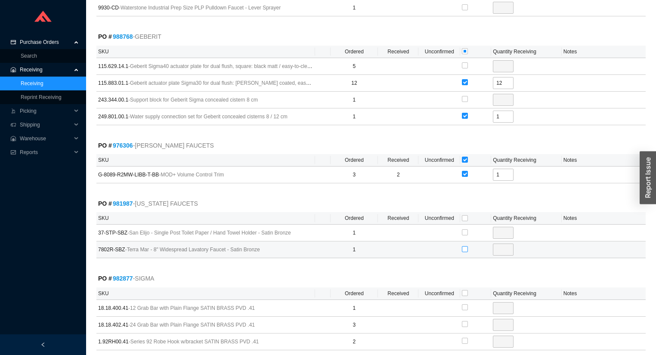
checkbox input "true"
type input "1"
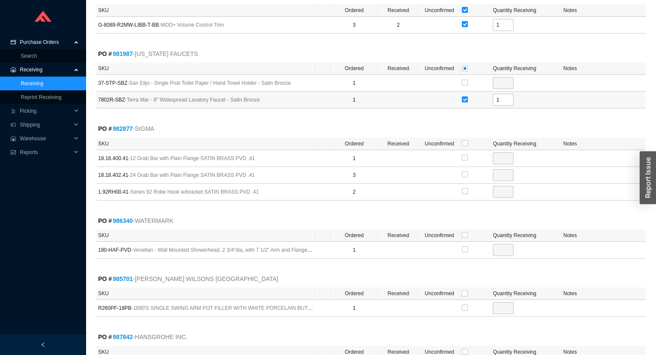
scroll to position [1241, 0]
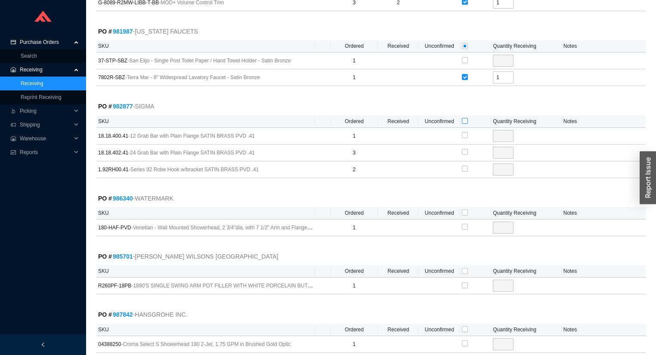
click at [464, 118] on input "checkbox" at bounding box center [465, 121] width 6 height 6
checkbox input "true"
type input "1"
checkbox input "true"
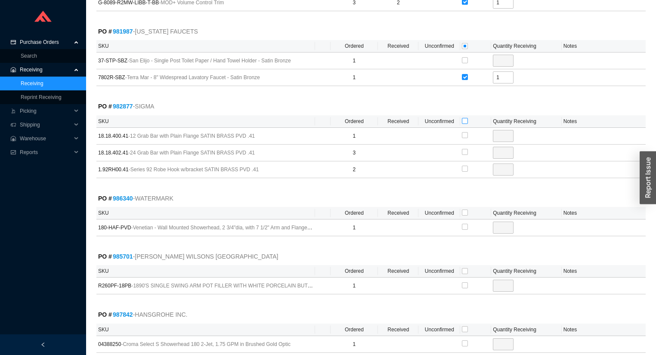
type input "3"
checkbox input "true"
type input "2"
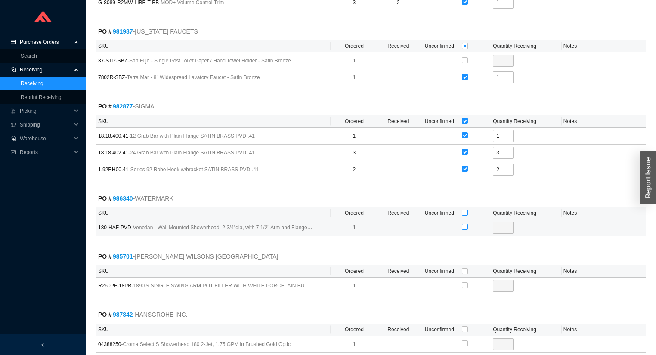
drag, startPoint x: 463, startPoint y: 205, endPoint x: 464, endPoint y: 221, distance: 16.4
click at [463, 210] on input "checkbox" at bounding box center [465, 213] width 6 height 6
checkbox input "true"
type input "1"
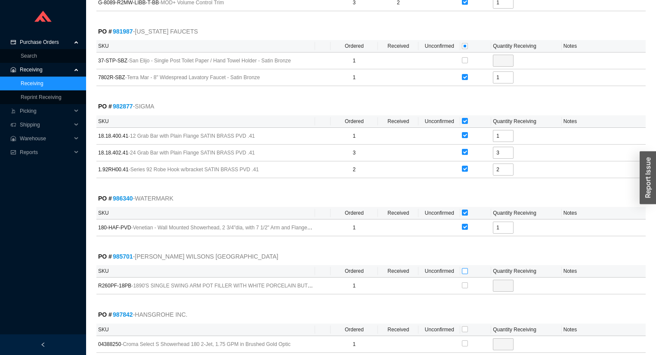
click at [464, 268] on input "checkbox" at bounding box center [465, 271] width 6 height 6
checkbox input "true"
type input "1"
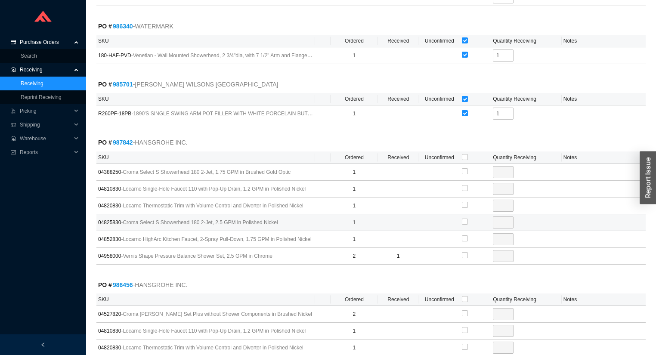
scroll to position [1516, 0]
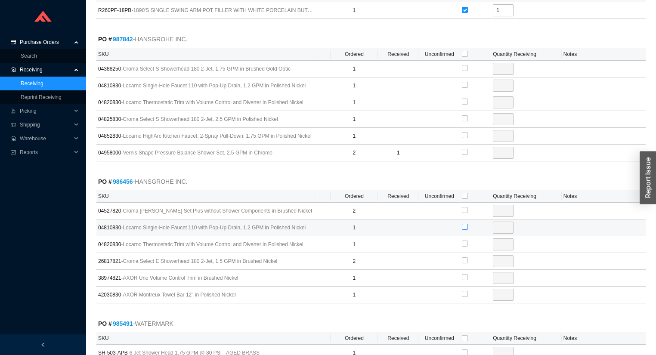
click at [464, 224] on input "checkbox" at bounding box center [465, 227] width 6 height 6
checkbox input "true"
type input "1"
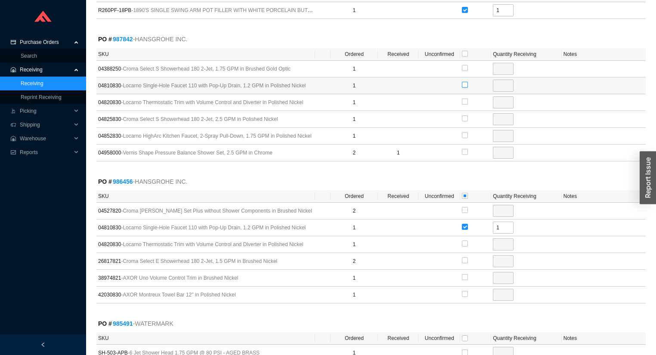
click at [465, 82] on input "checkbox" at bounding box center [465, 85] width 6 height 6
checkbox input "true"
type input "1"
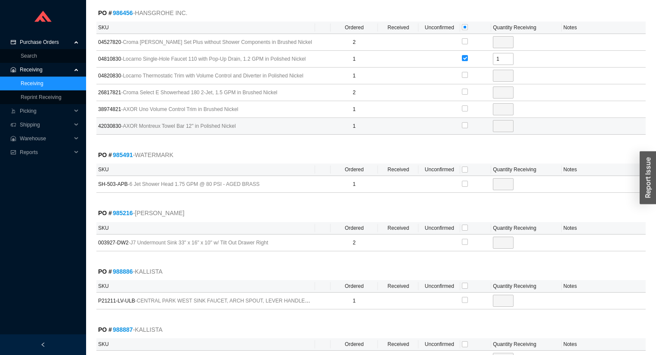
scroll to position [1689, 0]
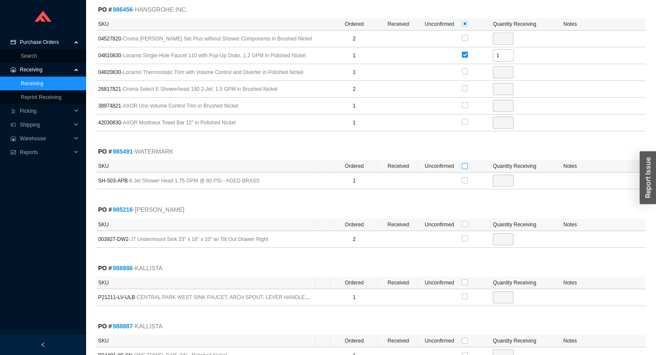
click at [463, 163] on input "checkbox" at bounding box center [465, 166] width 6 height 6
checkbox input "true"
type input "1"
click at [464, 221] on input "checkbox" at bounding box center [465, 224] width 6 height 6
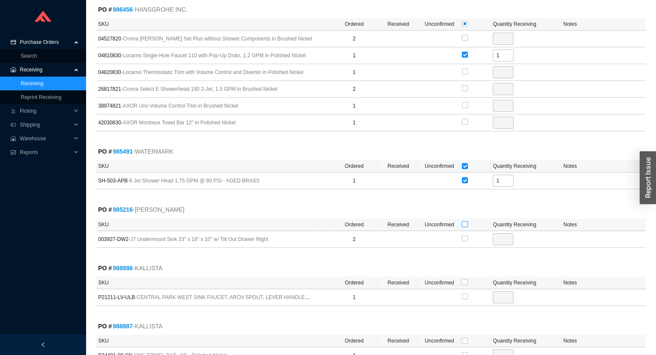
checkbox input "true"
type input "2"
click at [466, 221] on input "checkbox" at bounding box center [465, 224] width 6 height 6
checkbox input "false"
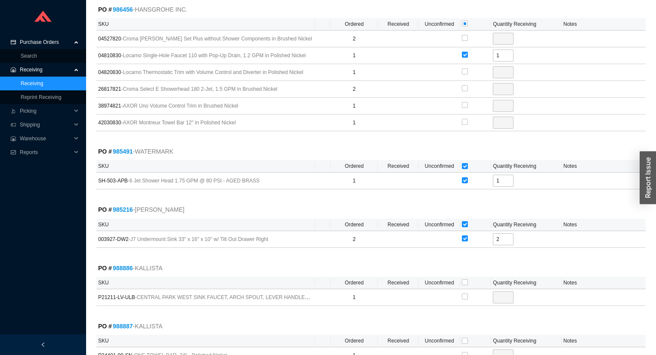
checkbox input "false"
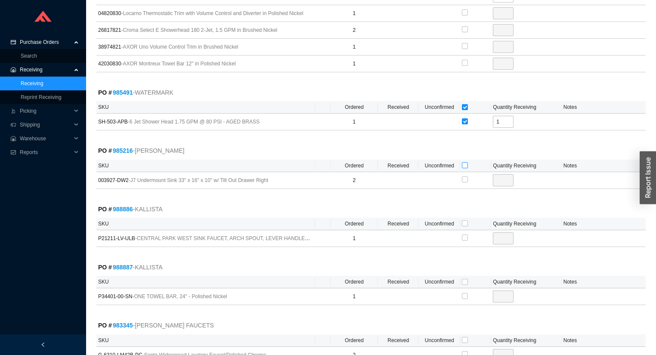
scroll to position [1792, 0]
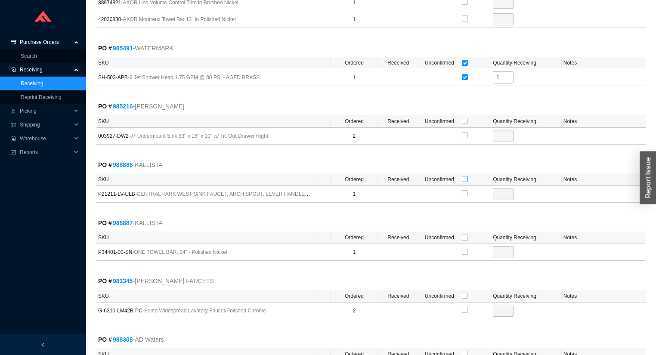
click at [463, 176] on input "checkbox" at bounding box center [465, 179] width 6 height 6
checkbox input "true"
type input "1"
click at [465, 235] on input "checkbox" at bounding box center [465, 238] width 6 height 6
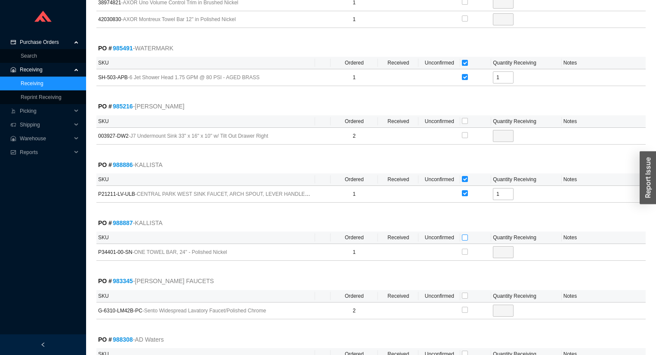
checkbox input "true"
type input "1"
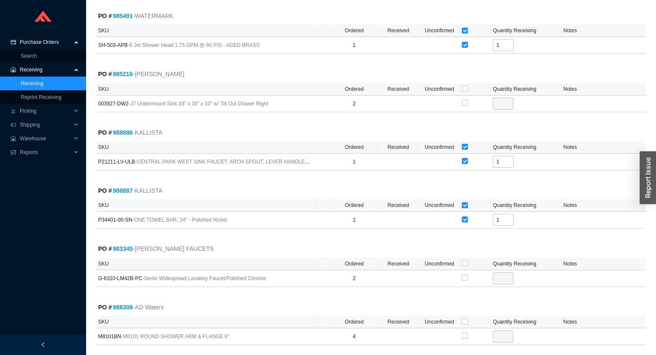
scroll to position [1999, 0]
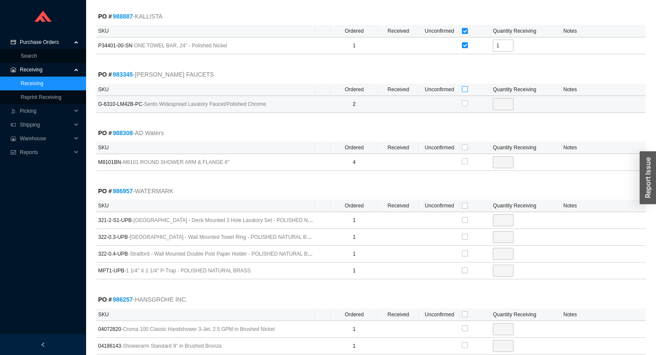
click at [465, 86] on input "checkbox" at bounding box center [465, 89] width 6 height 6
checkbox input "true"
type input "2"
click at [464, 144] on input "checkbox" at bounding box center [465, 147] width 6 height 6
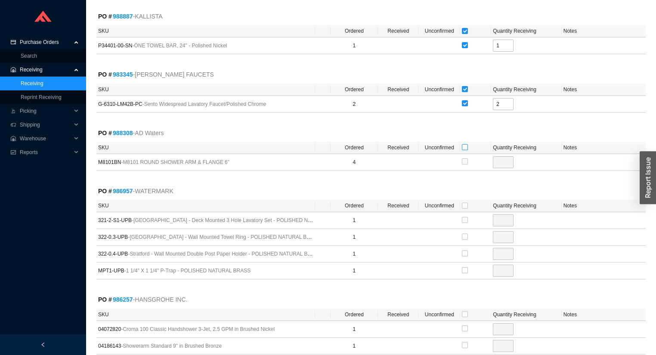
checkbox input "true"
type input "4"
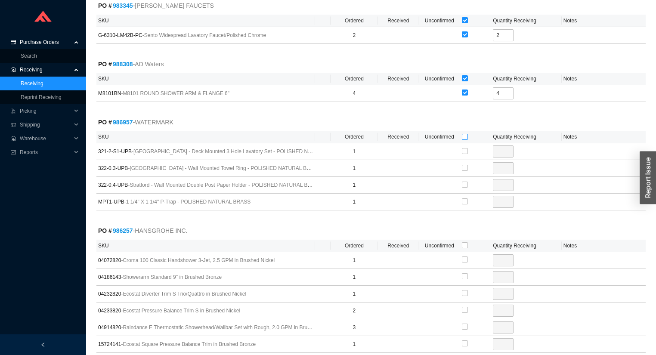
click at [464, 134] on input "checkbox" at bounding box center [465, 137] width 6 height 6
checkbox input "true"
type input "1"
checkbox input "true"
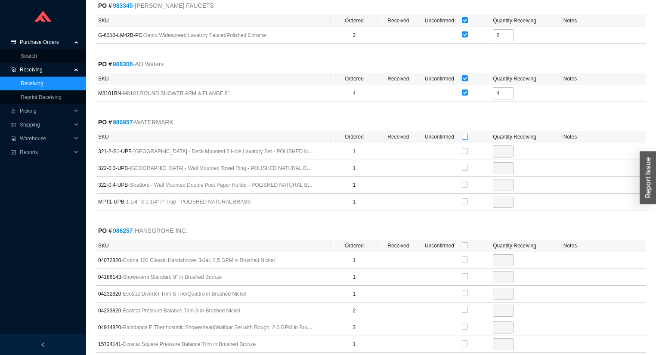
type input "1"
checkbox input "true"
type input "1"
checkbox input "true"
type input "1"
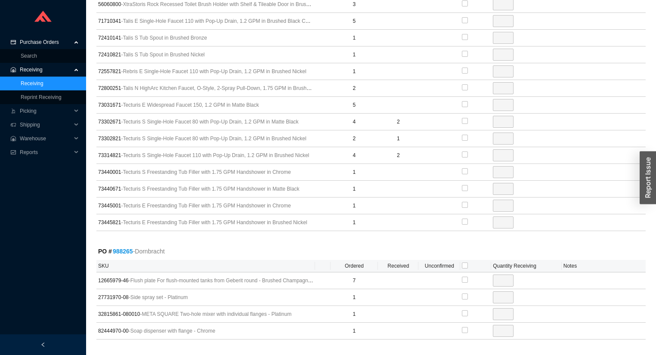
scroll to position [2757, 0]
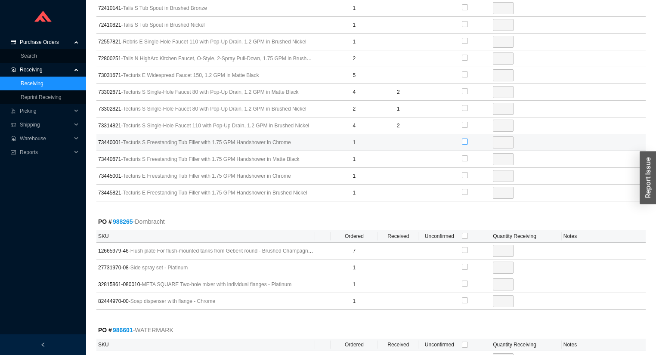
click at [464, 139] on input "checkbox" at bounding box center [465, 142] width 6 height 6
checkbox input "true"
type input "1"
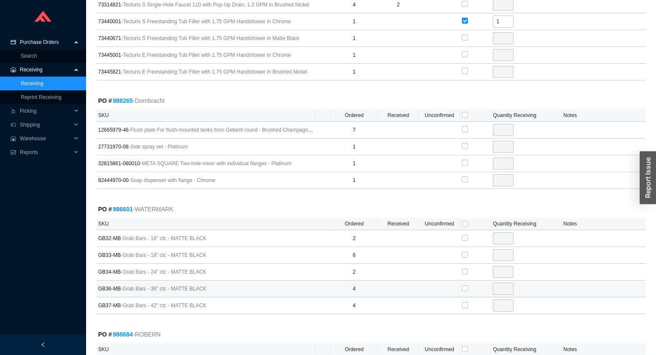
scroll to position [2929, 0]
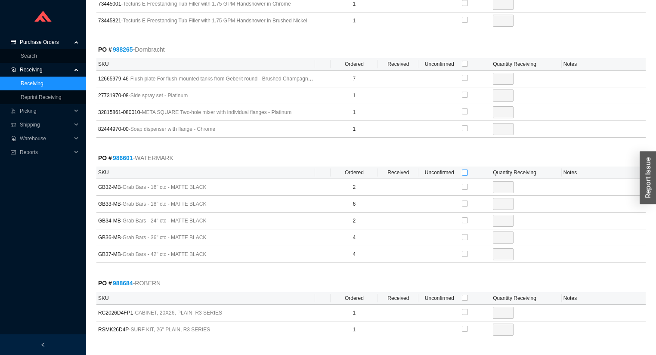
click at [465, 170] on input "checkbox" at bounding box center [465, 173] width 6 height 6
checkbox input "true"
type input "2"
checkbox input "true"
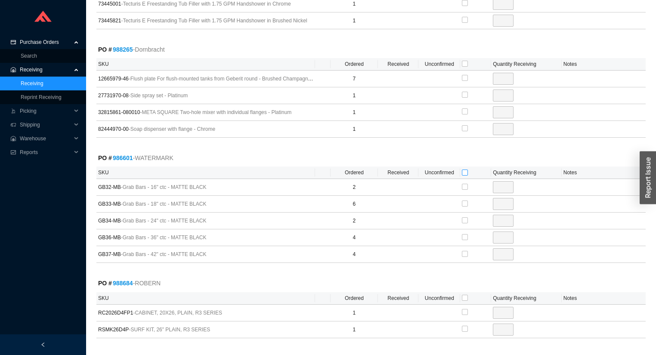
type input "6"
checkbox input "true"
type input "2"
checkbox input "true"
type input "4"
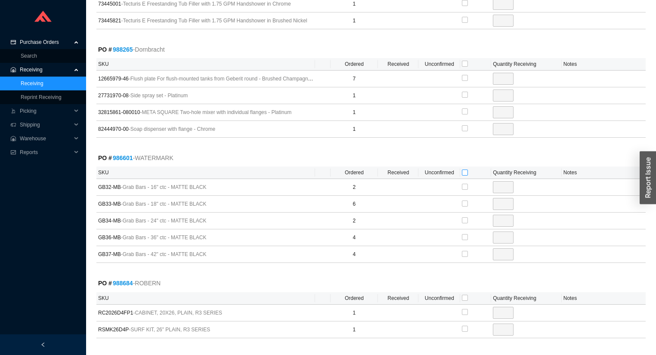
checkbox input "true"
type input "4"
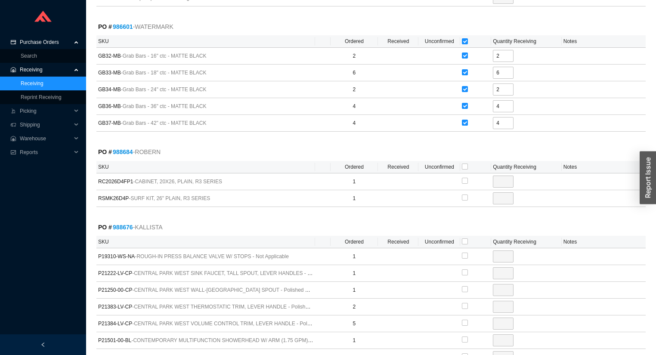
scroll to position [3067, 0]
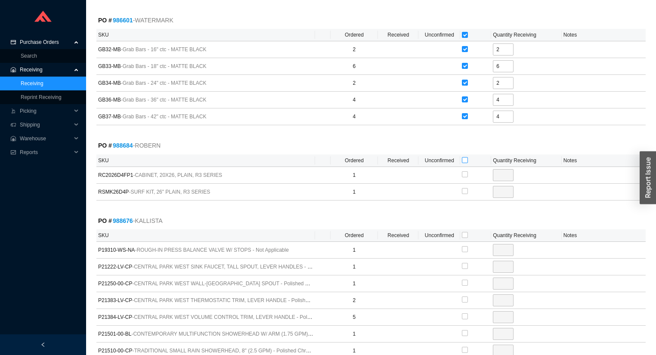
click at [467, 157] on input "checkbox" at bounding box center [465, 160] width 6 height 6
checkbox input "true"
type input "1"
checkbox input "true"
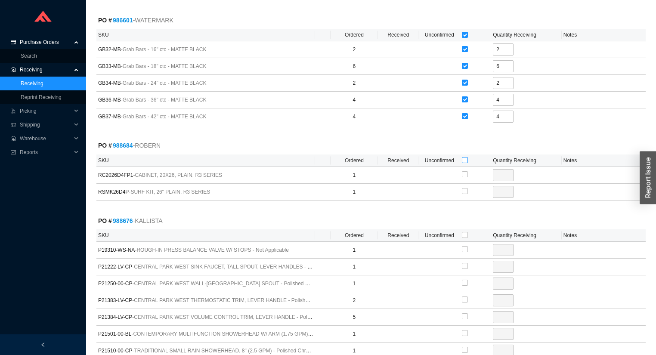
type input "1"
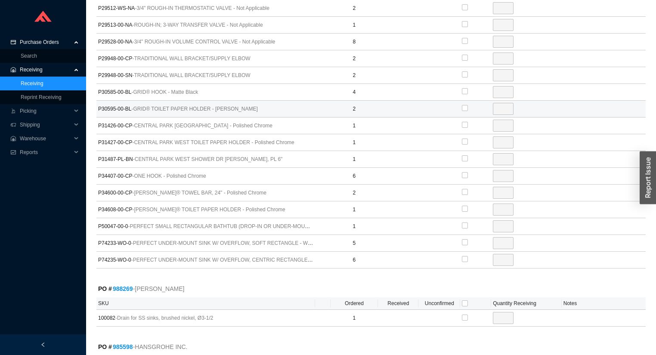
scroll to position [3653, 0]
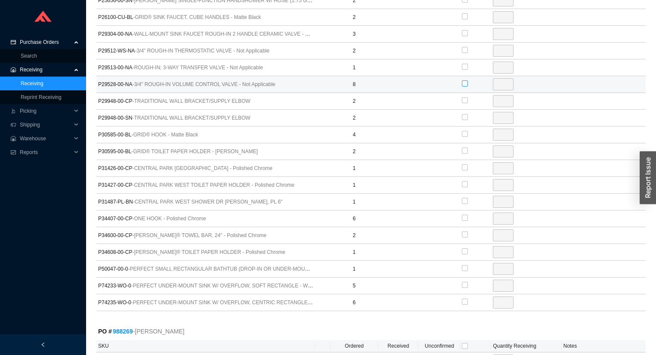
click at [464, 81] on input "checkbox" at bounding box center [465, 84] width 6 height 6
checkbox input "true"
type input "8"
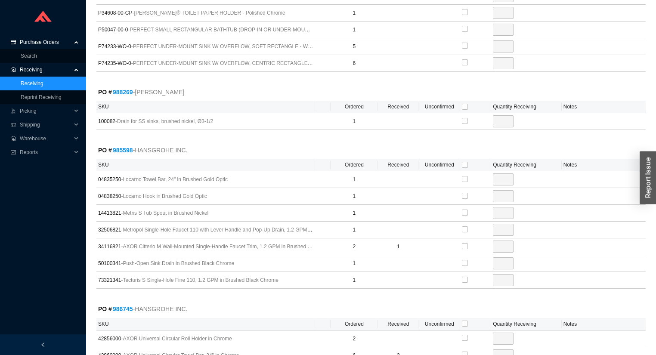
scroll to position [3894, 0]
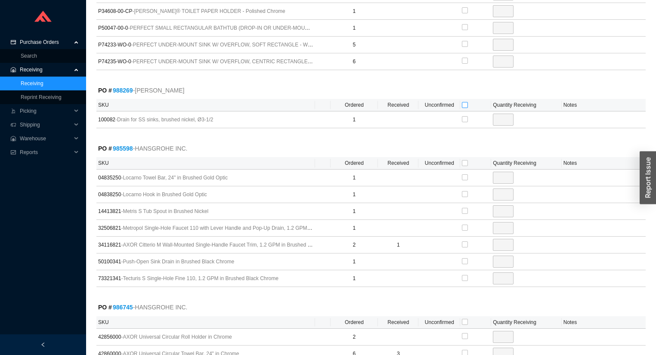
click at [465, 102] on input "checkbox" at bounding box center [465, 105] width 6 height 6
checkbox input "true"
type input "1"
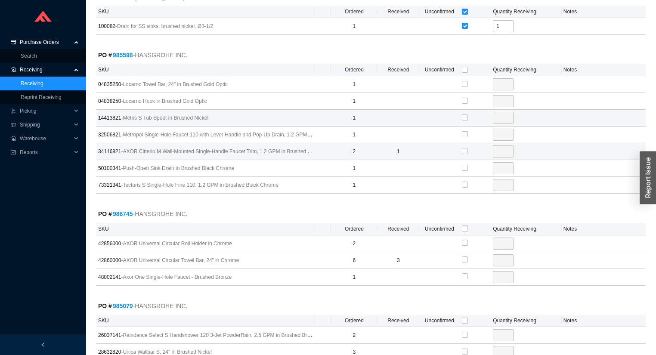
scroll to position [3997, 0]
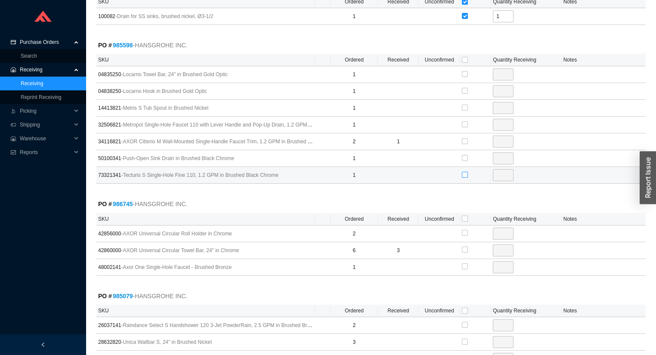
click at [464, 172] on input "checkbox" at bounding box center [465, 175] width 6 height 6
checkbox input "true"
type input "1"
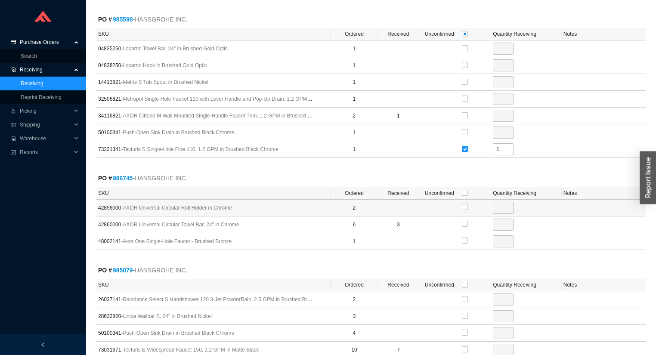
scroll to position [4101, 0]
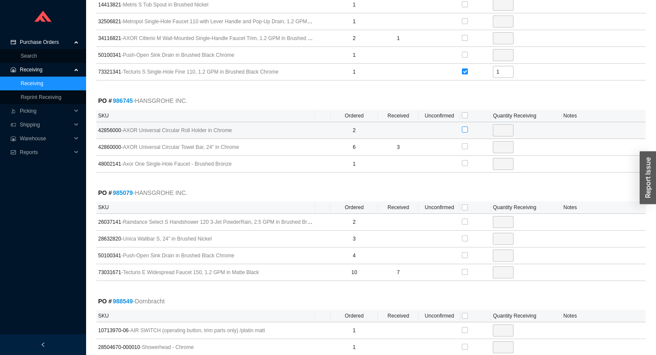
click at [464, 127] on input "checkbox" at bounding box center [465, 130] width 6 height 6
checkbox input "true"
type input "2"
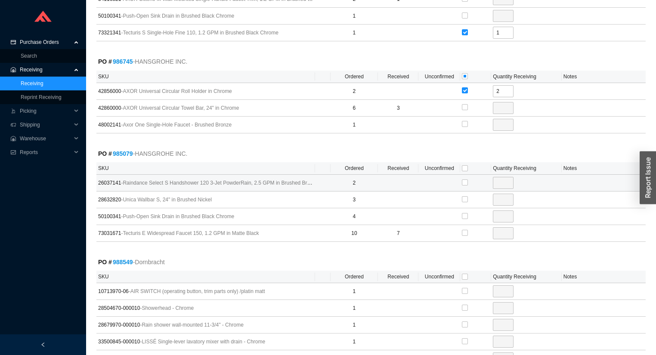
scroll to position [4204, 0]
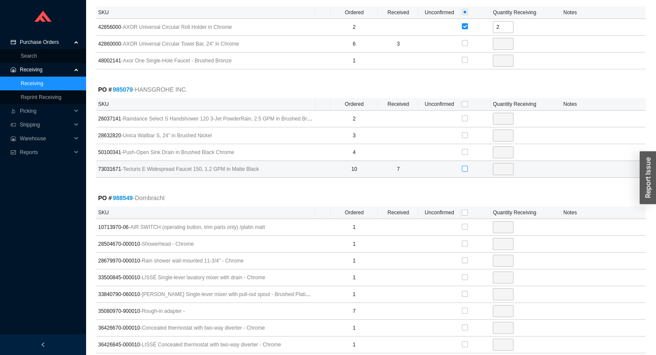
click at [466, 166] on input "checkbox" at bounding box center [465, 169] width 6 height 6
checkbox input "true"
type input "3"
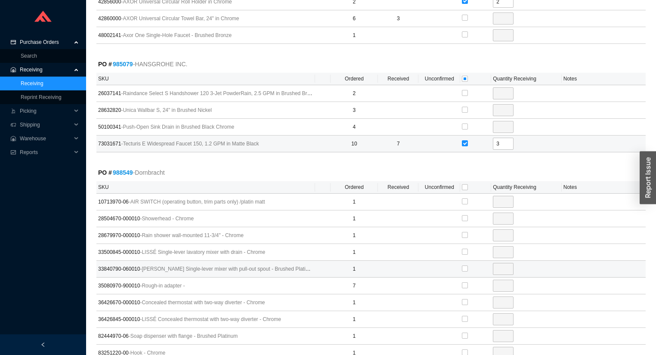
scroll to position [4342, 0]
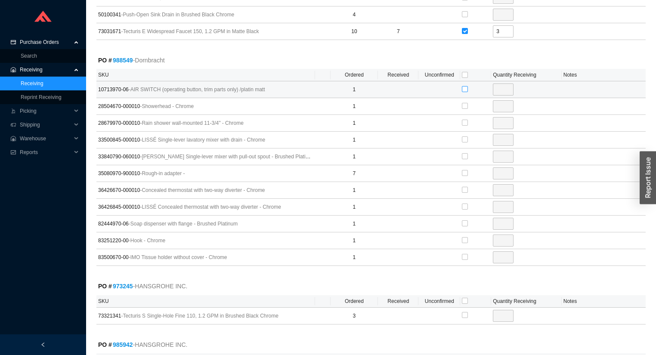
click at [465, 86] on input "checkbox" at bounding box center [465, 89] width 6 height 6
checkbox input "true"
type input "1"
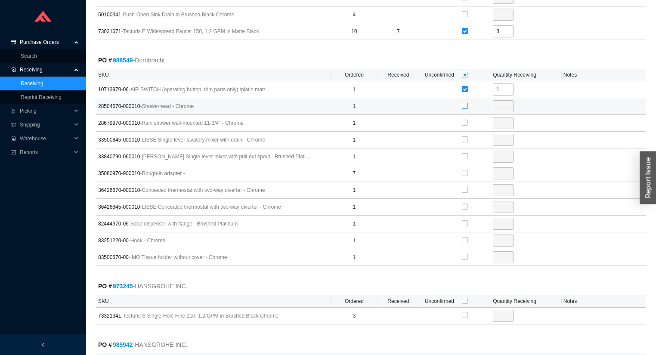
click at [463, 103] on input "checkbox" at bounding box center [465, 106] width 6 height 6
checkbox input "true"
type input "1"
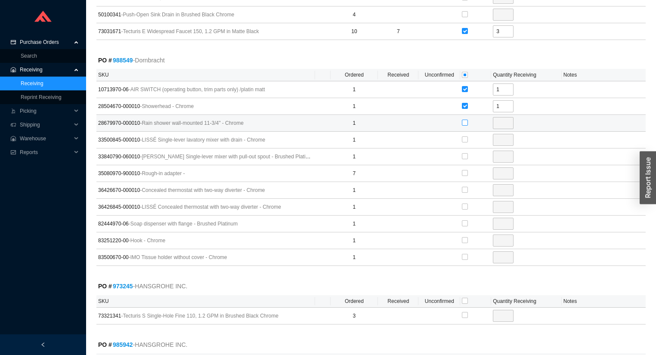
click at [464, 120] on input "checkbox" at bounding box center [465, 123] width 6 height 6
checkbox input "true"
type input "1"
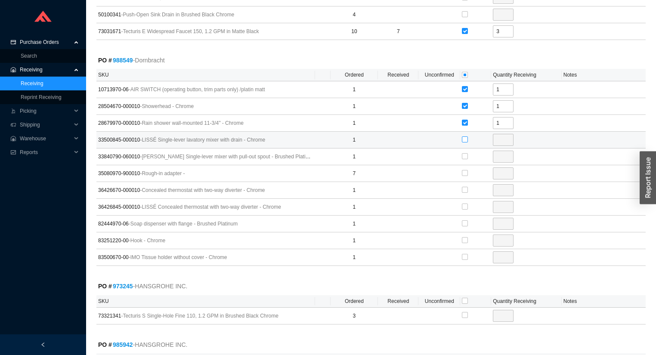
click at [465, 137] on input "checkbox" at bounding box center [465, 140] width 6 height 6
checkbox input "true"
type input "1"
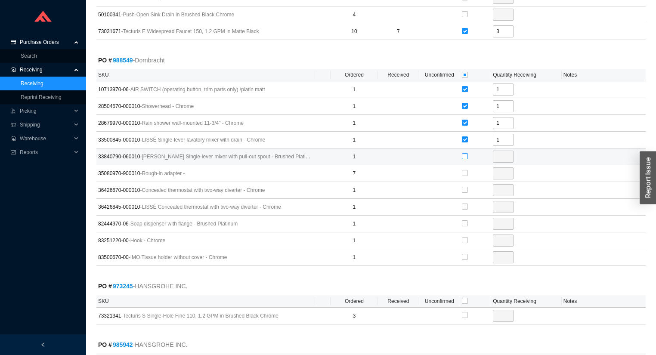
click at [465, 153] on input "checkbox" at bounding box center [465, 156] width 6 height 6
checkbox input "true"
type input "1"
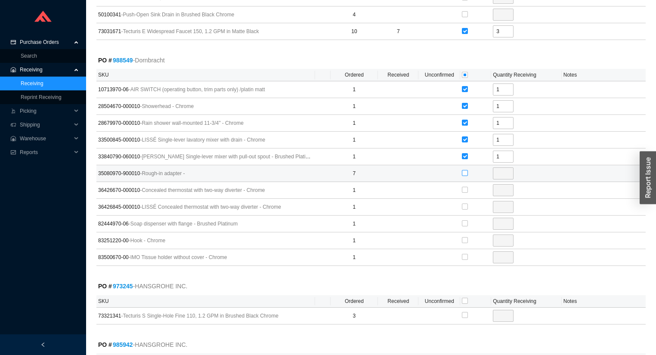
click at [465, 170] on input "checkbox" at bounding box center [465, 173] width 6 height 6
checkbox input "true"
type input "7"
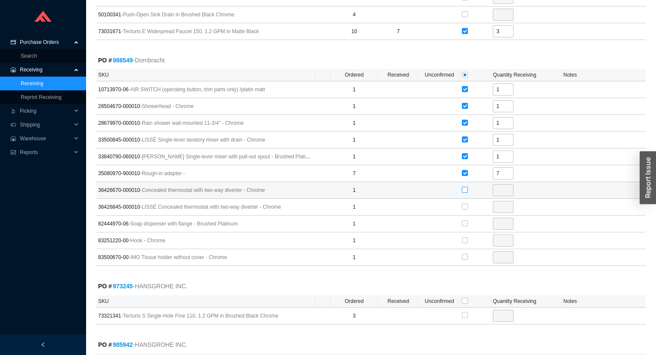
click at [464, 187] on input "checkbox" at bounding box center [465, 190] width 6 height 6
checkbox input "true"
type input "1"
click at [464, 204] on input "checkbox" at bounding box center [465, 207] width 6 height 6
checkbox input "true"
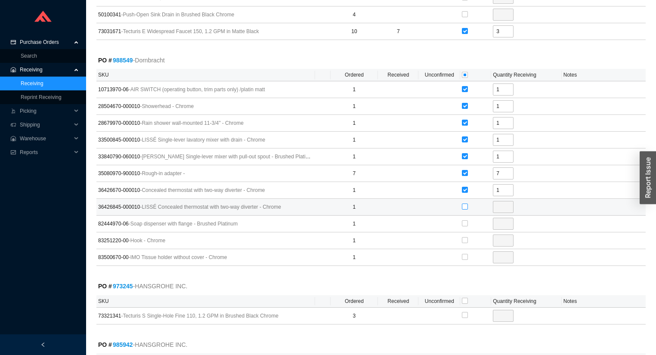
type input "1"
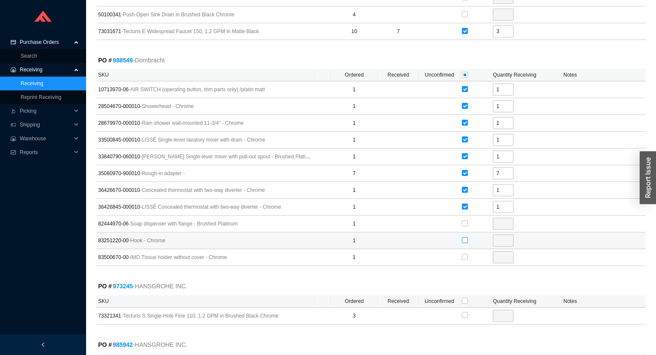
click at [464, 237] on input "checkbox" at bounding box center [465, 240] width 6 height 6
checkbox input "true"
type input "1"
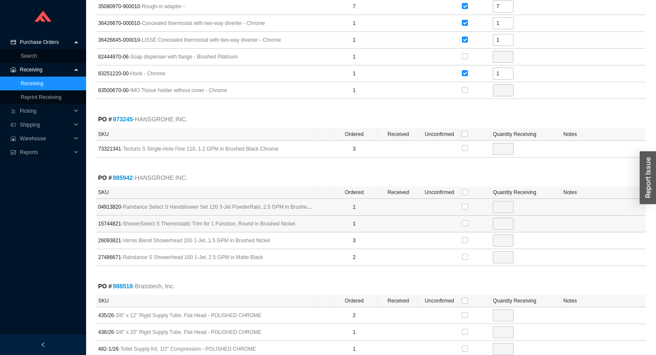
scroll to position [4514, 0]
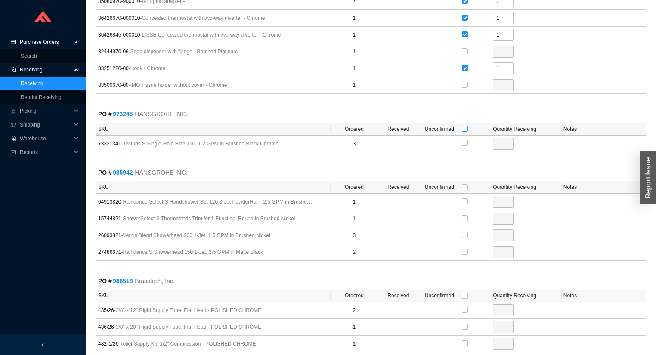
click at [466, 126] on input "checkbox" at bounding box center [465, 129] width 6 height 6
checkbox input "true"
type input "3"
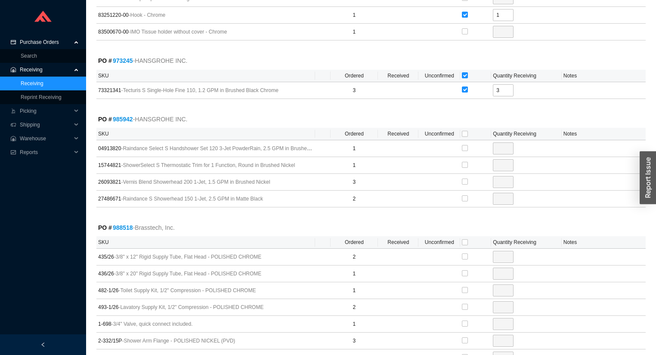
scroll to position [4618, 0]
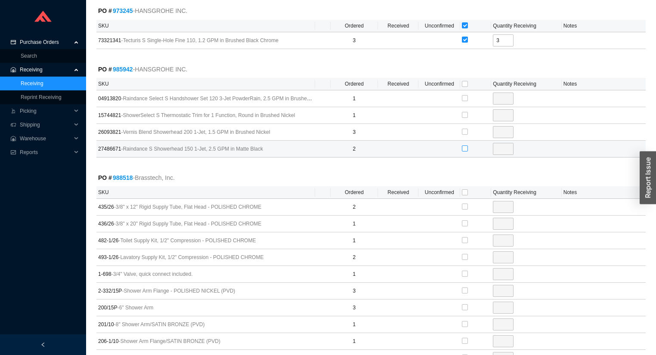
click at [464, 146] on input "checkbox" at bounding box center [465, 149] width 6 height 6
checkbox input "true"
type input "2"
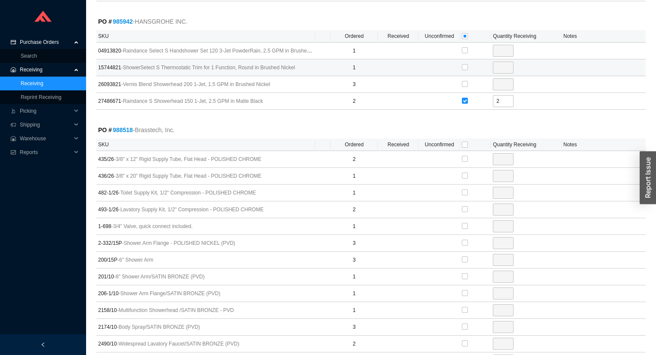
scroll to position [4755, 0]
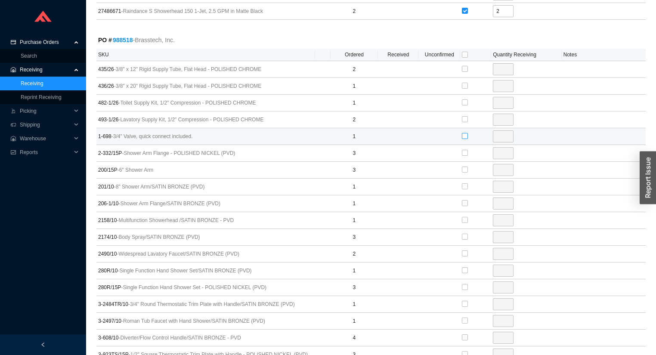
click at [465, 133] on input "checkbox" at bounding box center [465, 136] width 6 height 6
checkbox input "true"
type input "1"
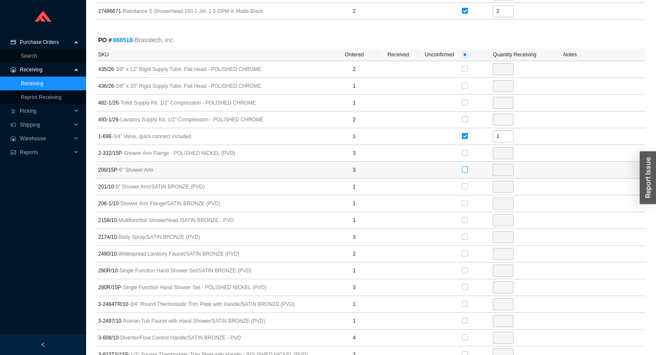
click at [465, 167] on input "checkbox" at bounding box center [465, 170] width 6 height 6
checkbox input "true"
type input "3"
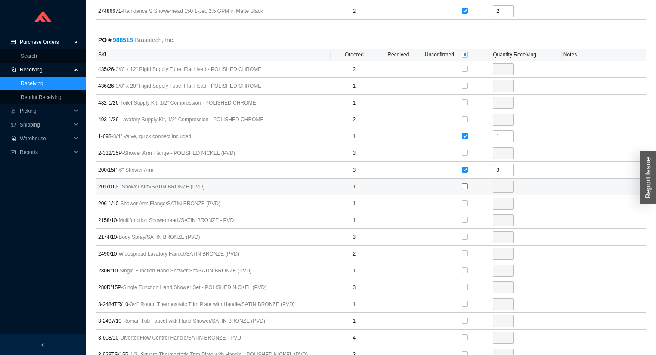
click at [466, 183] on input "checkbox" at bounding box center [465, 186] width 6 height 6
checkbox input "true"
type input "1"
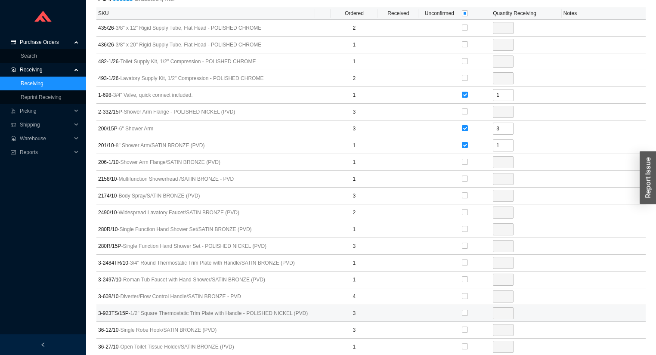
scroll to position [4790, 0]
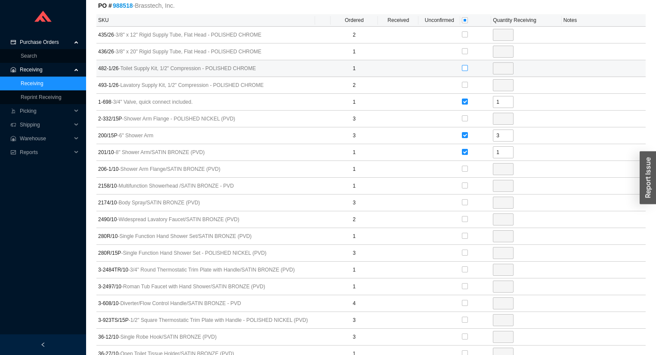
click at [465, 65] on input "checkbox" at bounding box center [465, 68] width 6 height 6
checkbox input "true"
type input "1"
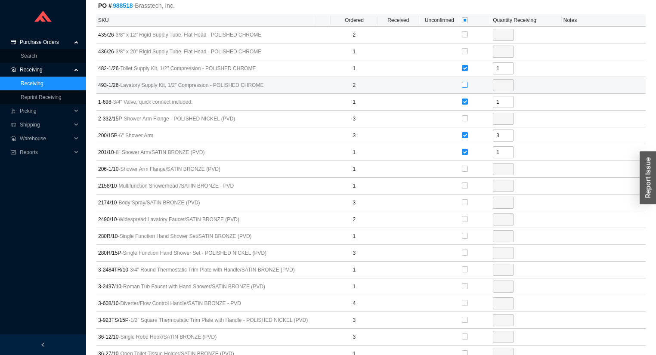
click at [467, 82] on input "checkbox" at bounding box center [465, 85] width 6 height 6
checkbox input "true"
type input "2"
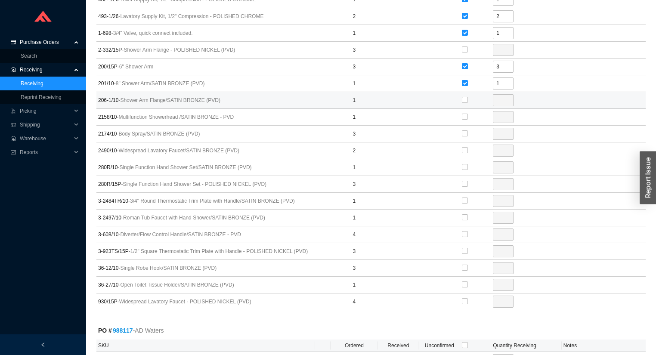
scroll to position [4824, 0]
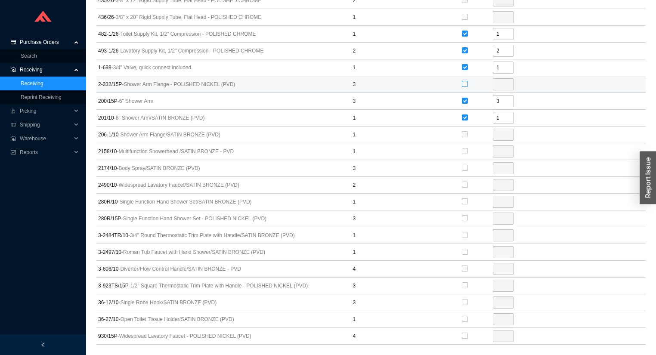
click at [463, 81] on input "checkbox" at bounding box center [465, 84] width 6 height 6
checkbox input "true"
type input "3"
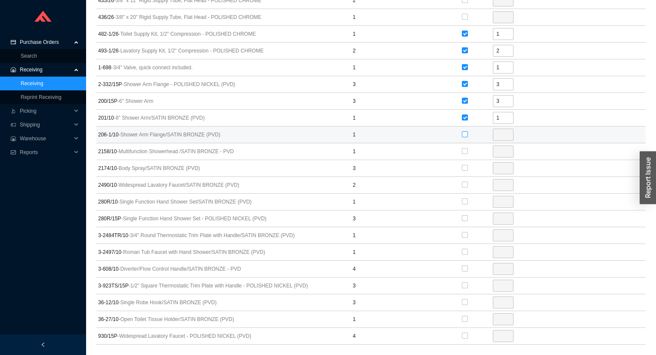
click at [464, 131] on input "checkbox" at bounding box center [465, 134] width 6 height 6
checkbox input "true"
type input "1"
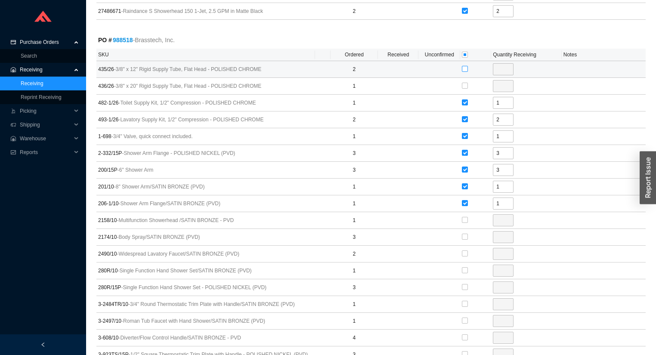
click at [463, 66] on input "checkbox" at bounding box center [465, 69] width 6 height 6
checkbox input "true"
type input "2"
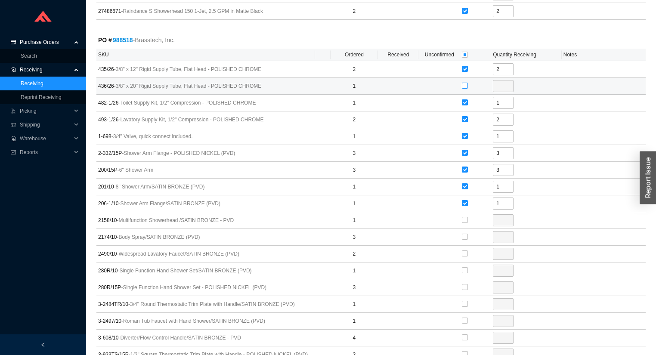
click at [463, 81] on label at bounding box center [465, 85] width 6 height 9
click at [463, 83] on input "checkbox" at bounding box center [465, 86] width 6 height 6
checkbox input "true"
type input "1"
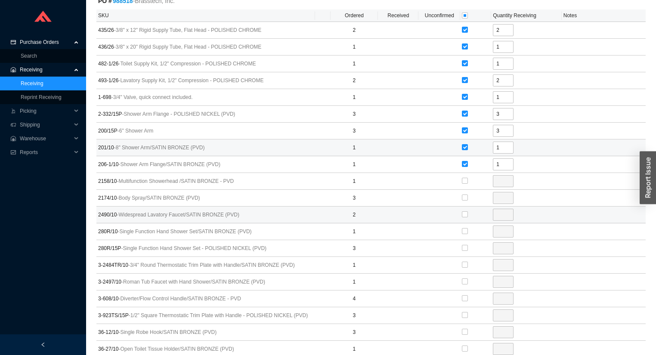
scroll to position [4859, 0]
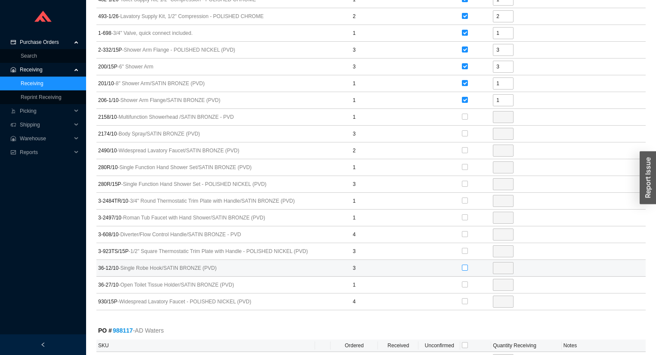
click at [465, 265] on input "checkbox" at bounding box center [465, 268] width 6 height 6
checkbox input "true"
type input "3"
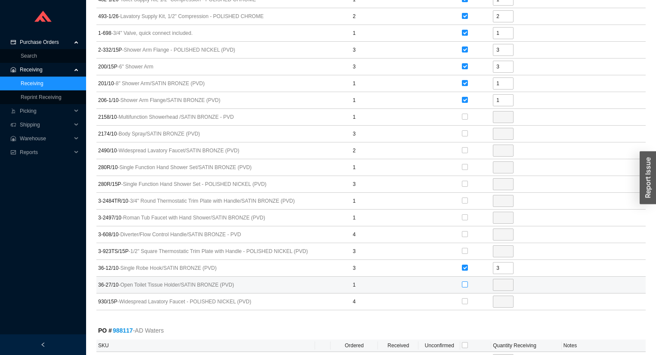
click at [464, 282] on input "checkbox" at bounding box center [465, 285] width 6 height 6
checkbox input "true"
type input "1"
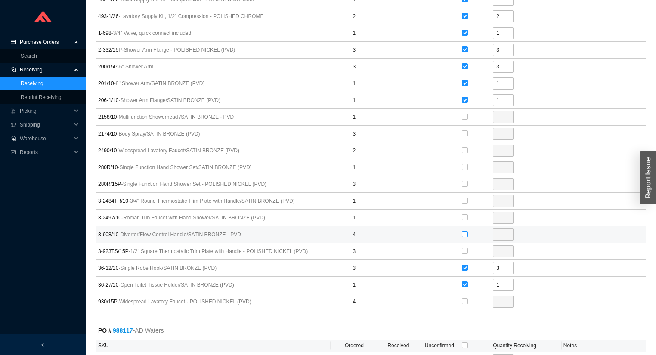
click at [464, 231] on input "checkbox" at bounding box center [465, 234] width 6 height 6
checkbox input "true"
type input "4"
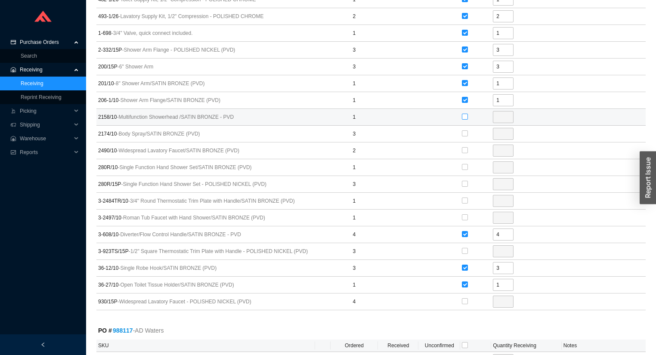
click at [463, 114] on input "checkbox" at bounding box center [465, 117] width 6 height 6
checkbox input "true"
type input "1"
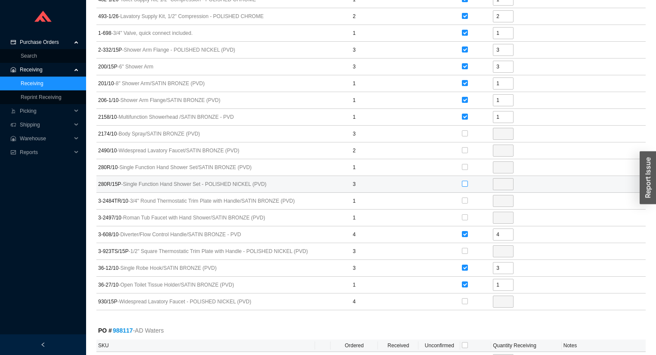
click at [466, 181] on input "checkbox" at bounding box center [465, 184] width 6 height 6
checkbox input "true"
type input "3"
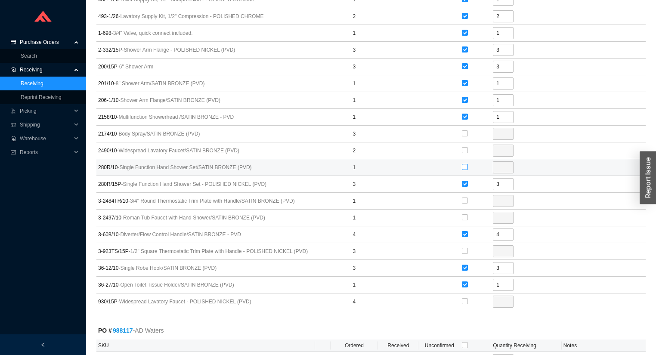
click at [464, 164] on input "checkbox" at bounding box center [465, 167] width 6 height 6
checkbox input "true"
type input "1"
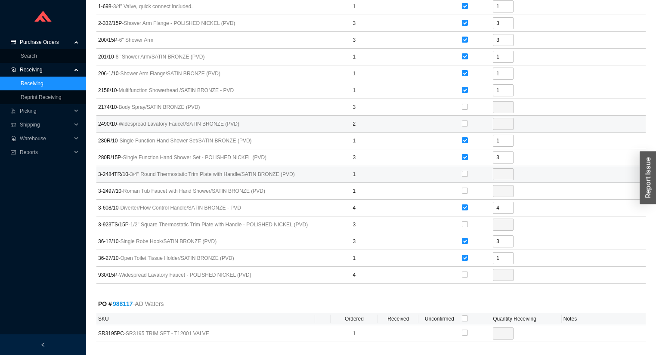
scroll to position [4895, 0]
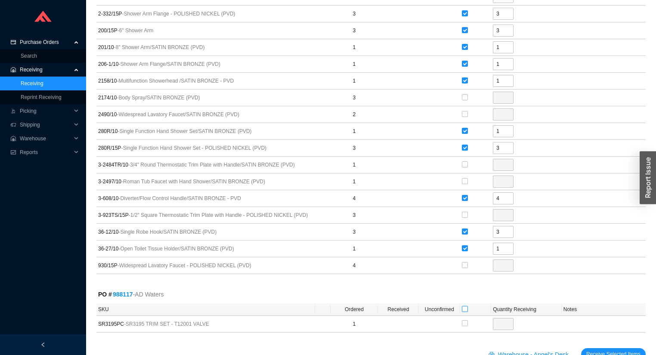
drag, startPoint x: 463, startPoint y: 286, endPoint x: 475, endPoint y: 286, distance: 11.2
click at [464, 306] on input "checkbox" at bounding box center [465, 309] width 6 height 6
checkbox input "true"
type input "1"
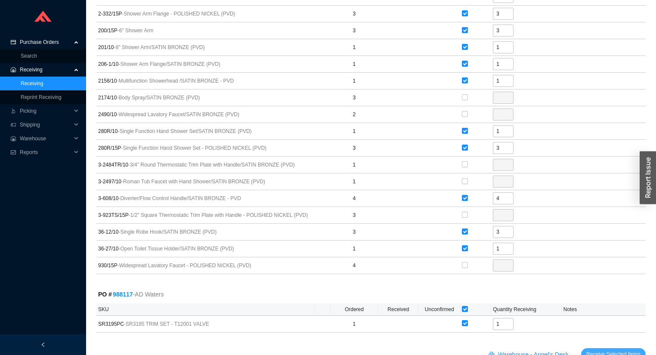
click at [597, 350] on span "Receive Selected Items" at bounding box center [614, 354] width 54 height 9
